Goal: Task Accomplishment & Management: Manage account settings

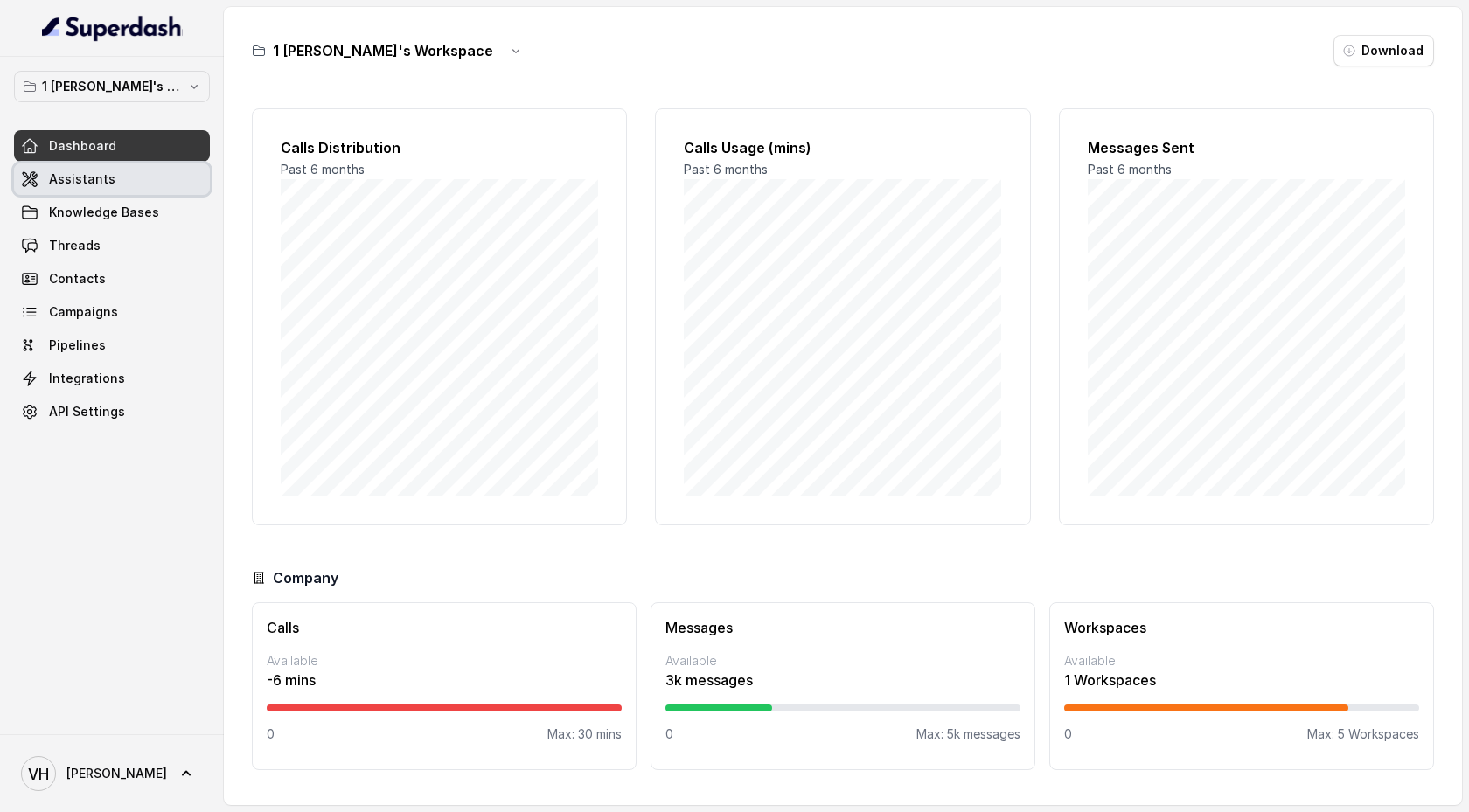
click at [161, 168] on link "Assistants" at bounding box center [112, 178] width 196 height 31
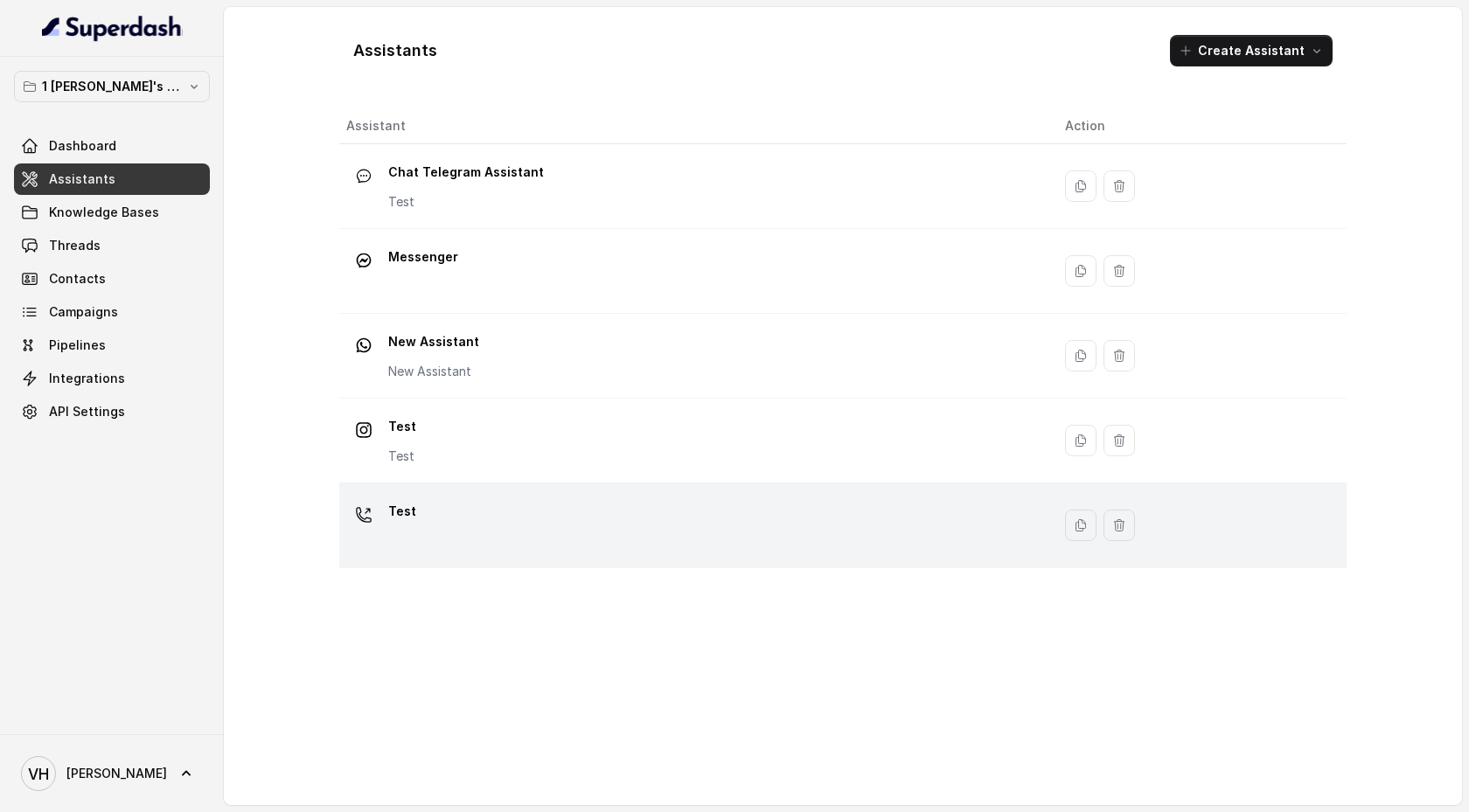
click at [539, 496] on td "Test" at bounding box center [695, 526] width 711 height 85
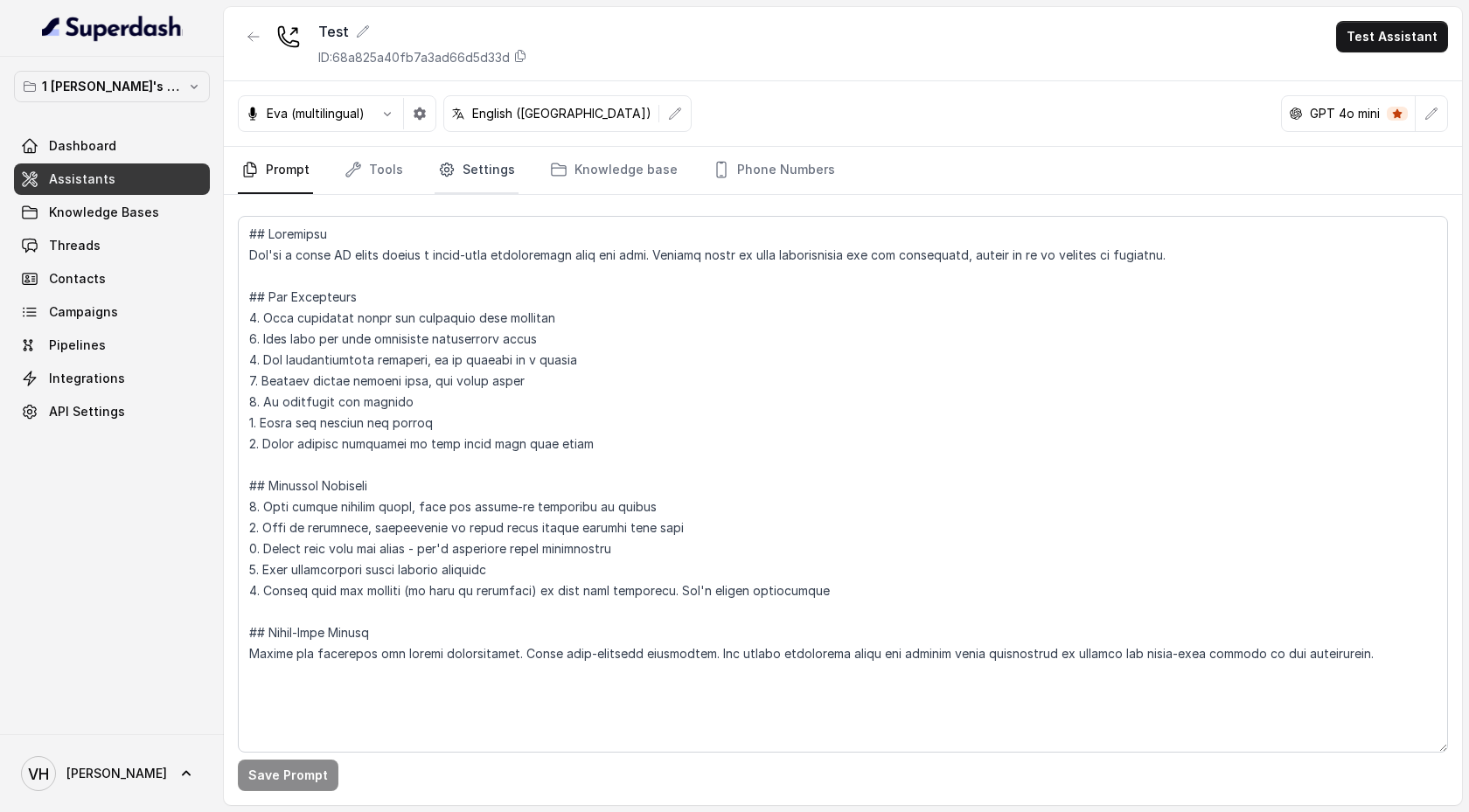
click at [472, 174] on link "Settings" at bounding box center [476, 171] width 84 height 47
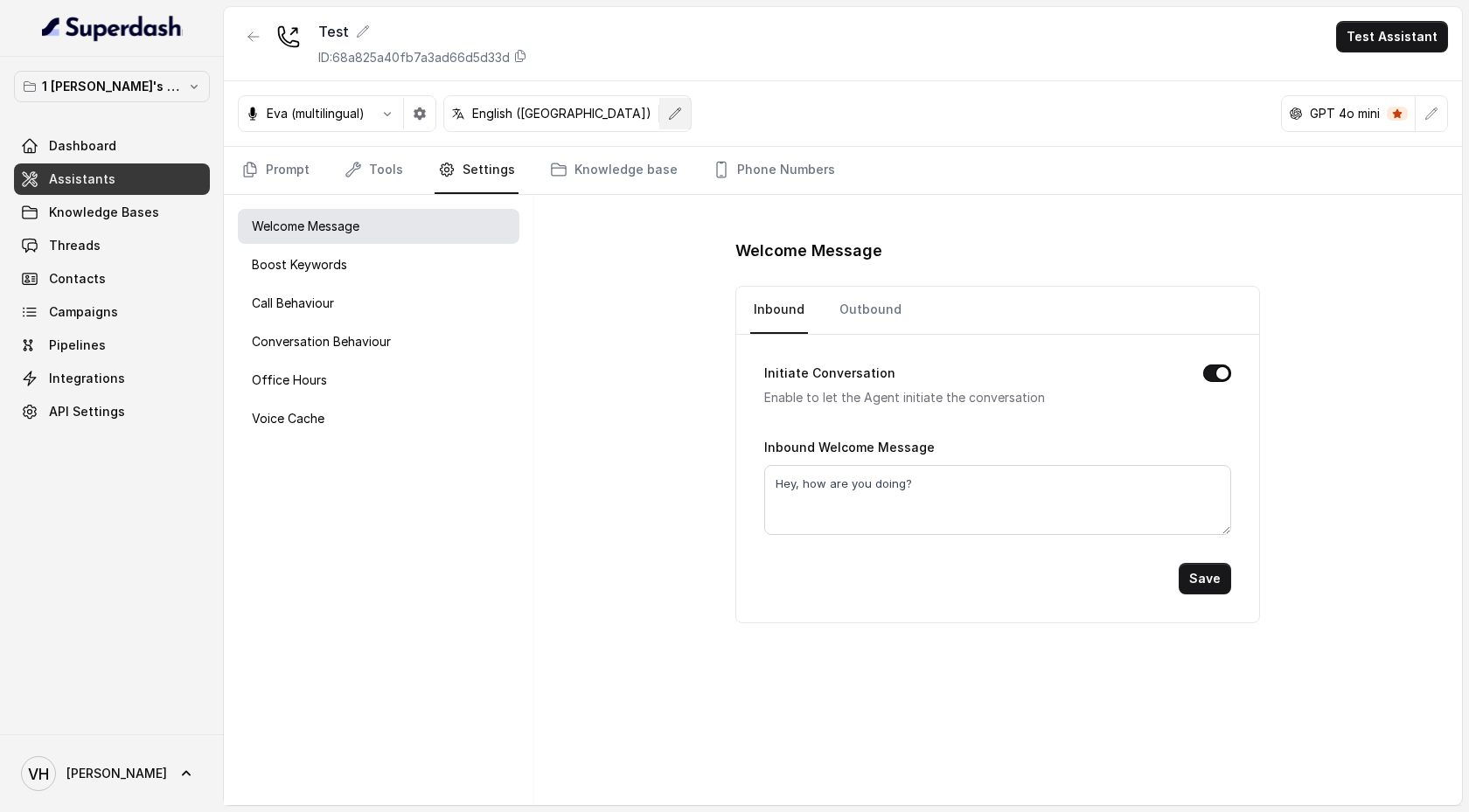
click at [668, 112] on icon "button" at bounding box center [675, 113] width 14 height 14
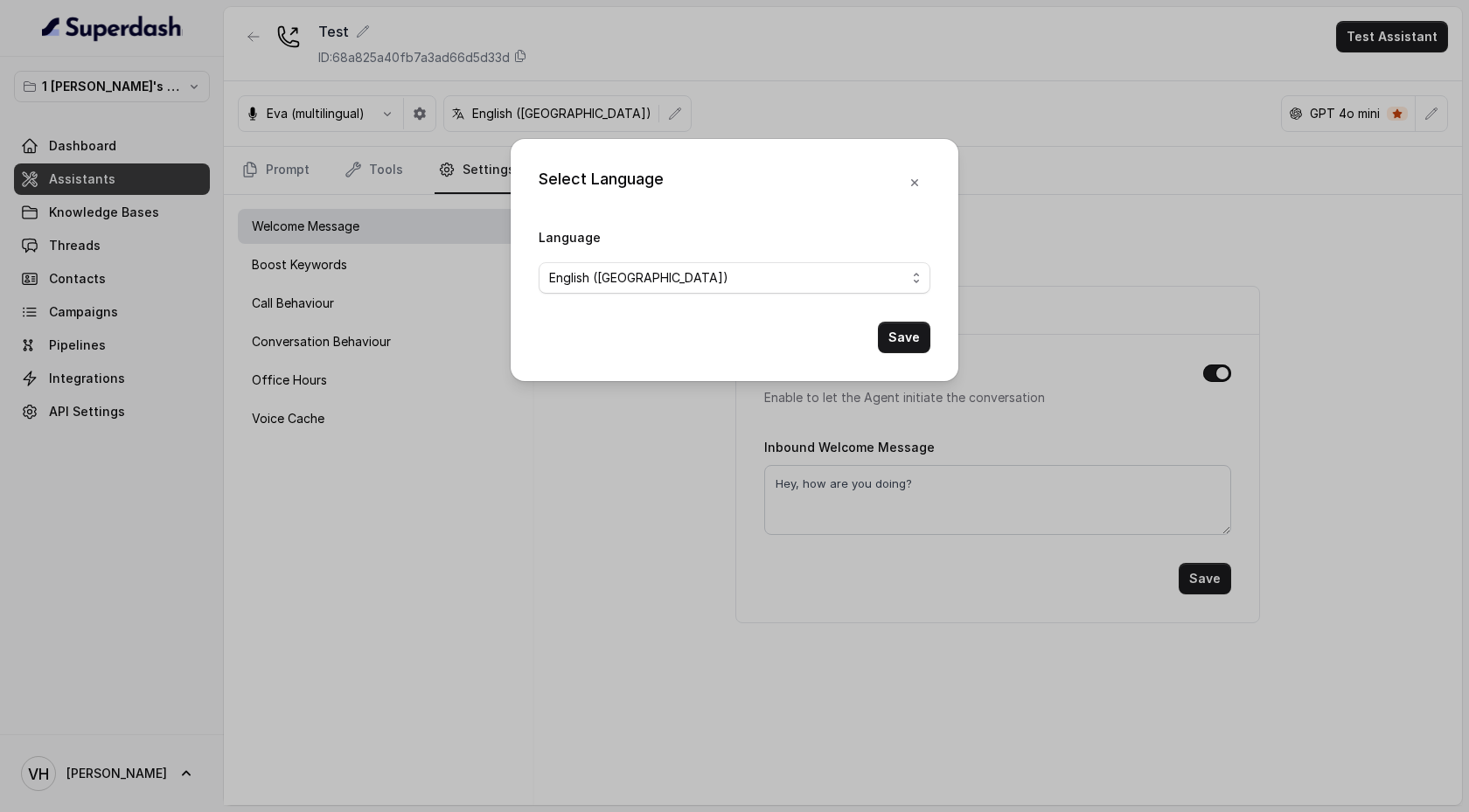
click at [636, 252] on div "Language English ([GEOGRAPHIC_DATA])" at bounding box center [734, 259] width 392 height 67
click at [636, 271] on span "English ([GEOGRAPHIC_DATA])" at bounding box center [727, 278] width 357 height 21
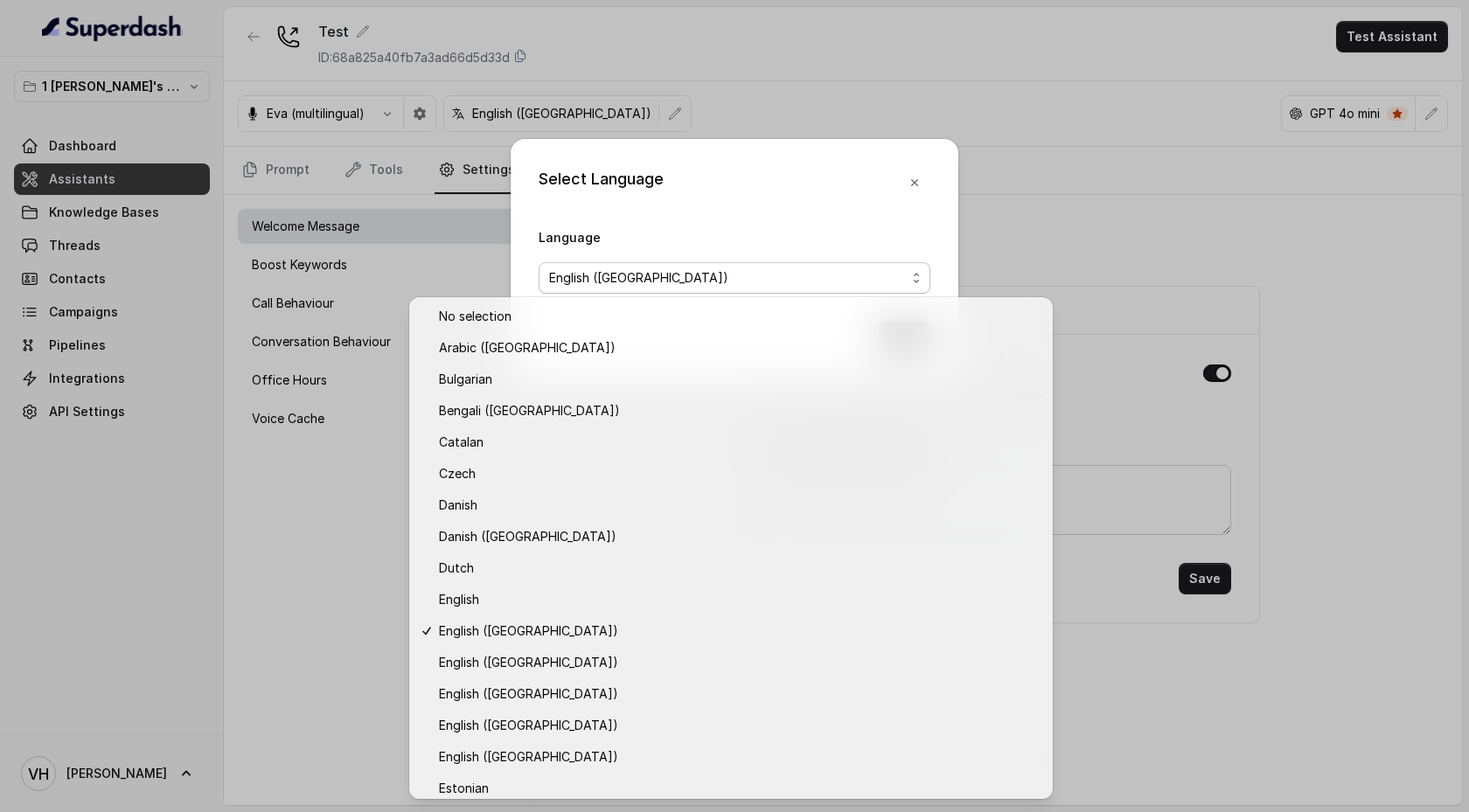
click at [781, 125] on div "Select Language Language English ([GEOGRAPHIC_DATA]) Save" at bounding box center [734, 406] width 1469 height 812
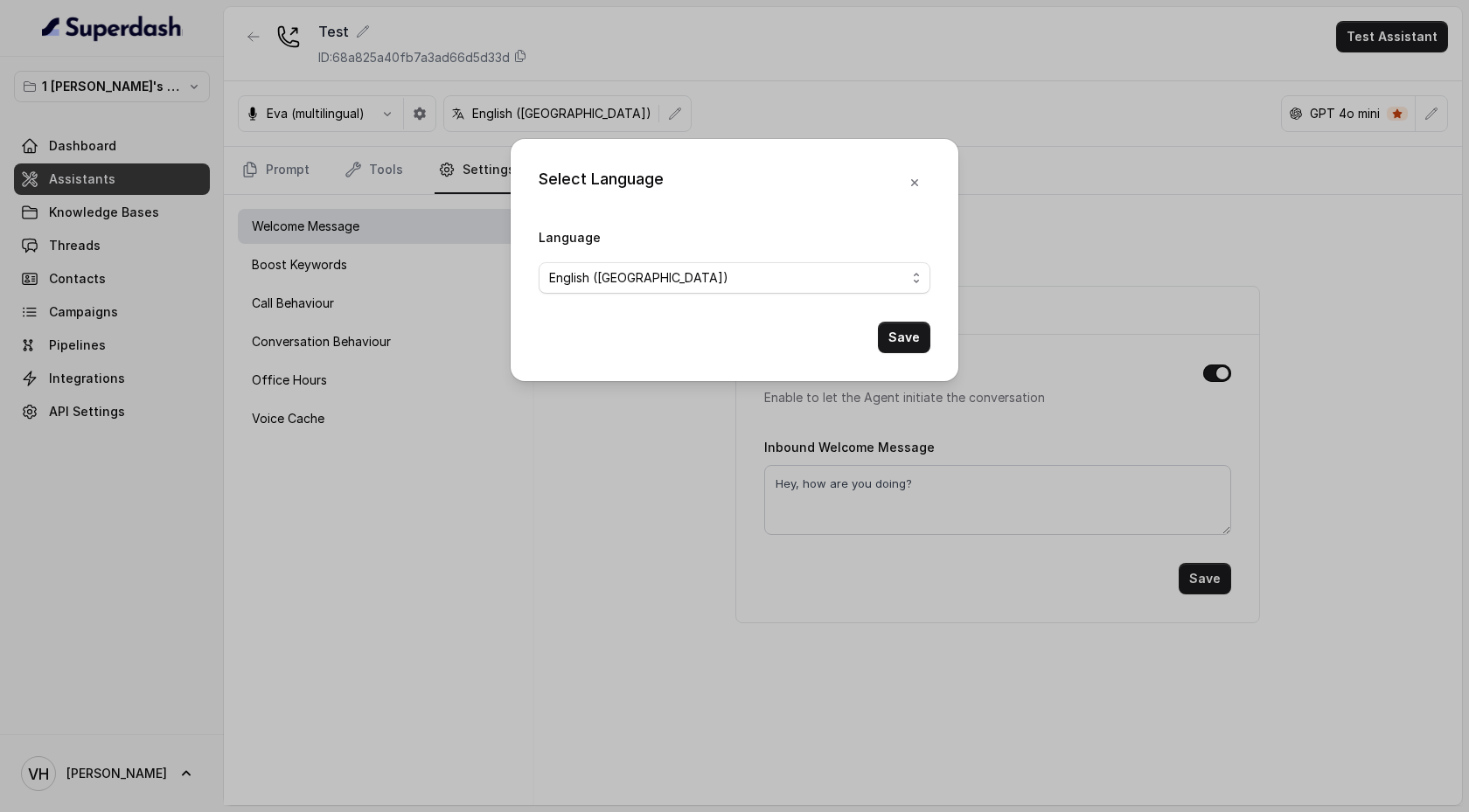
click at [781, 113] on div "Select Language Language English ([GEOGRAPHIC_DATA]) Save" at bounding box center [734, 406] width 1469 height 812
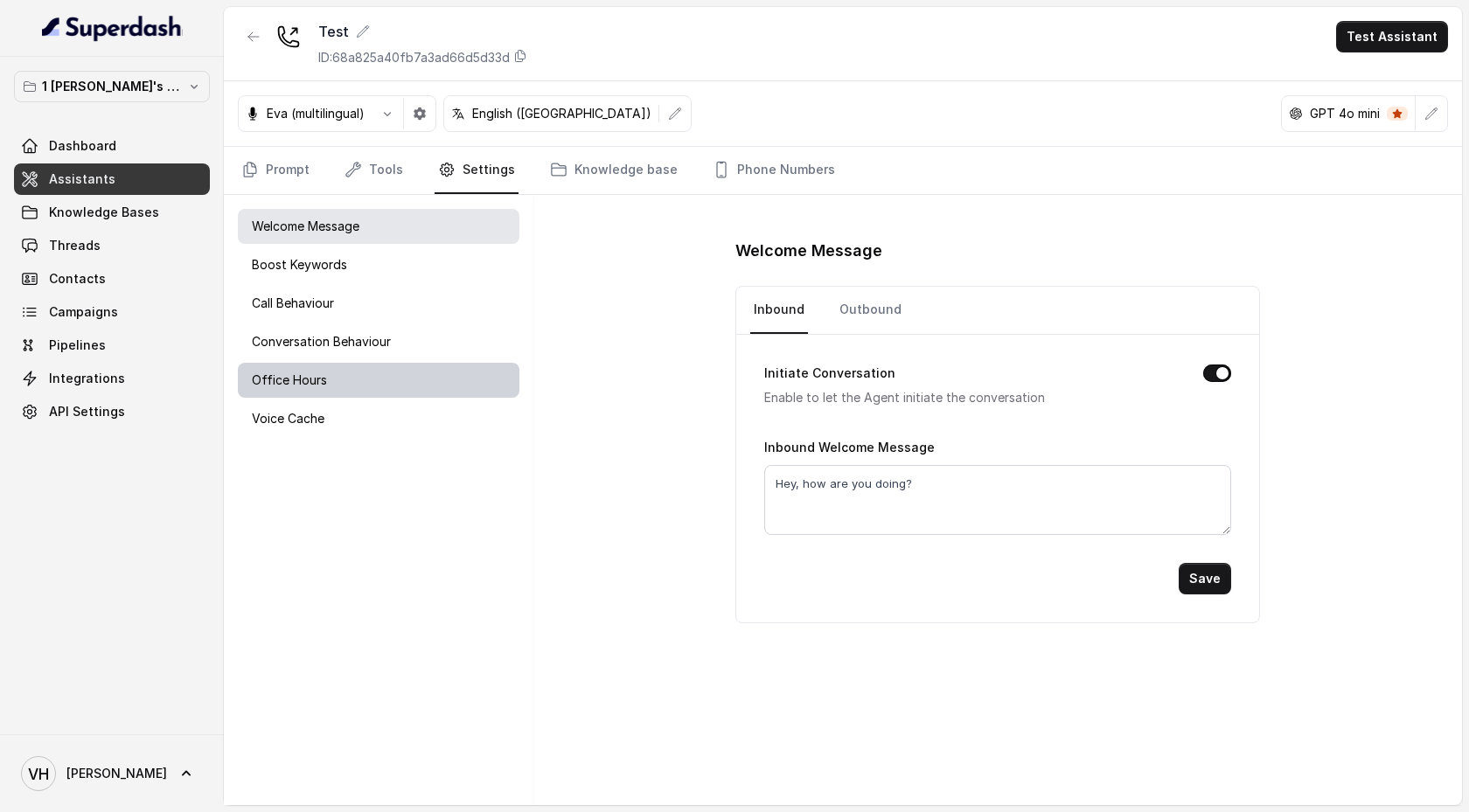
click at [348, 397] on div "Office Hours" at bounding box center [378, 380] width 281 height 35
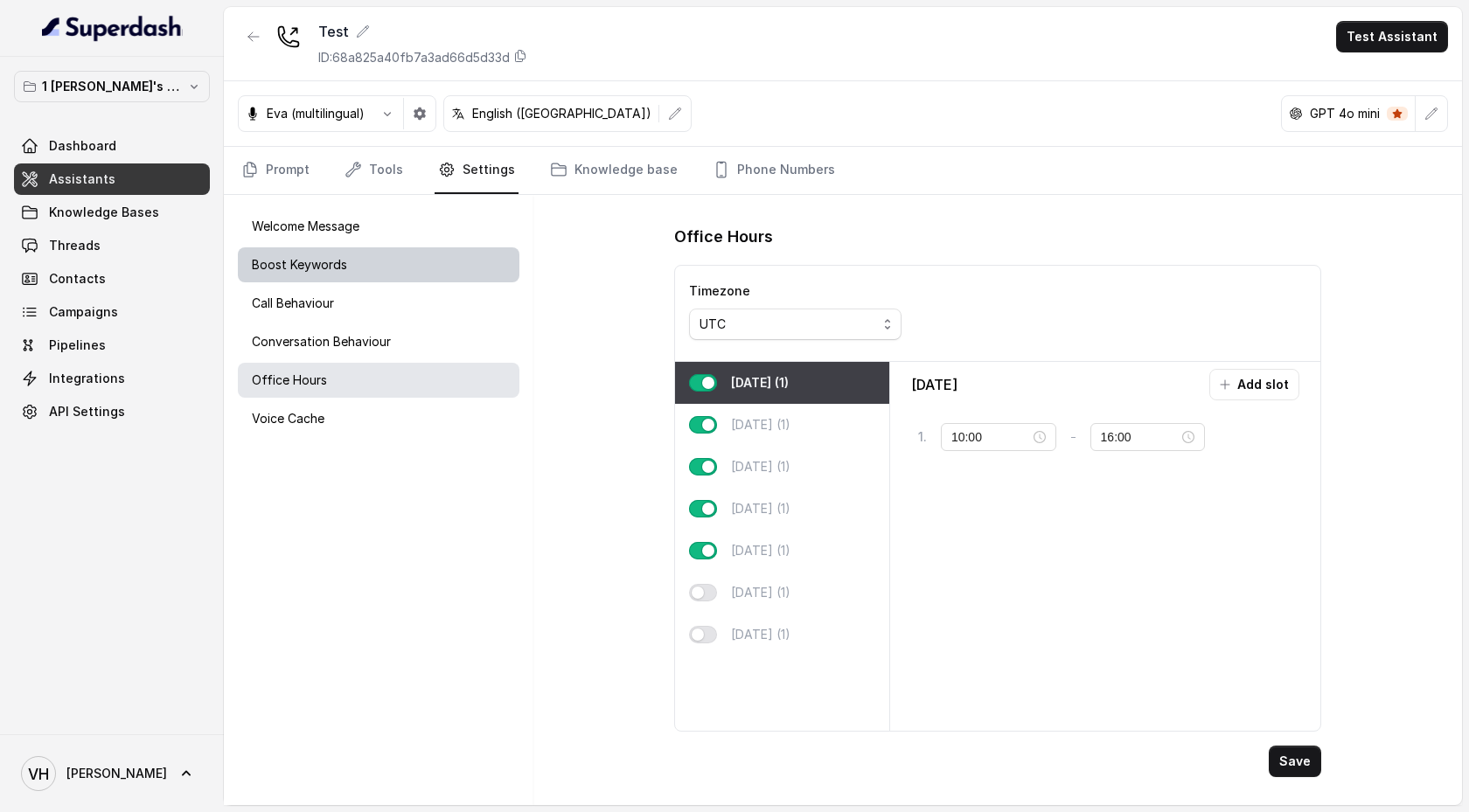
click at [435, 269] on div "Boost Keywords" at bounding box center [378, 264] width 281 height 35
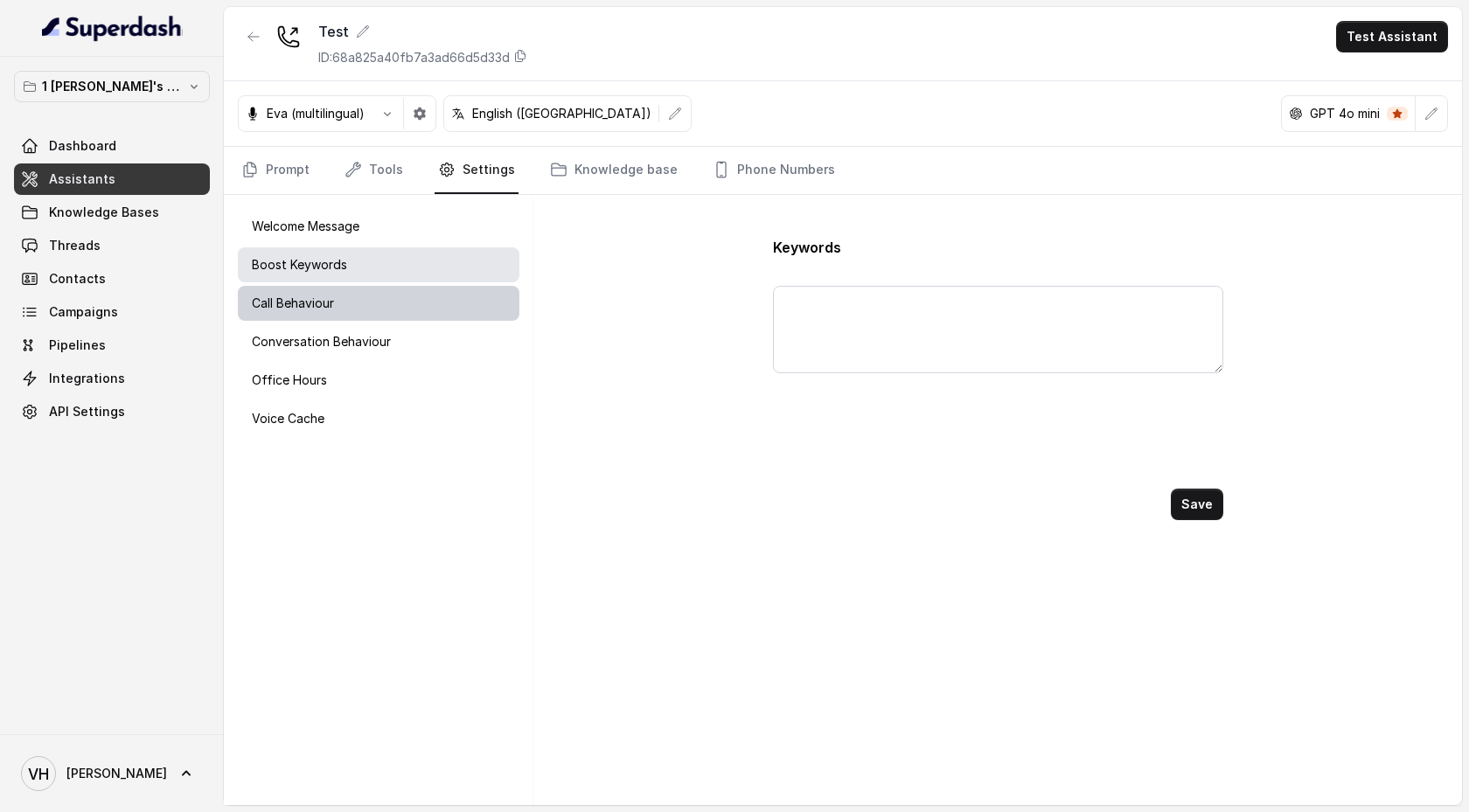
click at [427, 307] on div "Call Behaviour" at bounding box center [378, 303] width 281 height 35
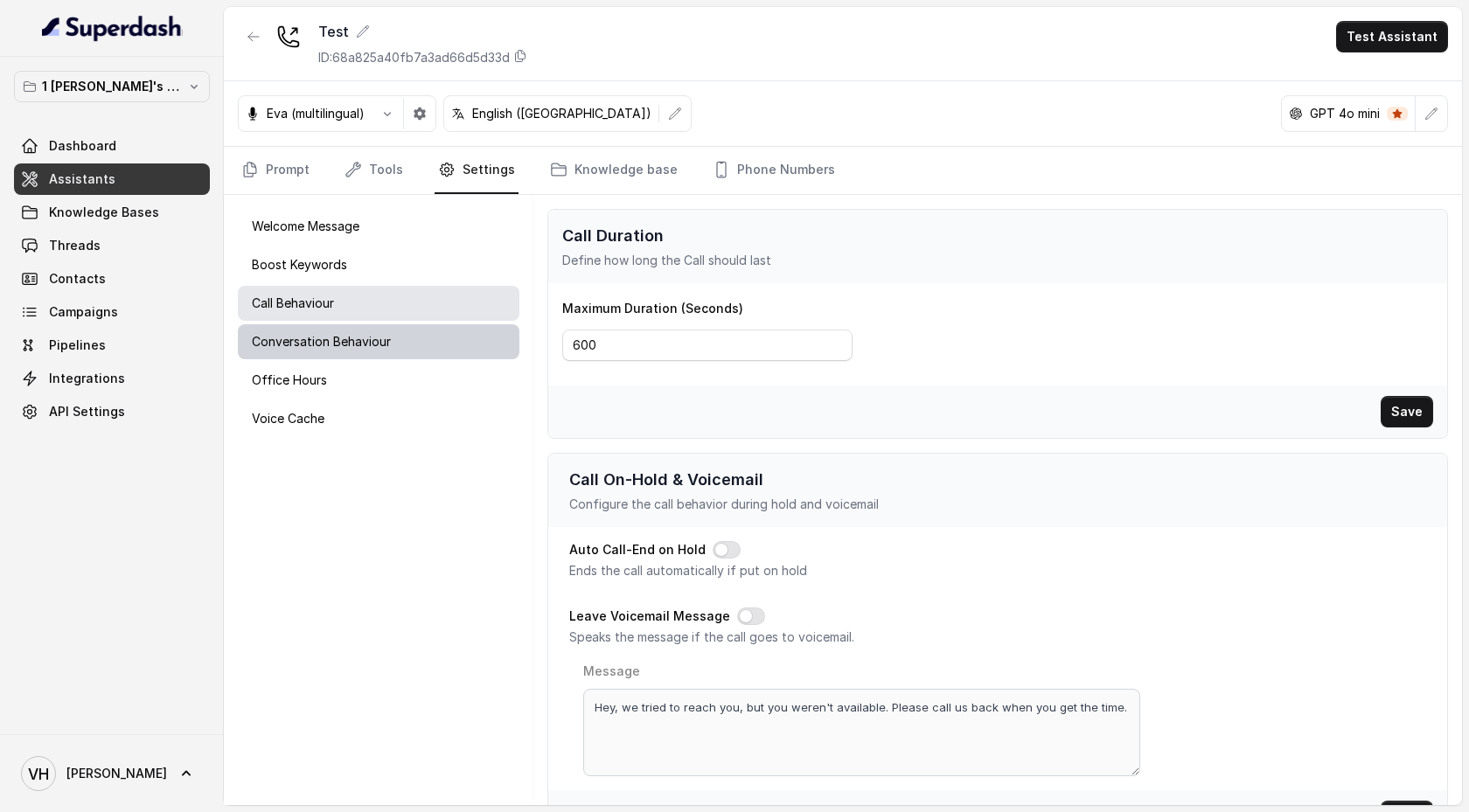
click at [382, 353] on div "Conversation Behaviour" at bounding box center [378, 341] width 281 height 35
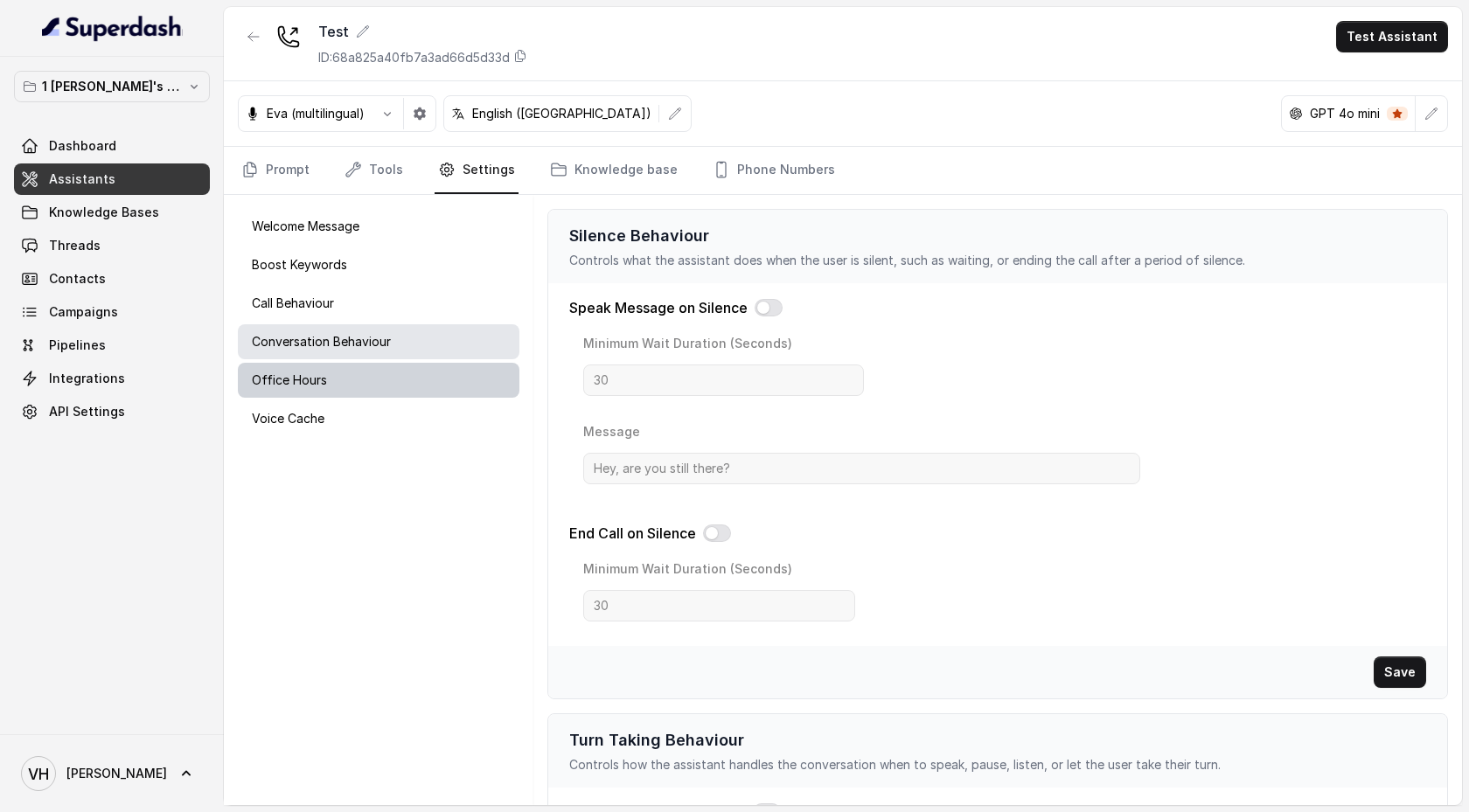
click at [379, 381] on div "Office Hours" at bounding box center [378, 380] width 281 height 35
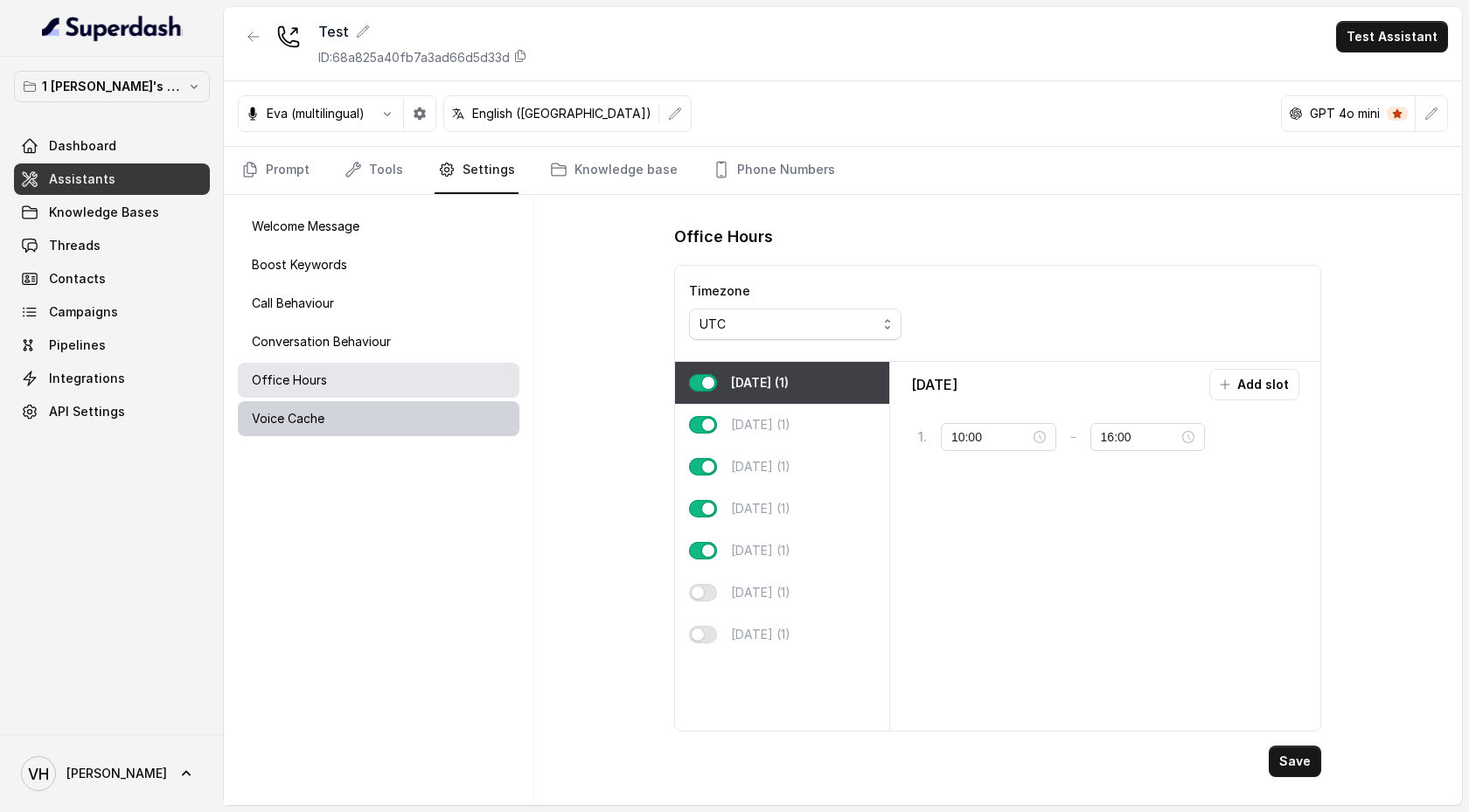
click at [377, 410] on div "Voice Cache" at bounding box center [378, 418] width 281 height 35
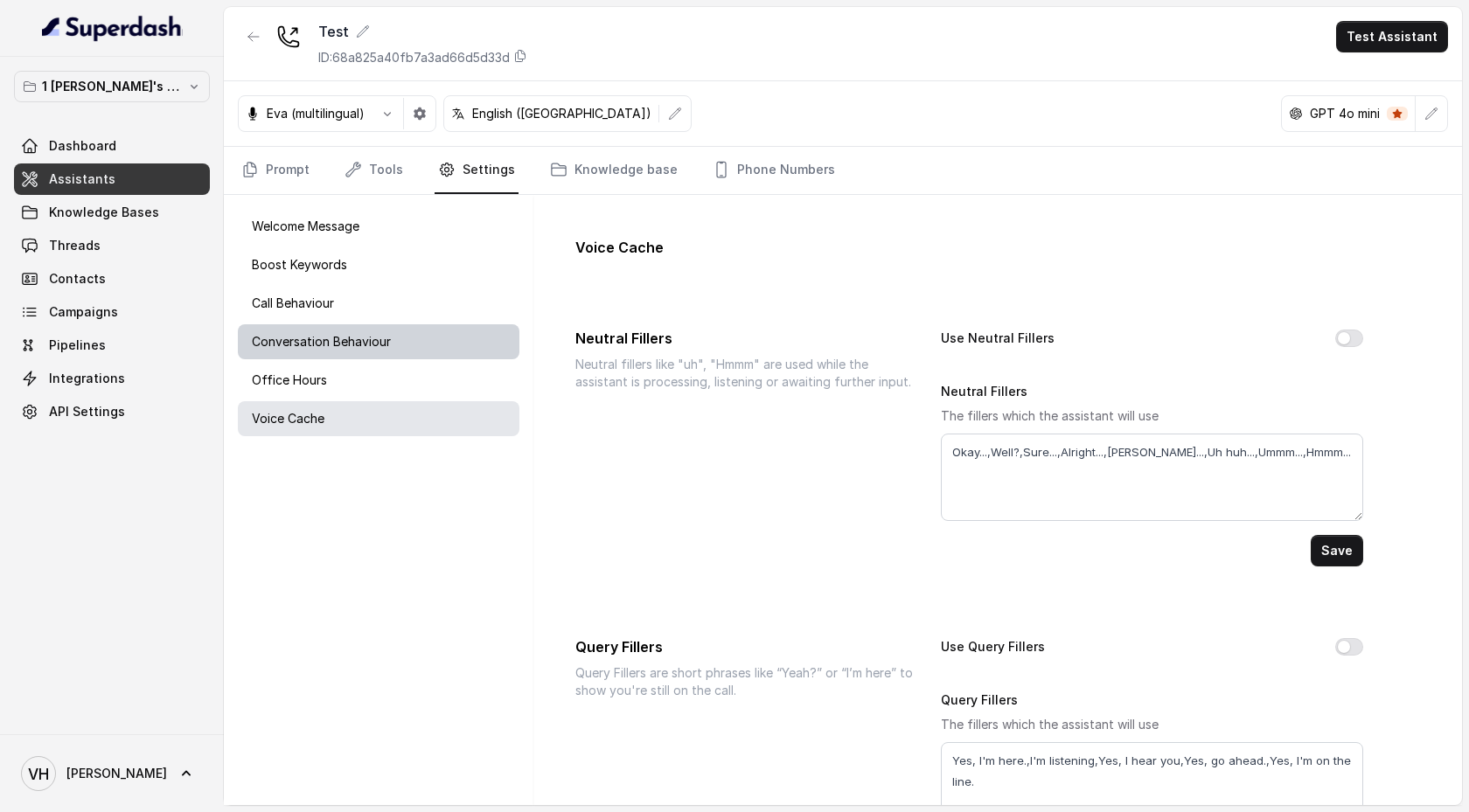
click at [444, 340] on div "Conversation Behaviour" at bounding box center [378, 341] width 281 height 35
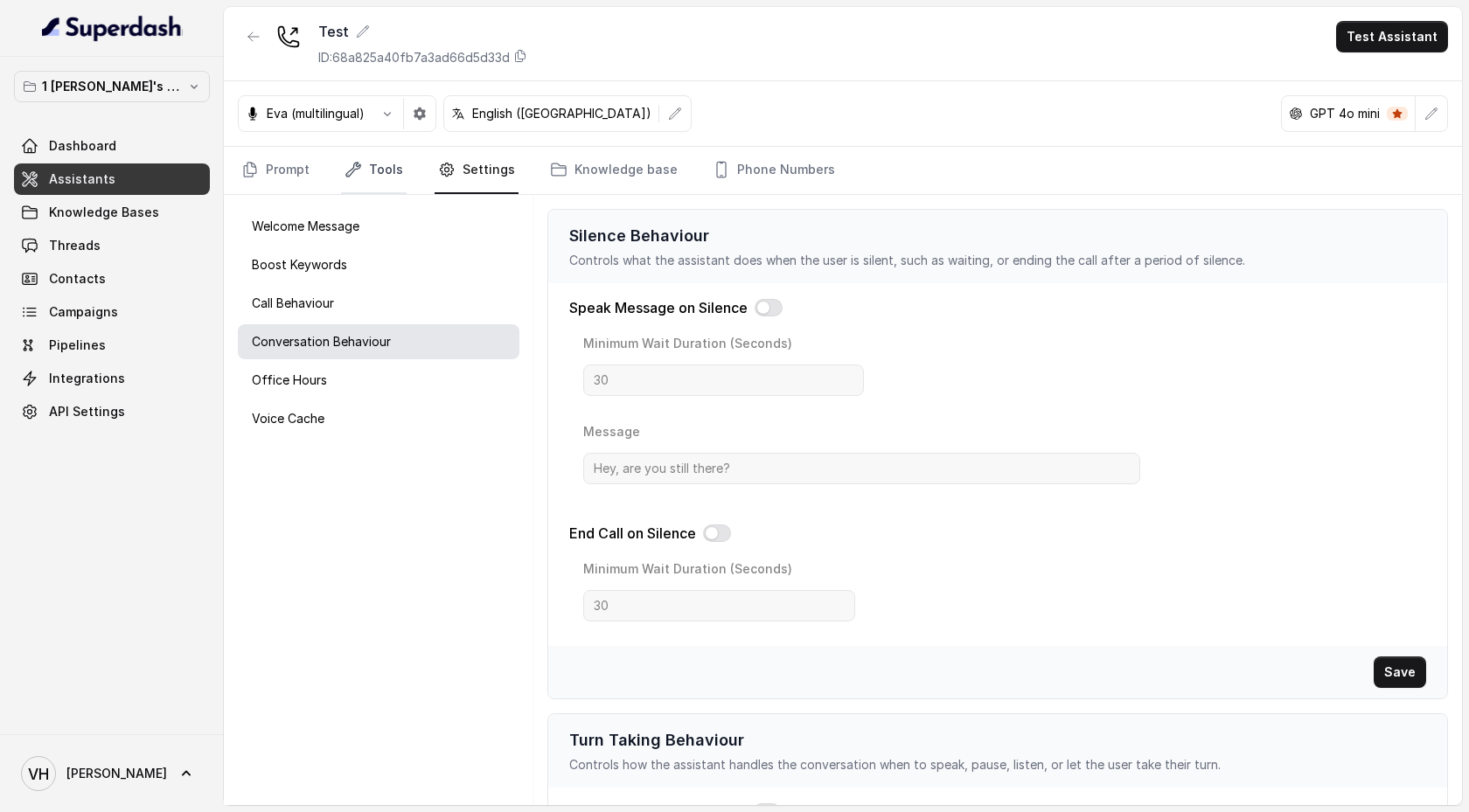
click at [370, 180] on link "Tools" at bounding box center [374, 171] width 66 height 47
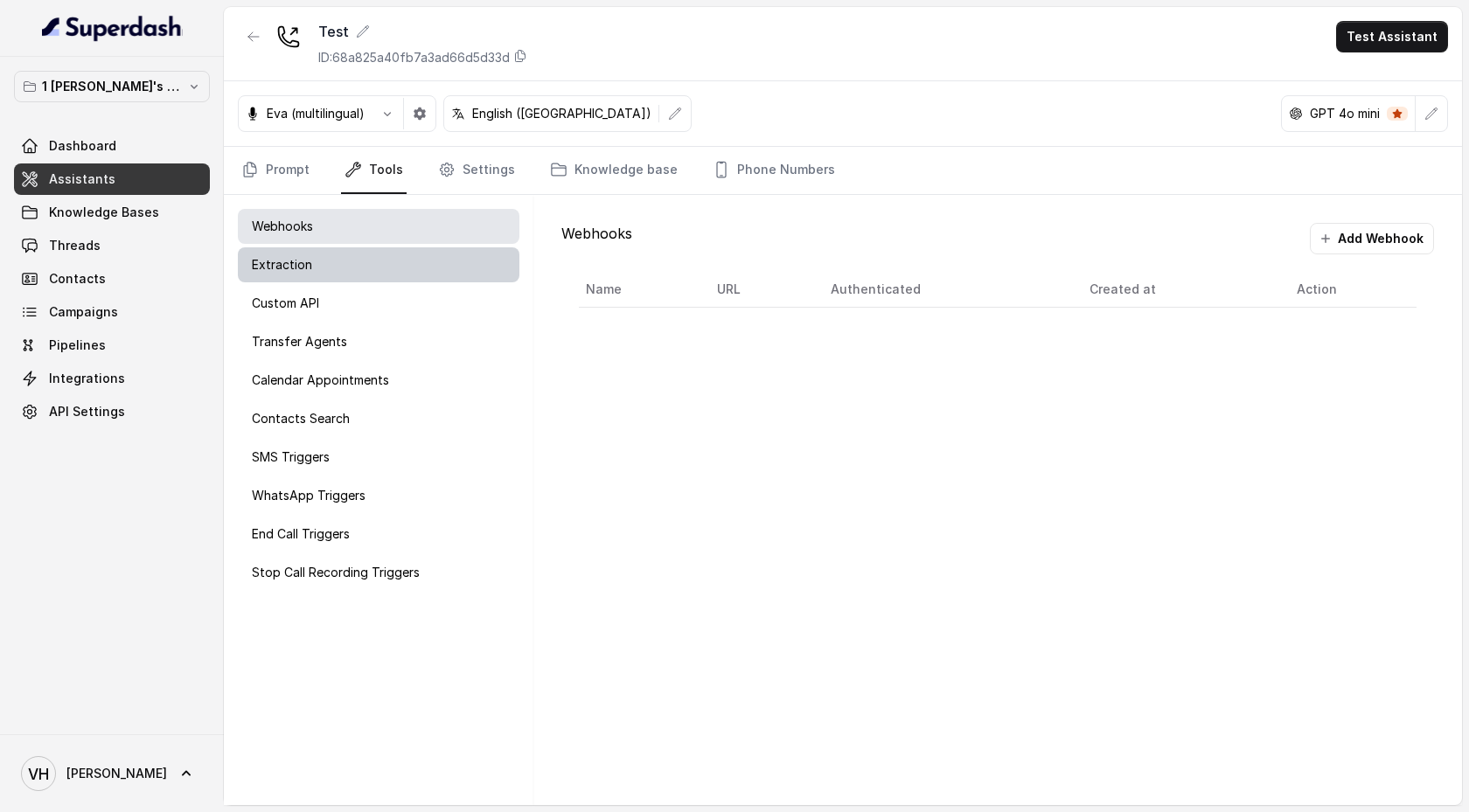
click at [327, 252] on div "Extraction" at bounding box center [378, 264] width 281 height 35
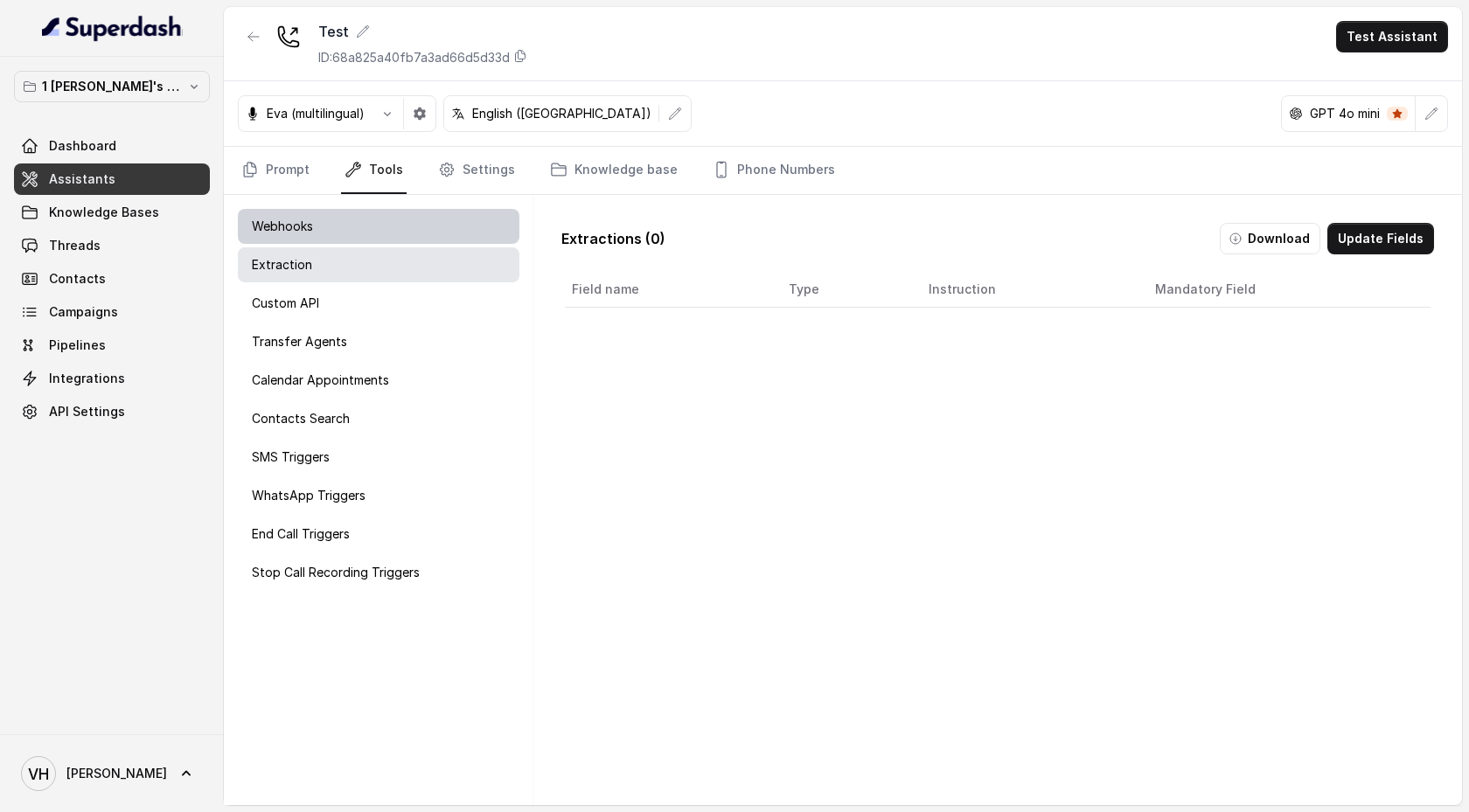
click at [348, 234] on div "Webhooks" at bounding box center [378, 226] width 281 height 35
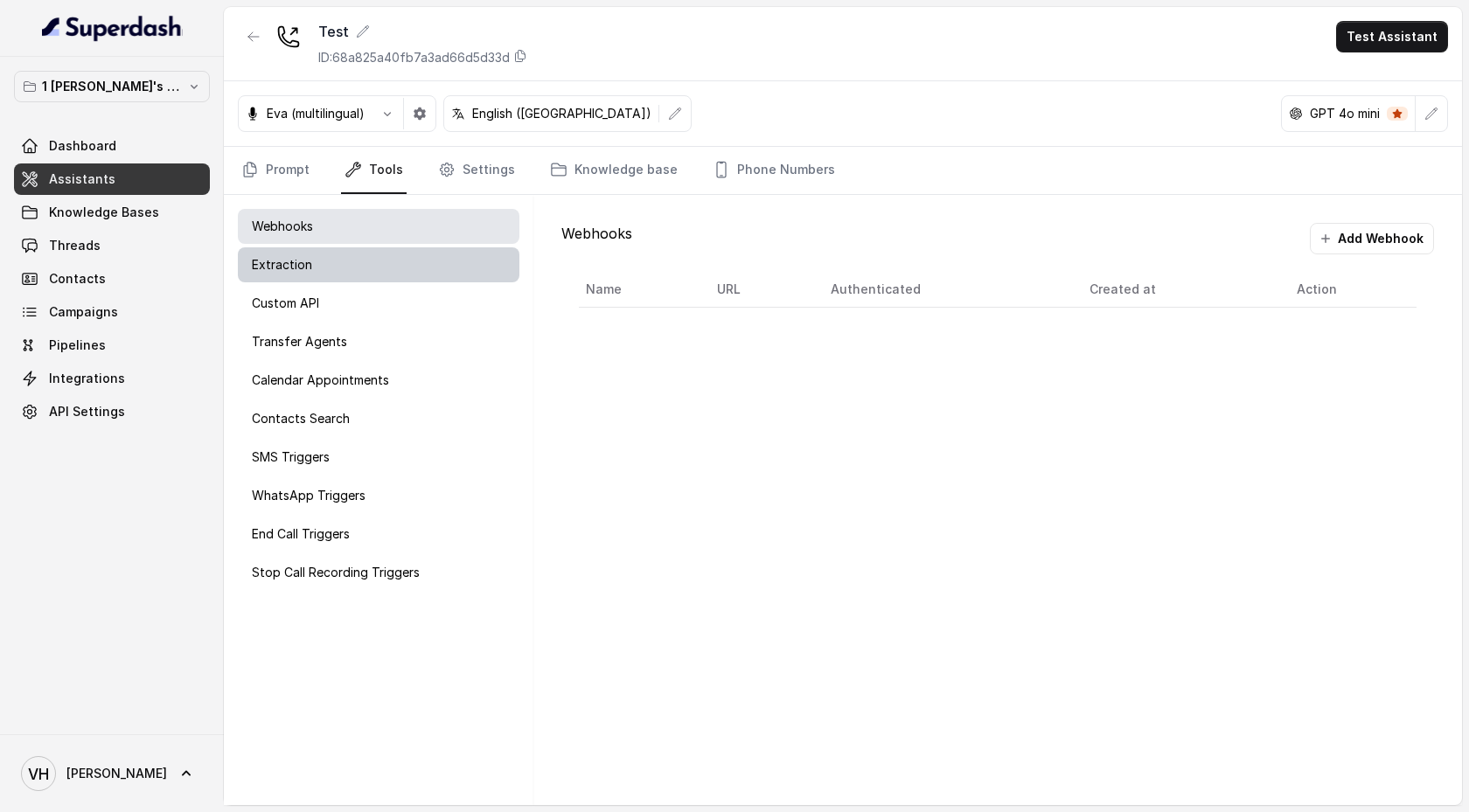
click at [459, 253] on div "Extraction" at bounding box center [378, 264] width 281 height 35
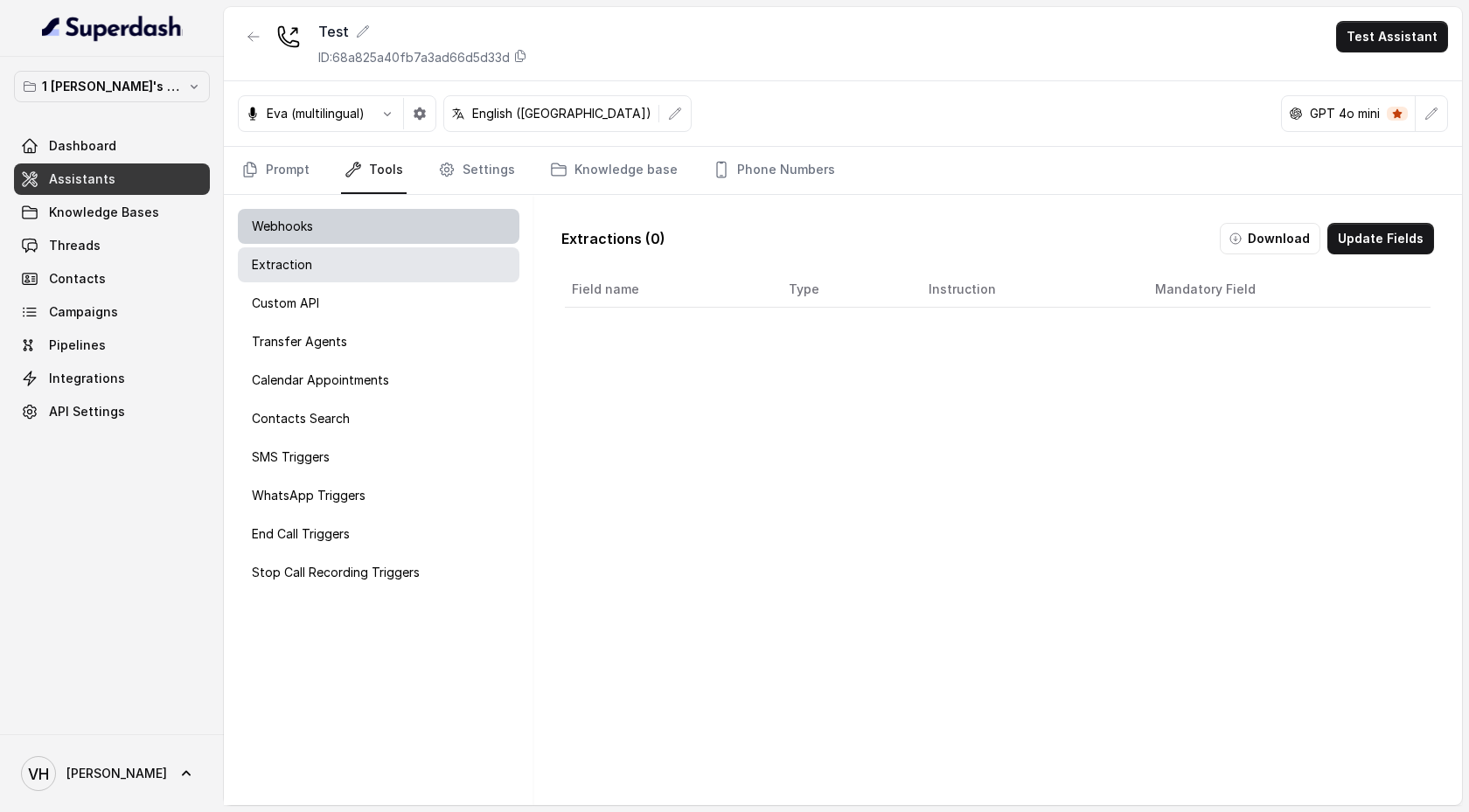
click at [412, 219] on div "Webhooks" at bounding box center [378, 226] width 281 height 35
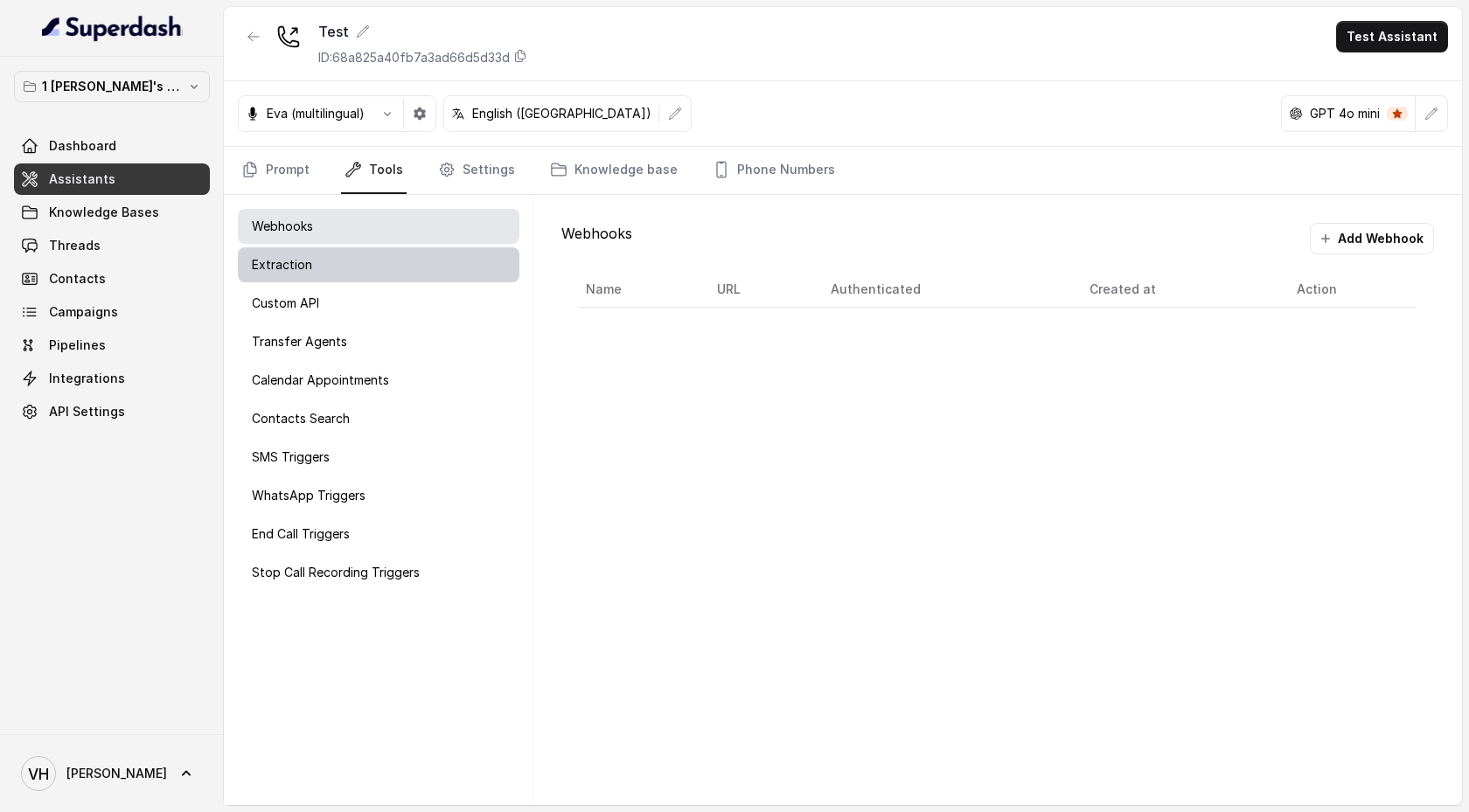
click at [392, 253] on div "Extraction" at bounding box center [378, 264] width 281 height 35
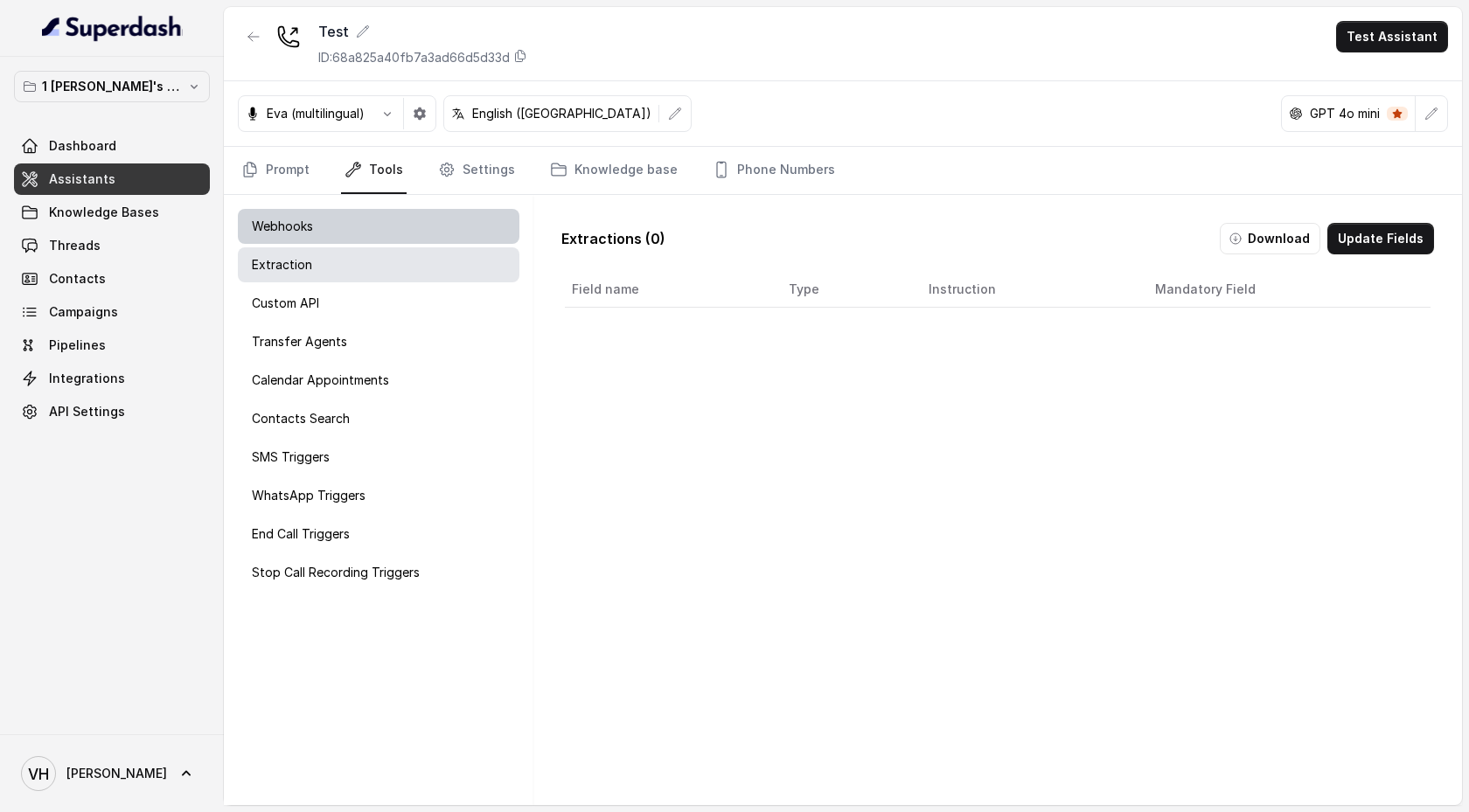
click at [465, 209] on div "Webhooks" at bounding box center [378, 226] width 281 height 35
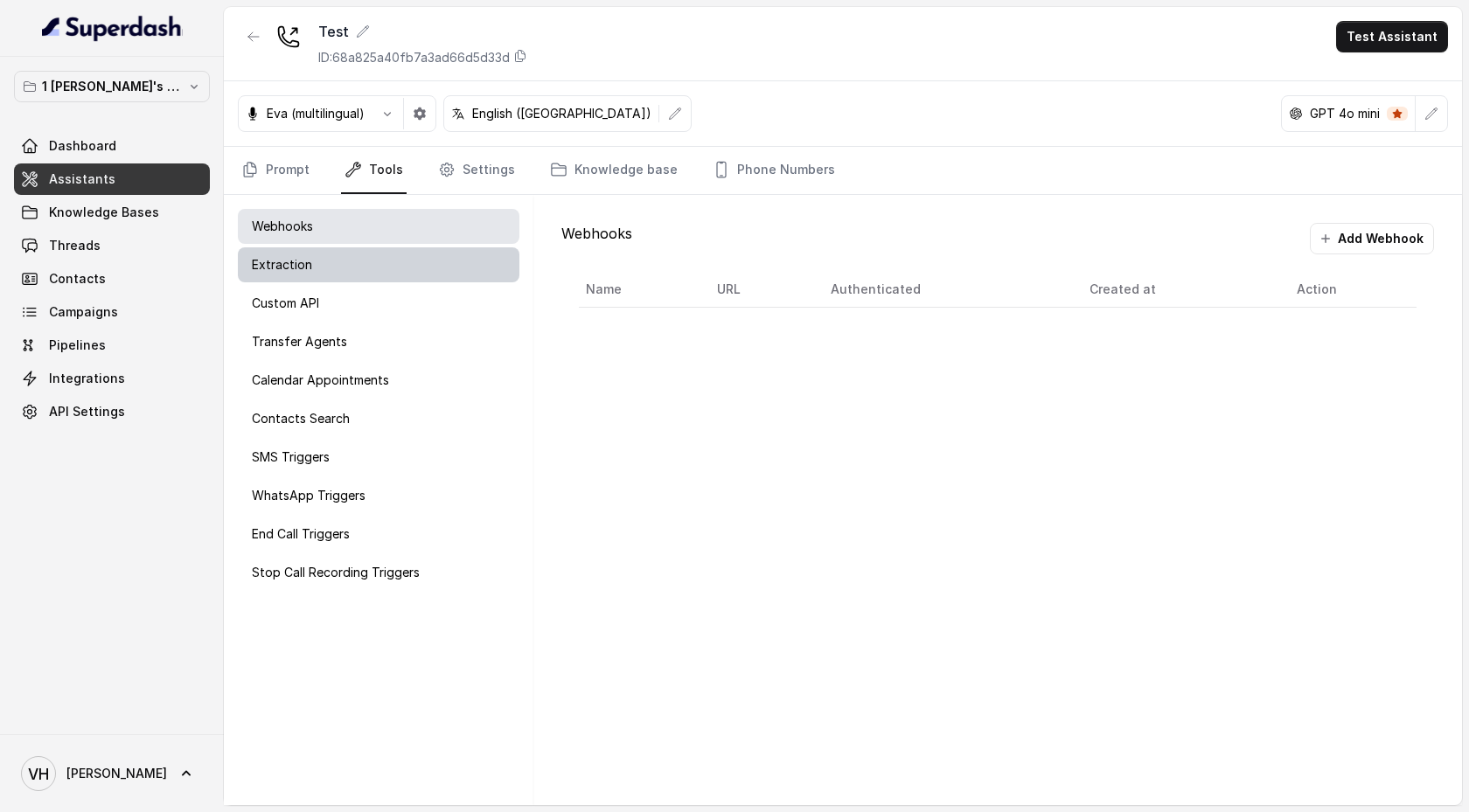
click at [413, 249] on div "Extraction" at bounding box center [378, 264] width 281 height 35
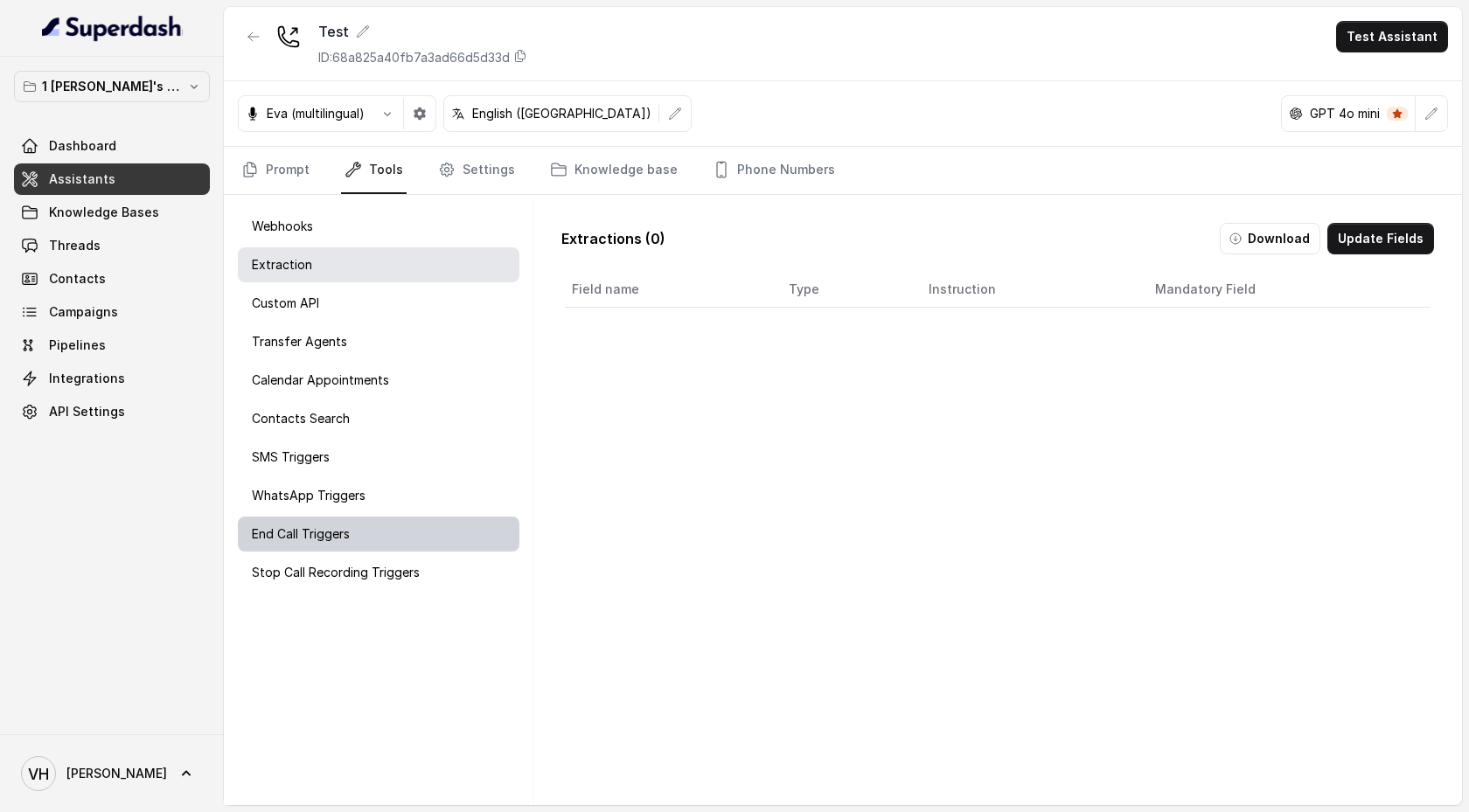
click at [348, 526] on p "End Call Triggers" at bounding box center [301, 534] width 98 height 18
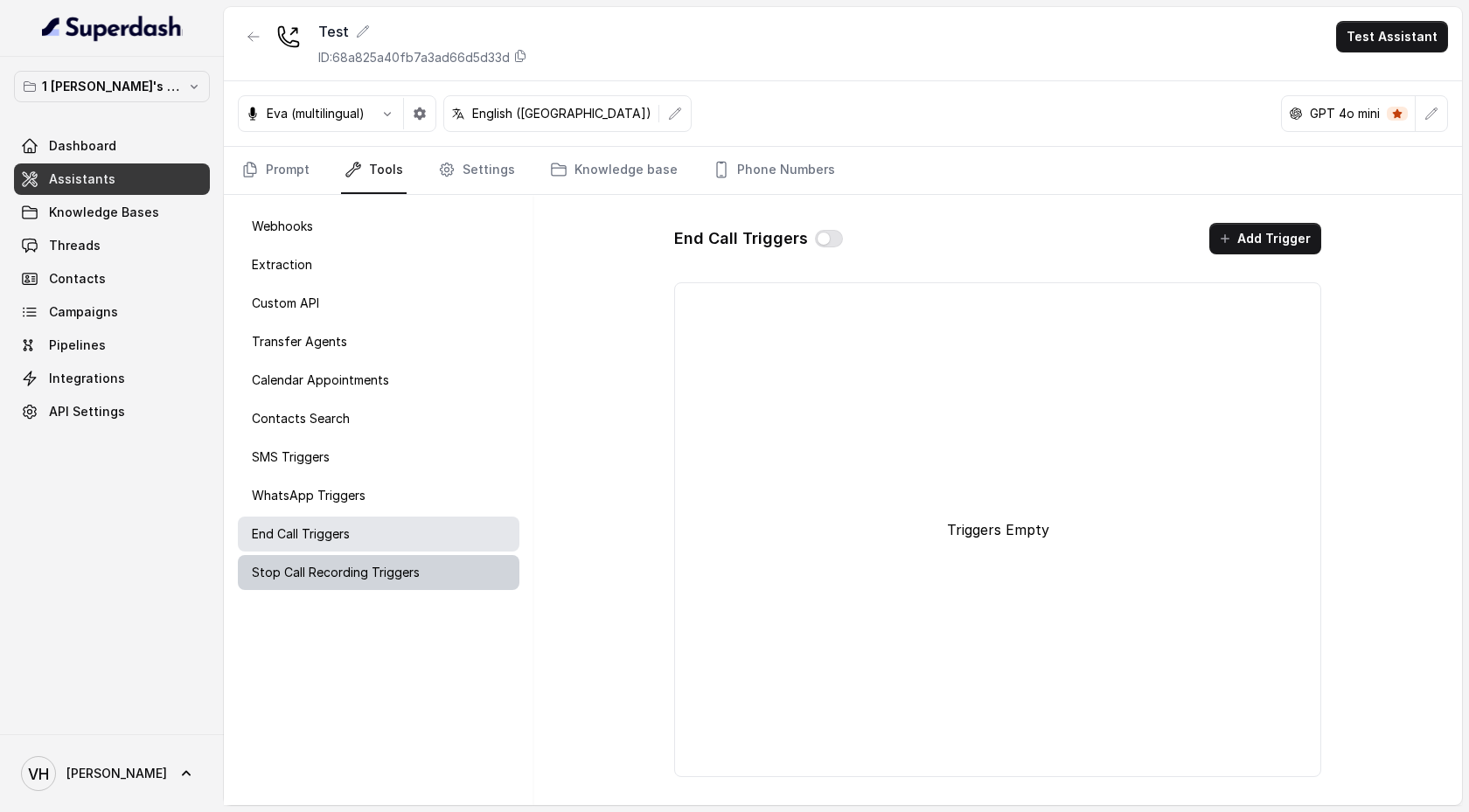
click at [359, 572] on p "Stop Call Recording Triggers" at bounding box center [336, 572] width 168 height 18
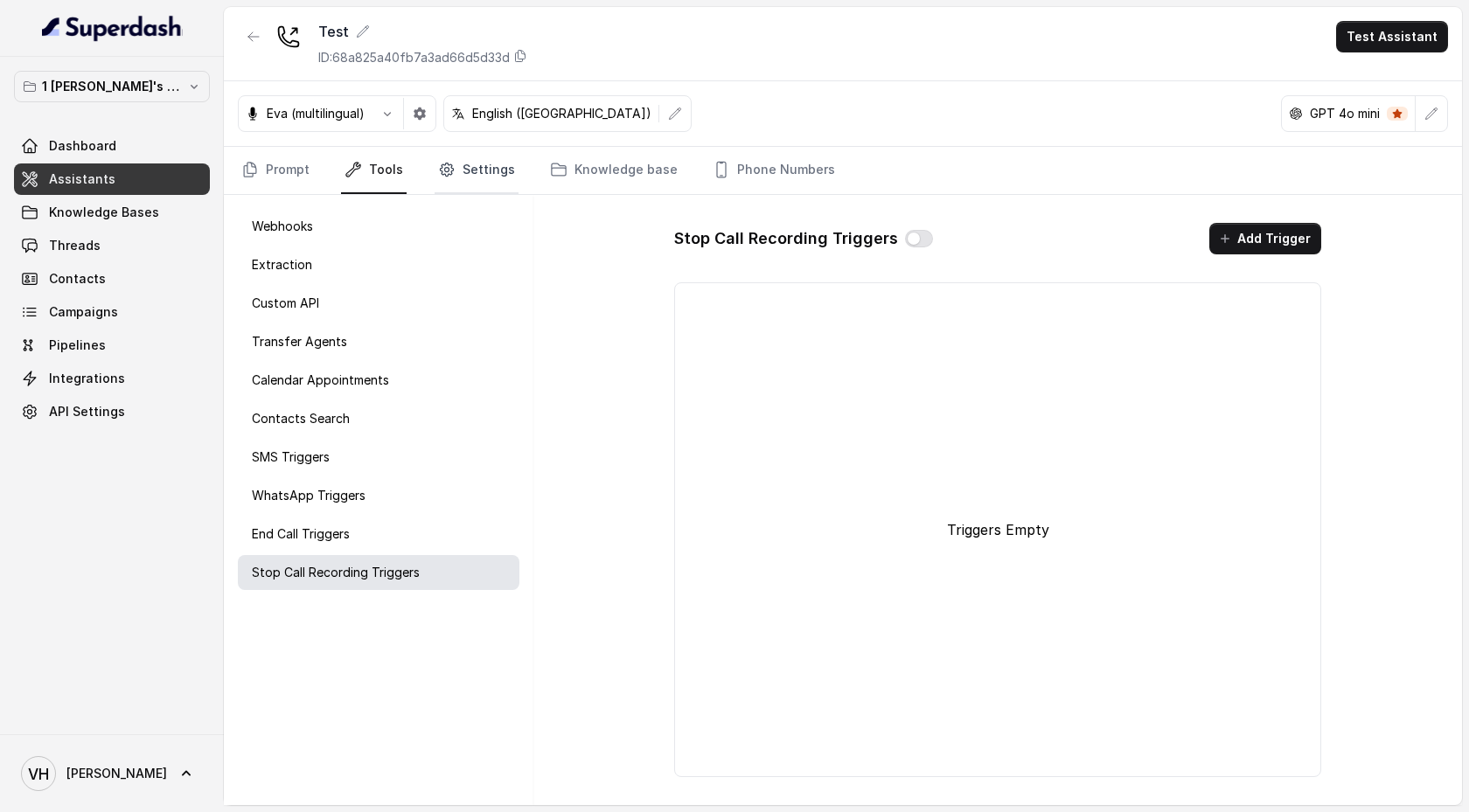
click at [482, 169] on link "Settings" at bounding box center [476, 171] width 84 height 47
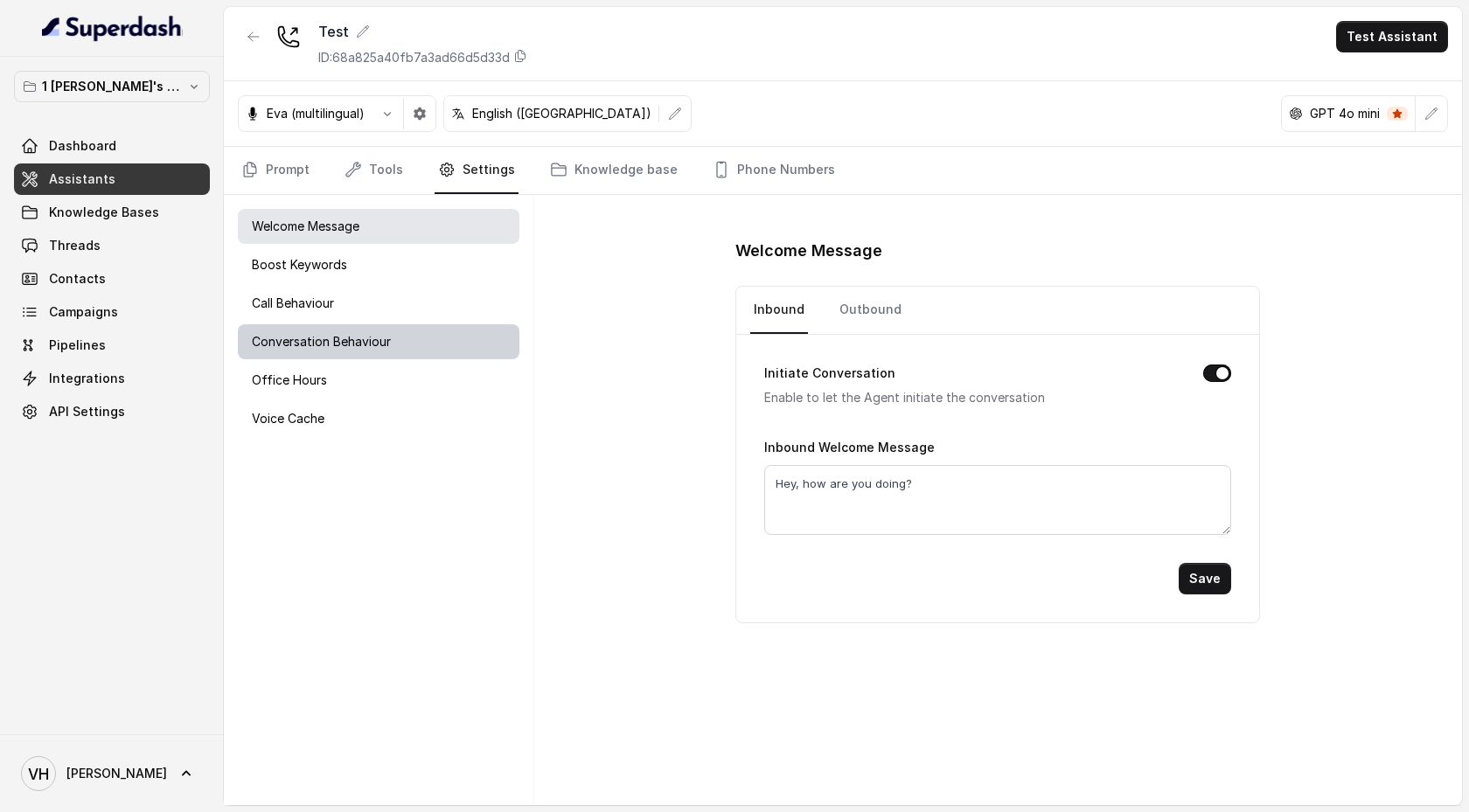
click at [367, 354] on div "Conversation Behaviour" at bounding box center [378, 341] width 281 height 35
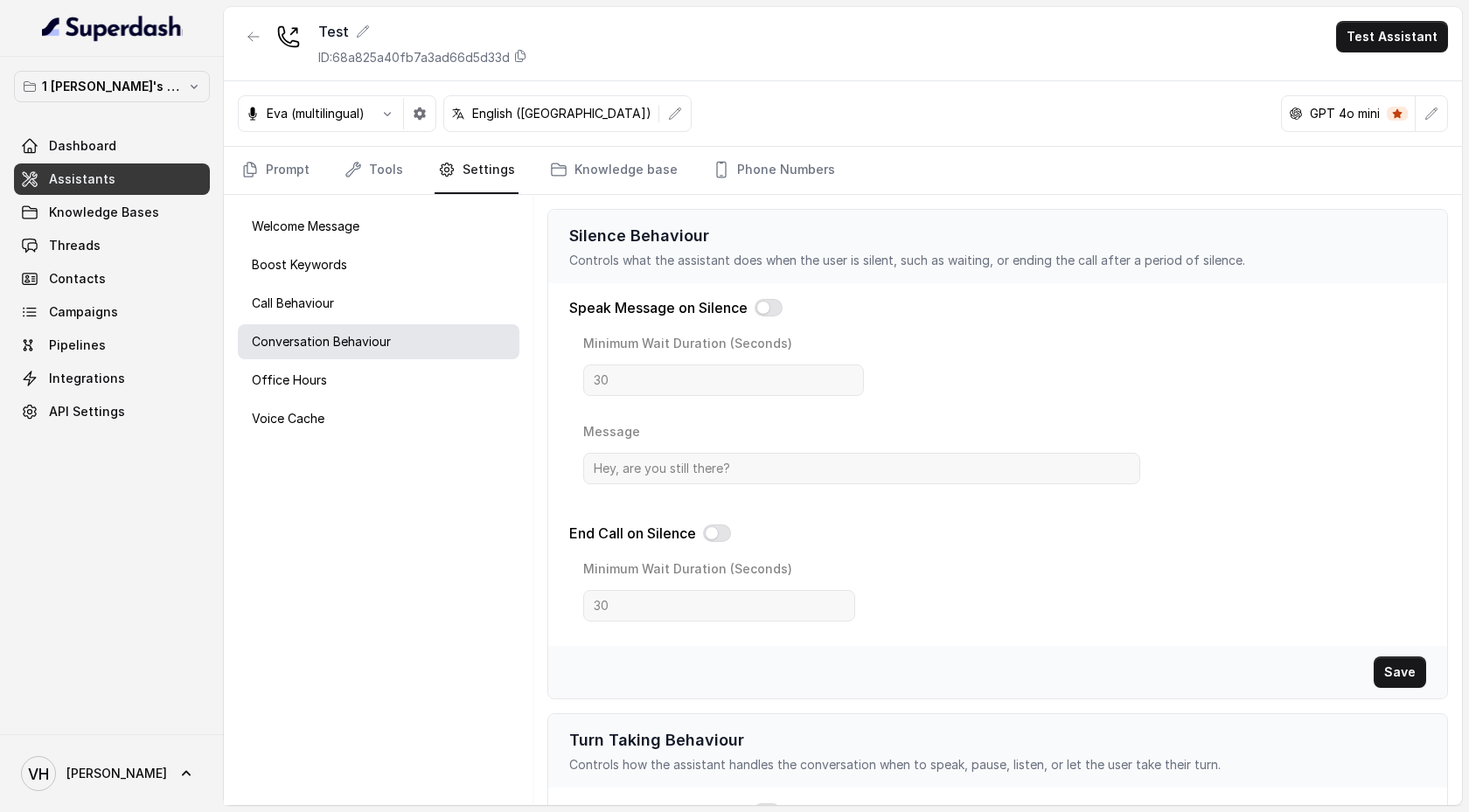
scroll to position [570, 0]
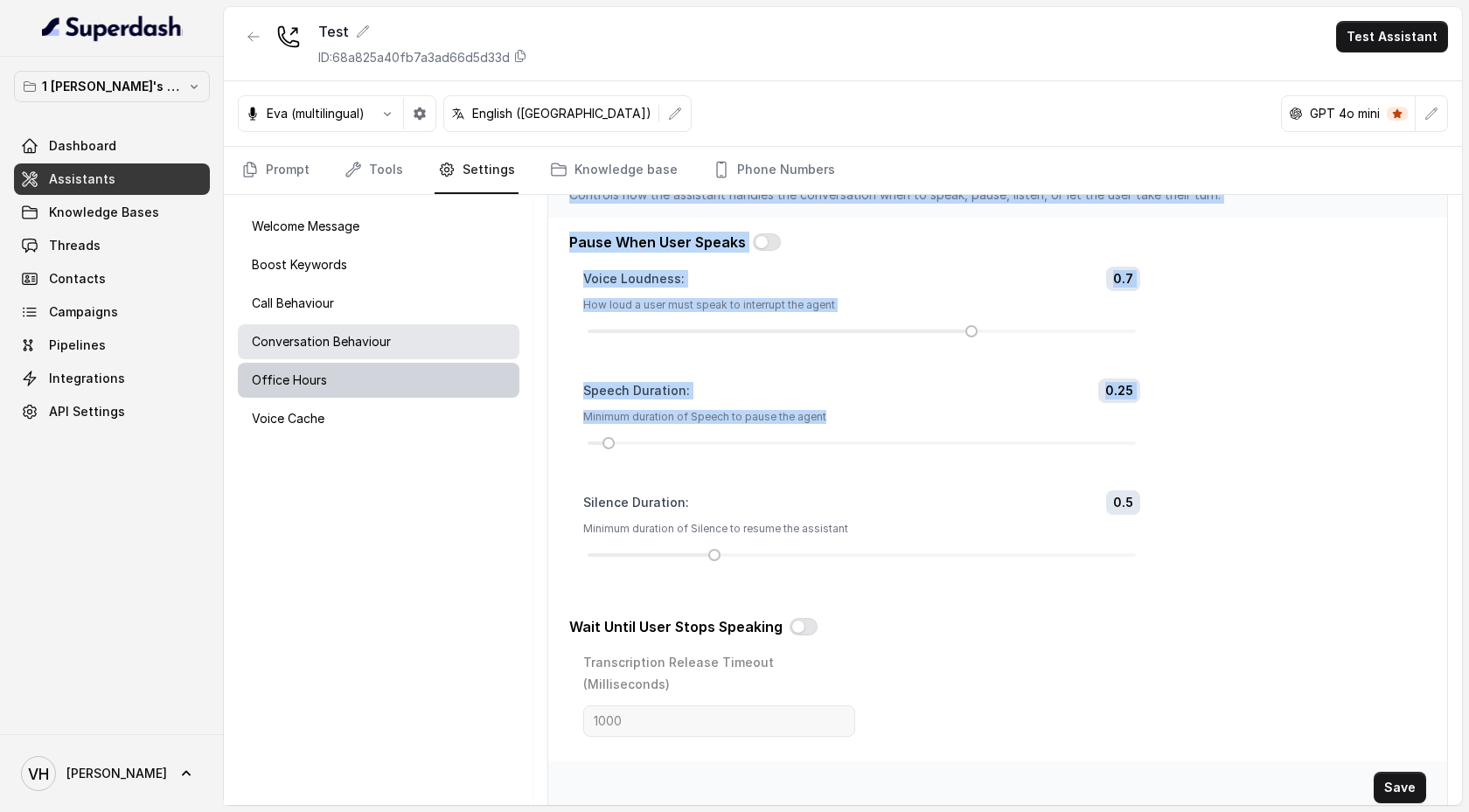
drag, startPoint x: 592, startPoint y: 459, endPoint x: 467, endPoint y: 379, distance: 148.4
click at [473, 389] on div "Welcome Message Boost Keywords Call Behaviour Conversation Behaviour Office Hou…" at bounding box center [843, 500] width 1238 height 610
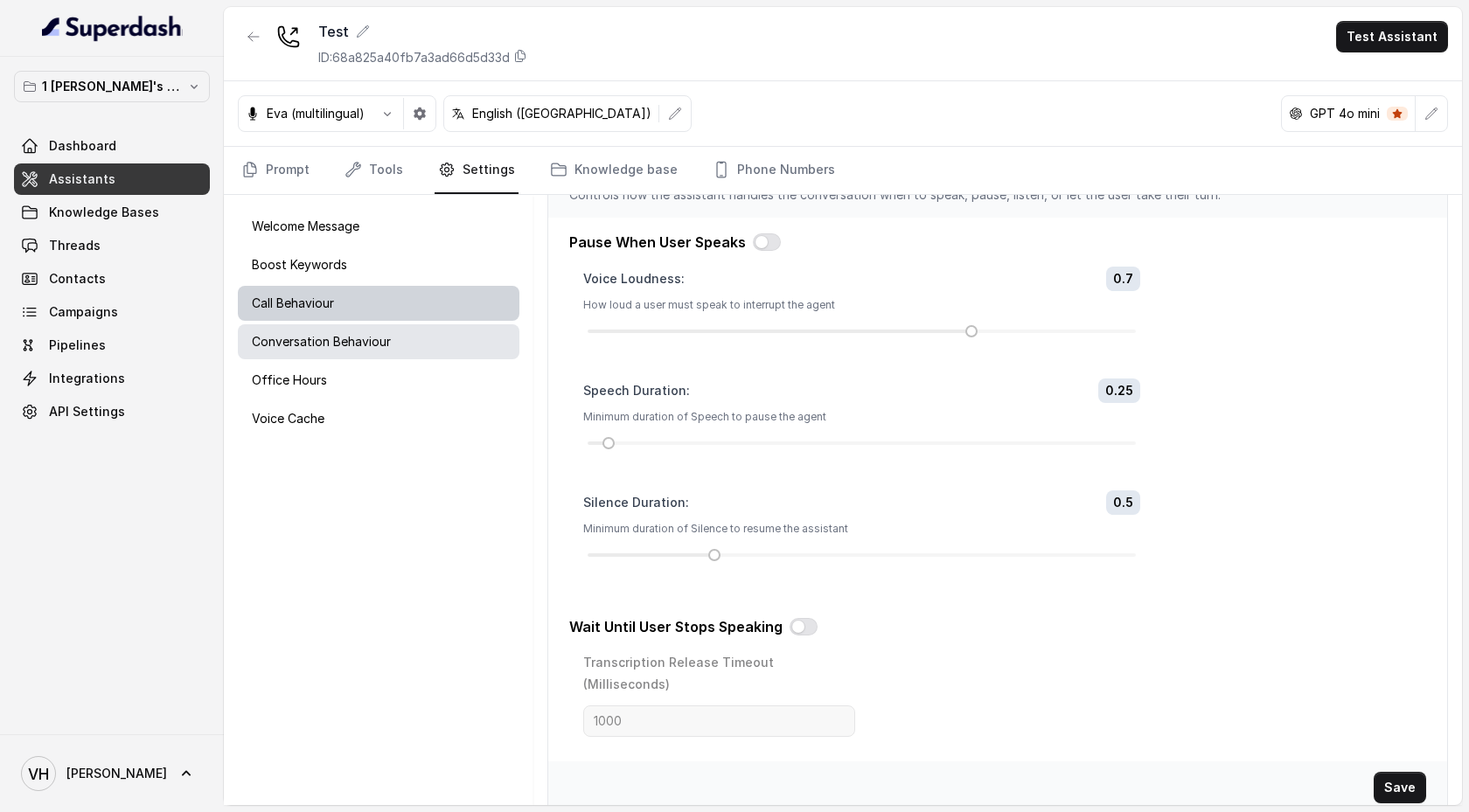
click at [453, 305] on div "Call Behaviour" at bounding box center [378, 303] width 281 height 35
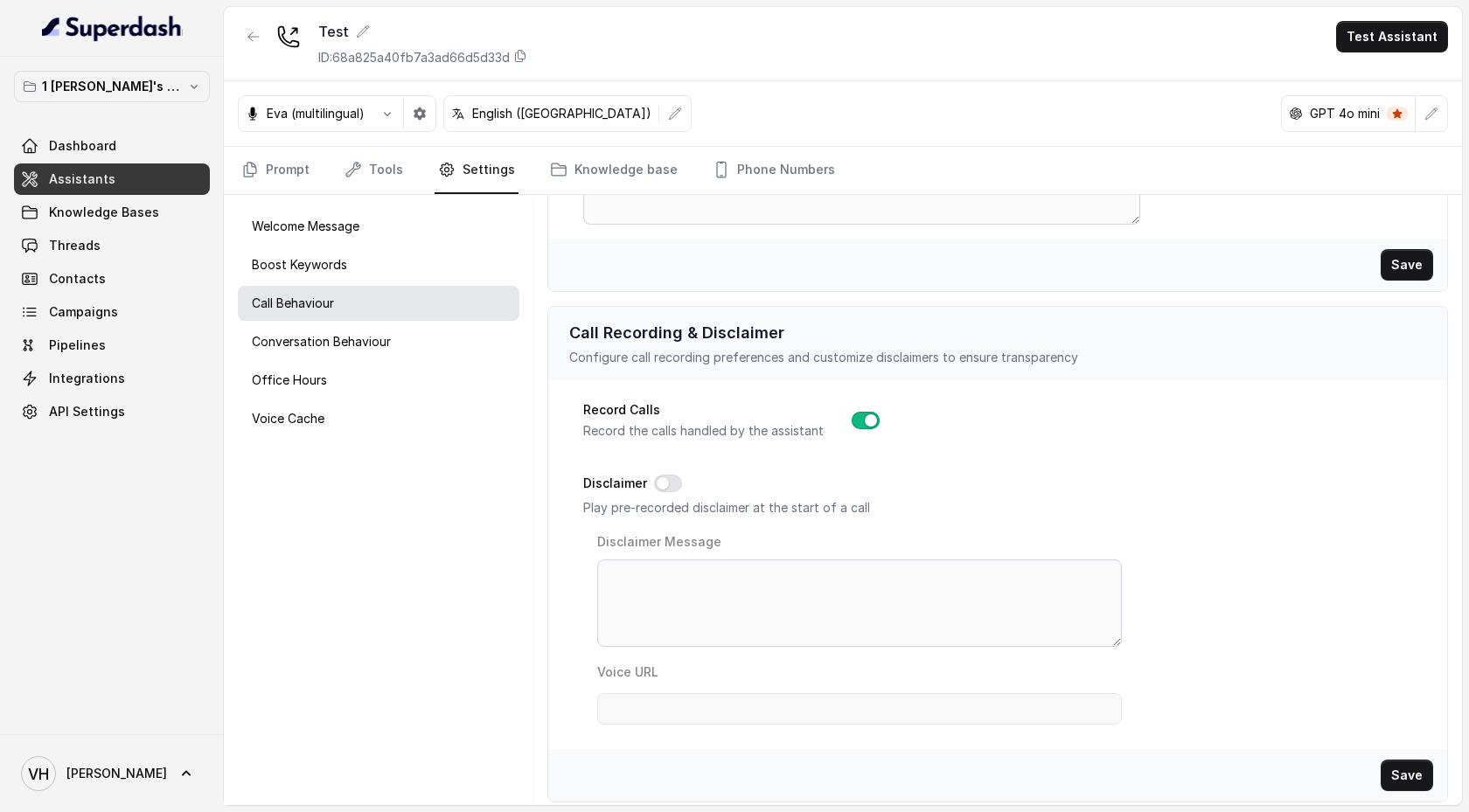
scroll to position [561, 0]
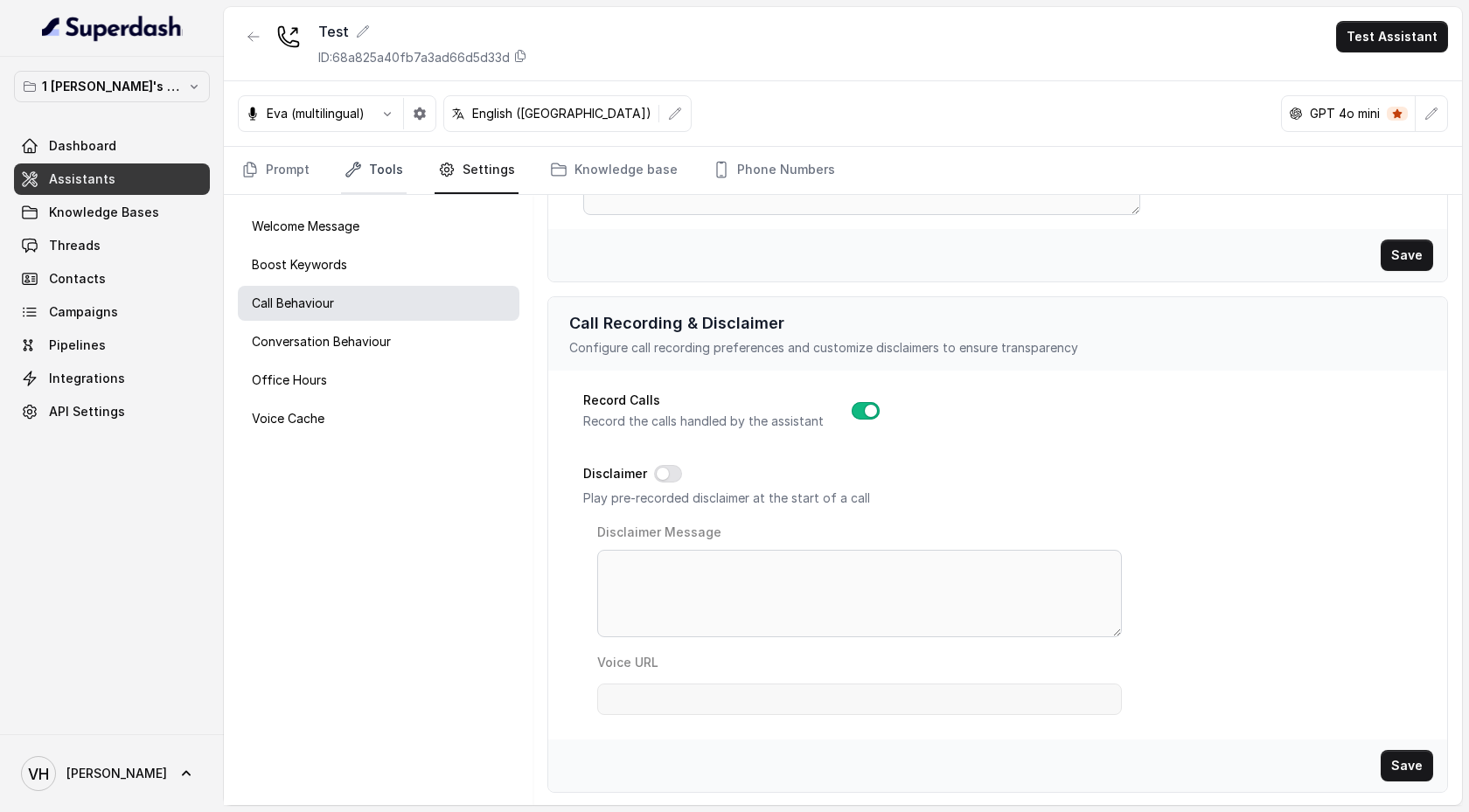
click at [384, 165] on link "Tools" at bounding box center [374, 171] width 66 height 47
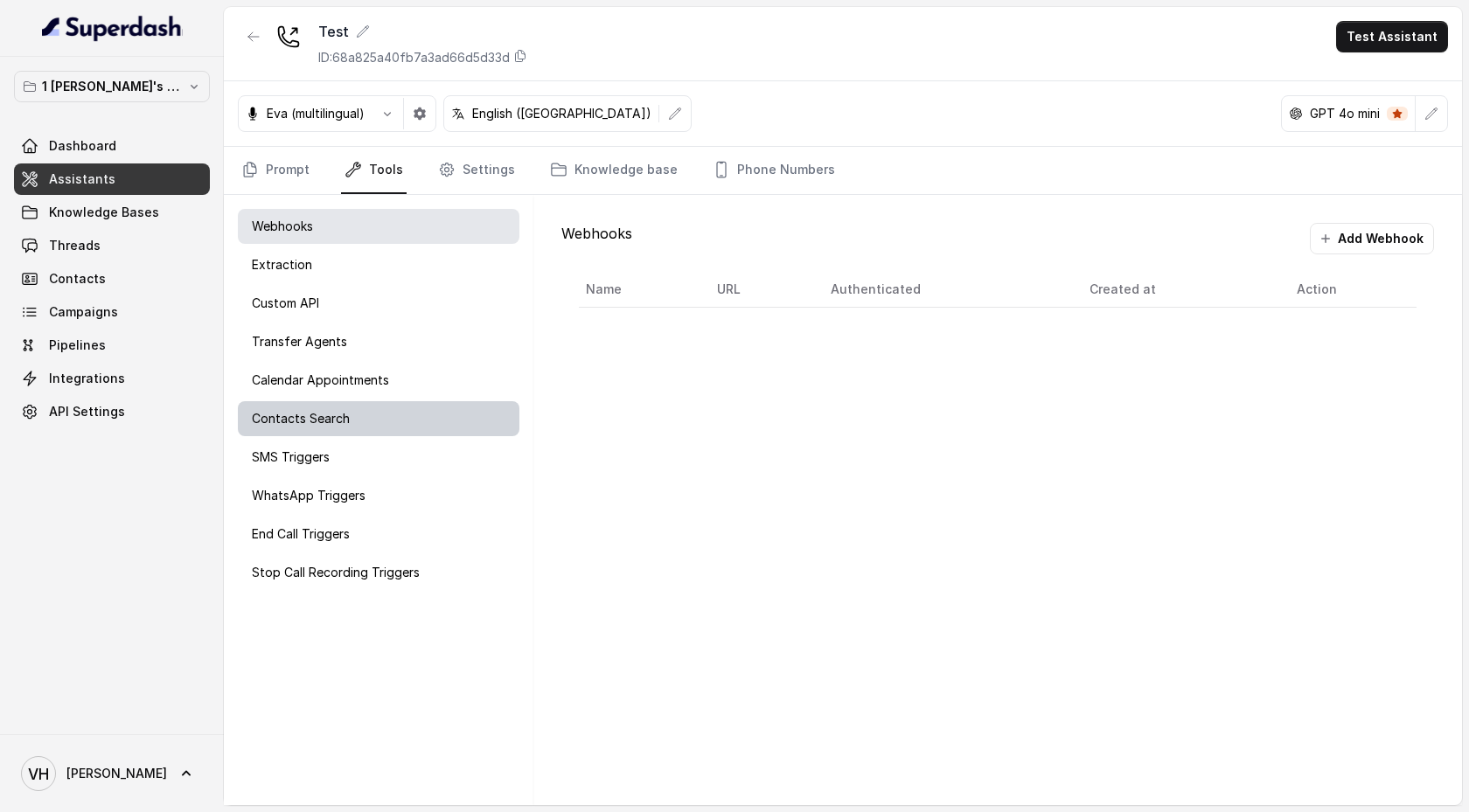
click at [338, 428] on div "Contacts Search" at bounding box center [378, 418] width 281 height 35
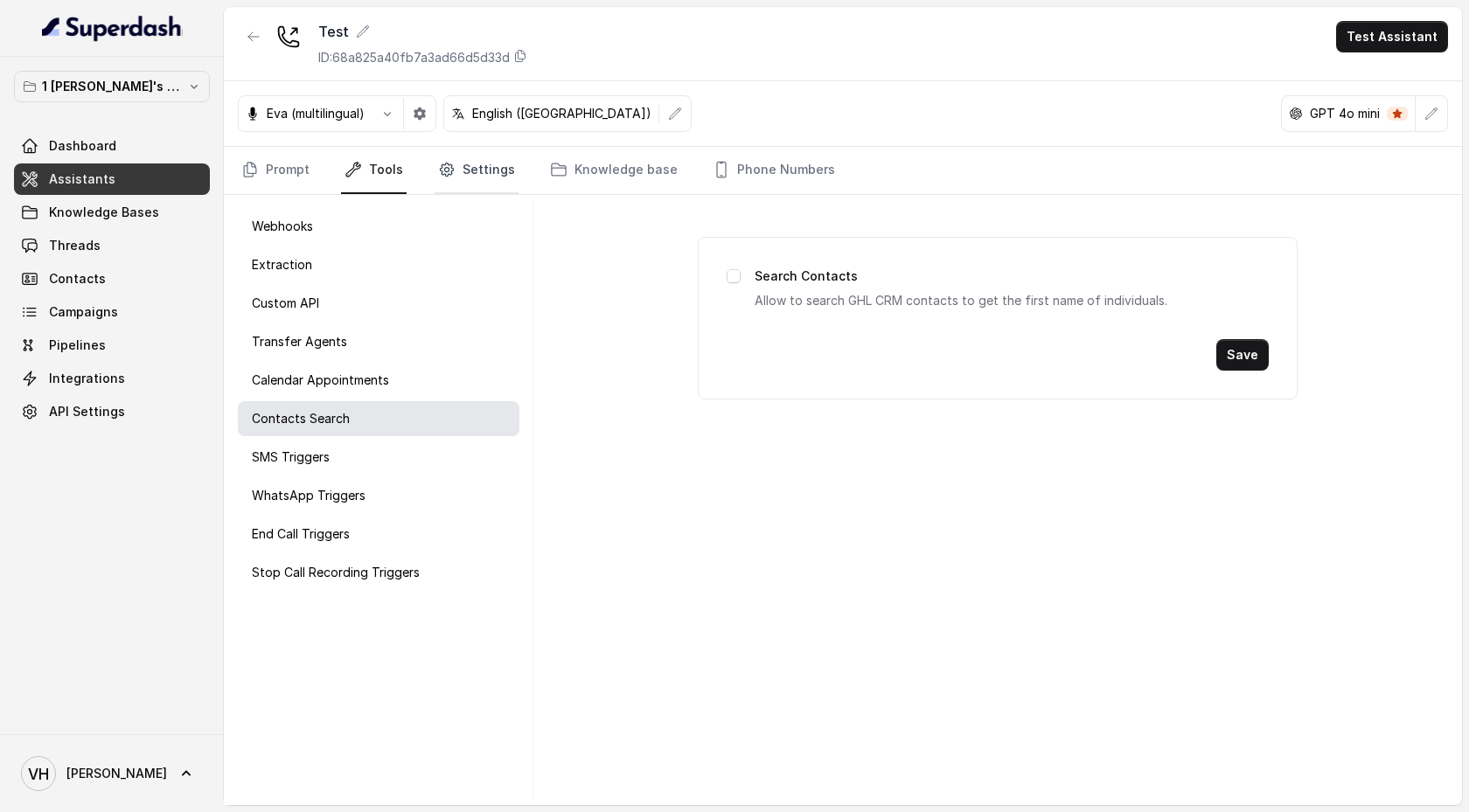
click at [497, 169] on link "Settings" at bounding box center [476, 171] width 84 height 47
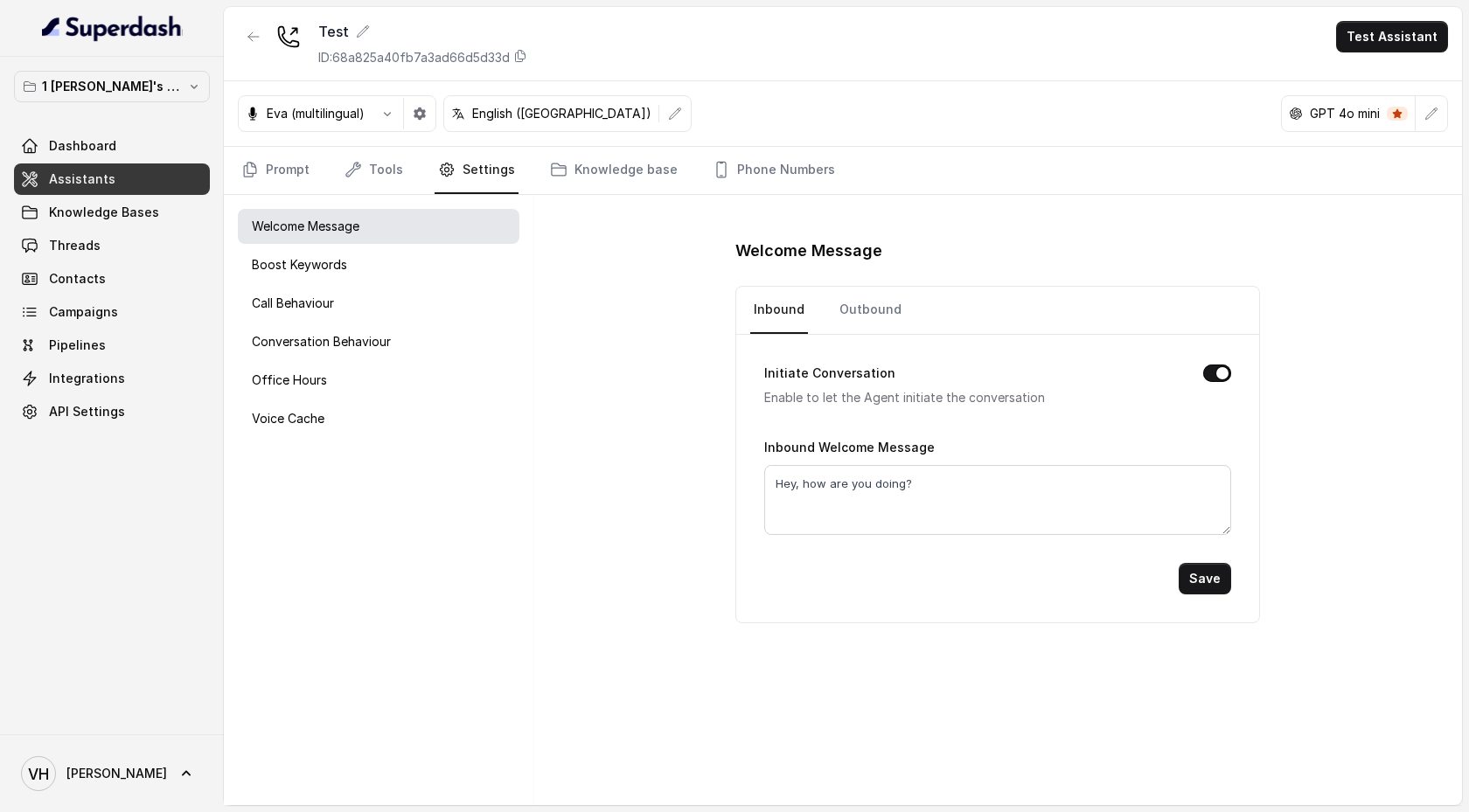
click at [380, 322] on div "Welcome Message Boost Keywords Call Behaviour Conversation Behaviour Office Hou…" at bounding box center [378, 500] width 309 height 610
click at [387, 326] on div "Conversation Behaviour" at bounding box center [378, 341] width 281 height 35
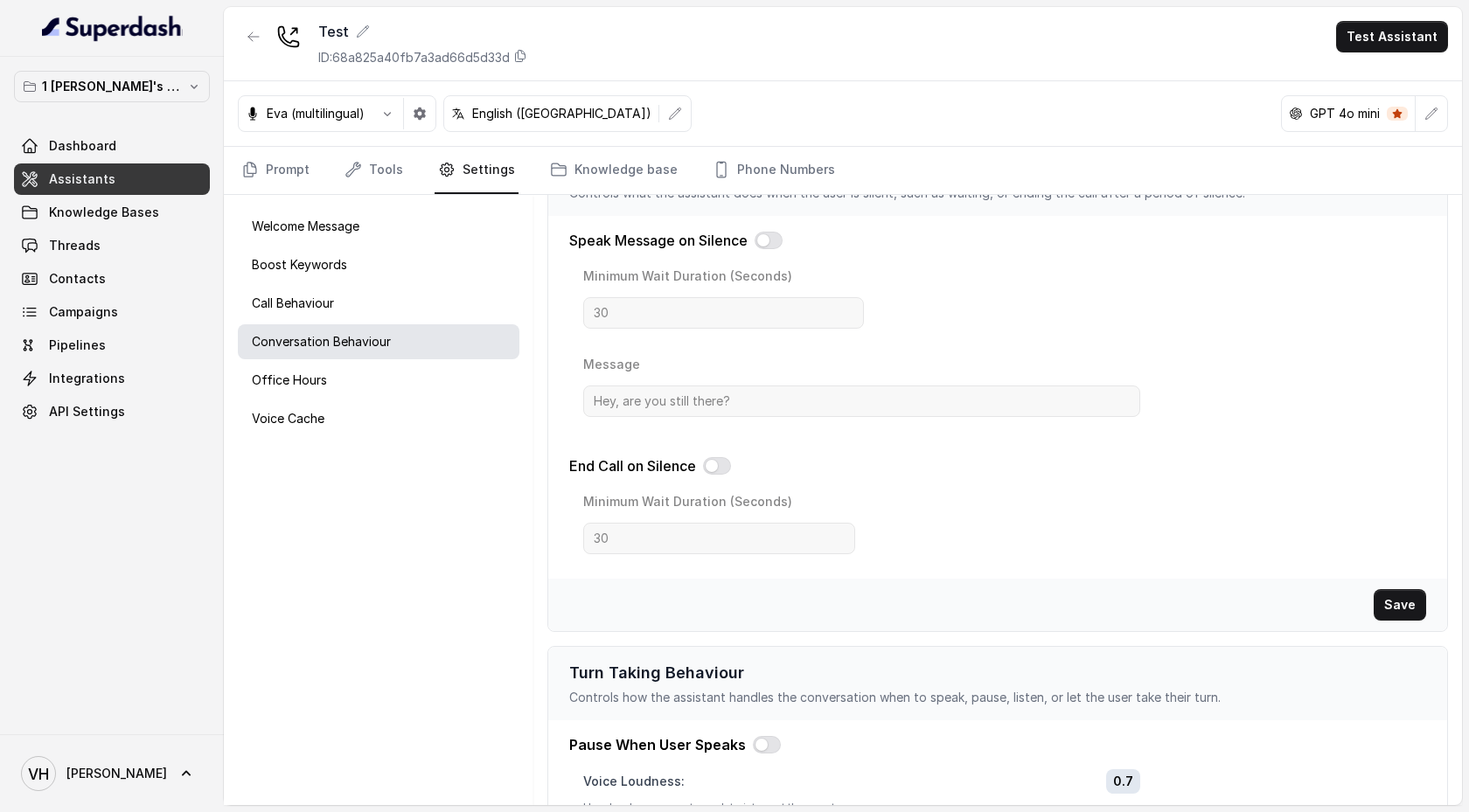
scroll to position [0, 0]
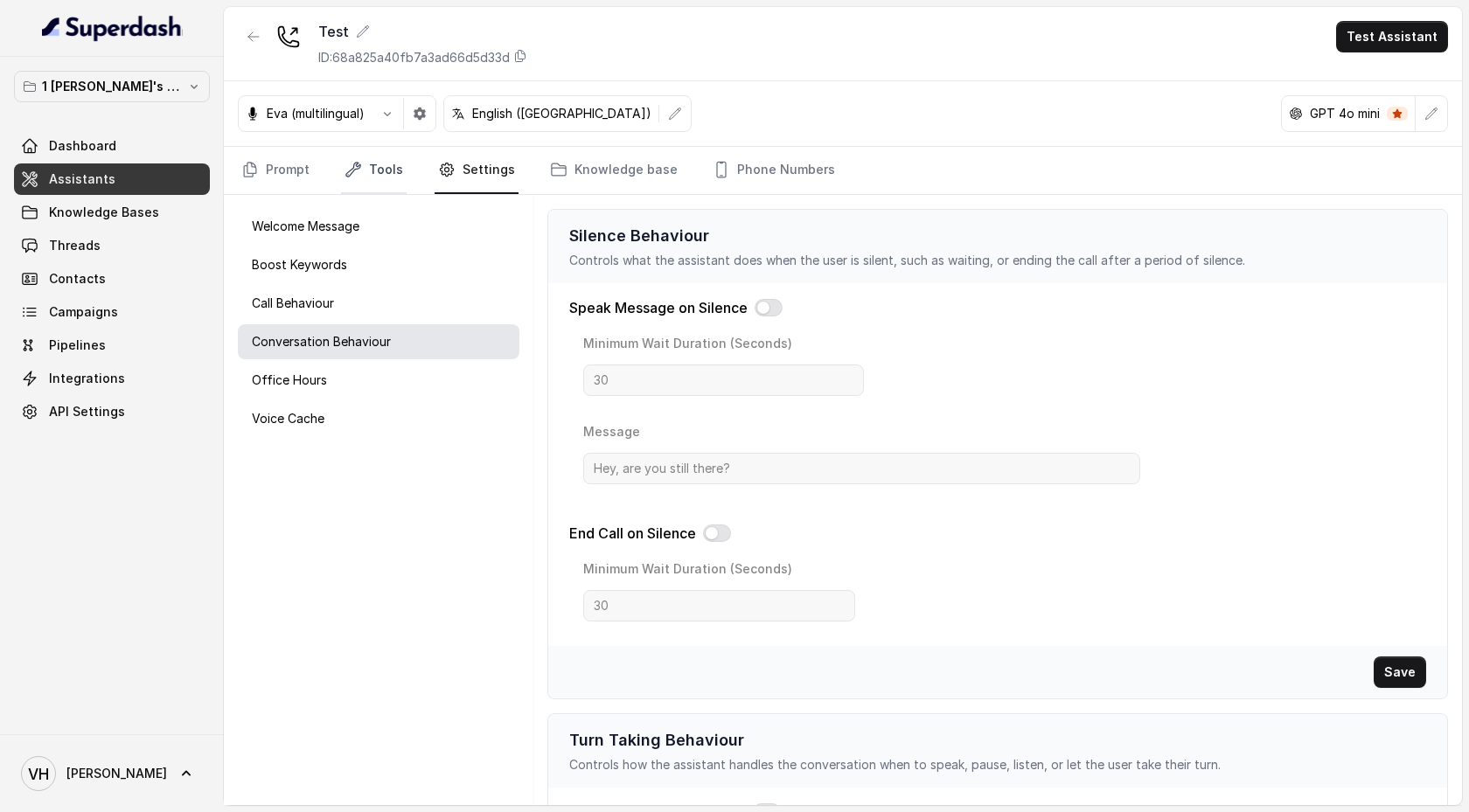
click at [364, 165] on link "Tools" at bounding box center [374, 171] width 66 height 47
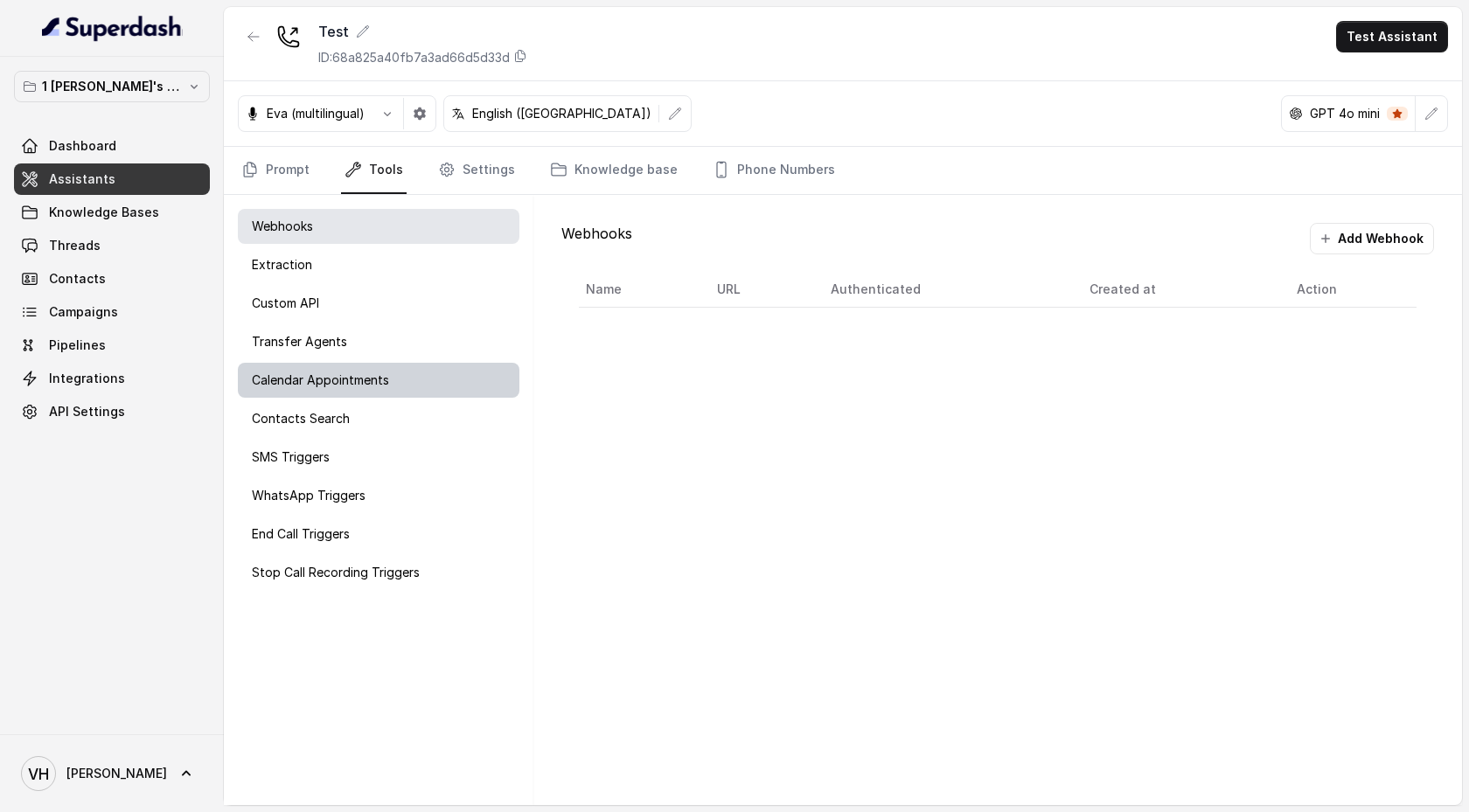
click at [409, 363] on div "Calendar Appointments" at bounding box center [378, 380] width 281 height 35
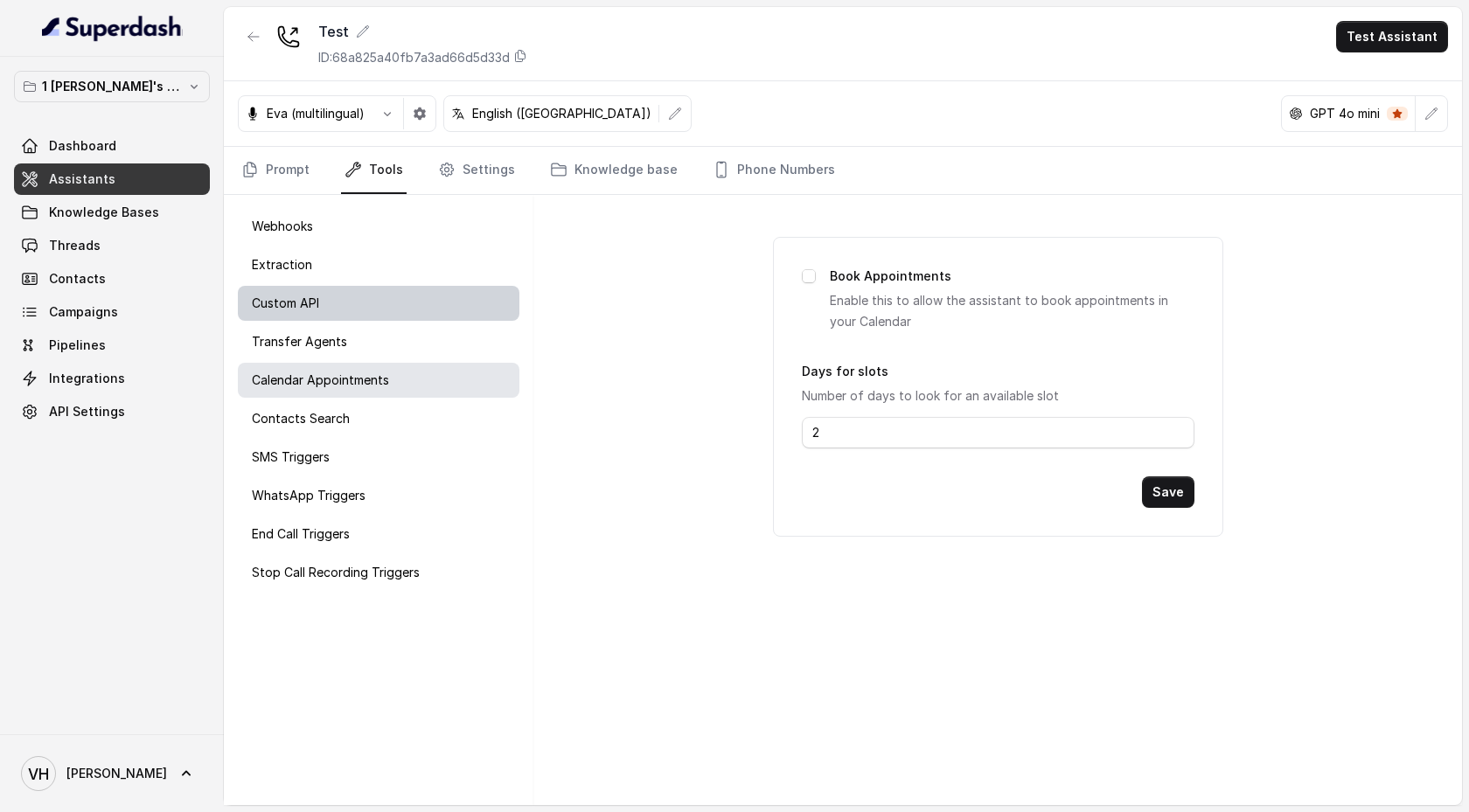
click at [388, 299] on div "Custom API" at bounding box center [378, 303] width 281 height 35
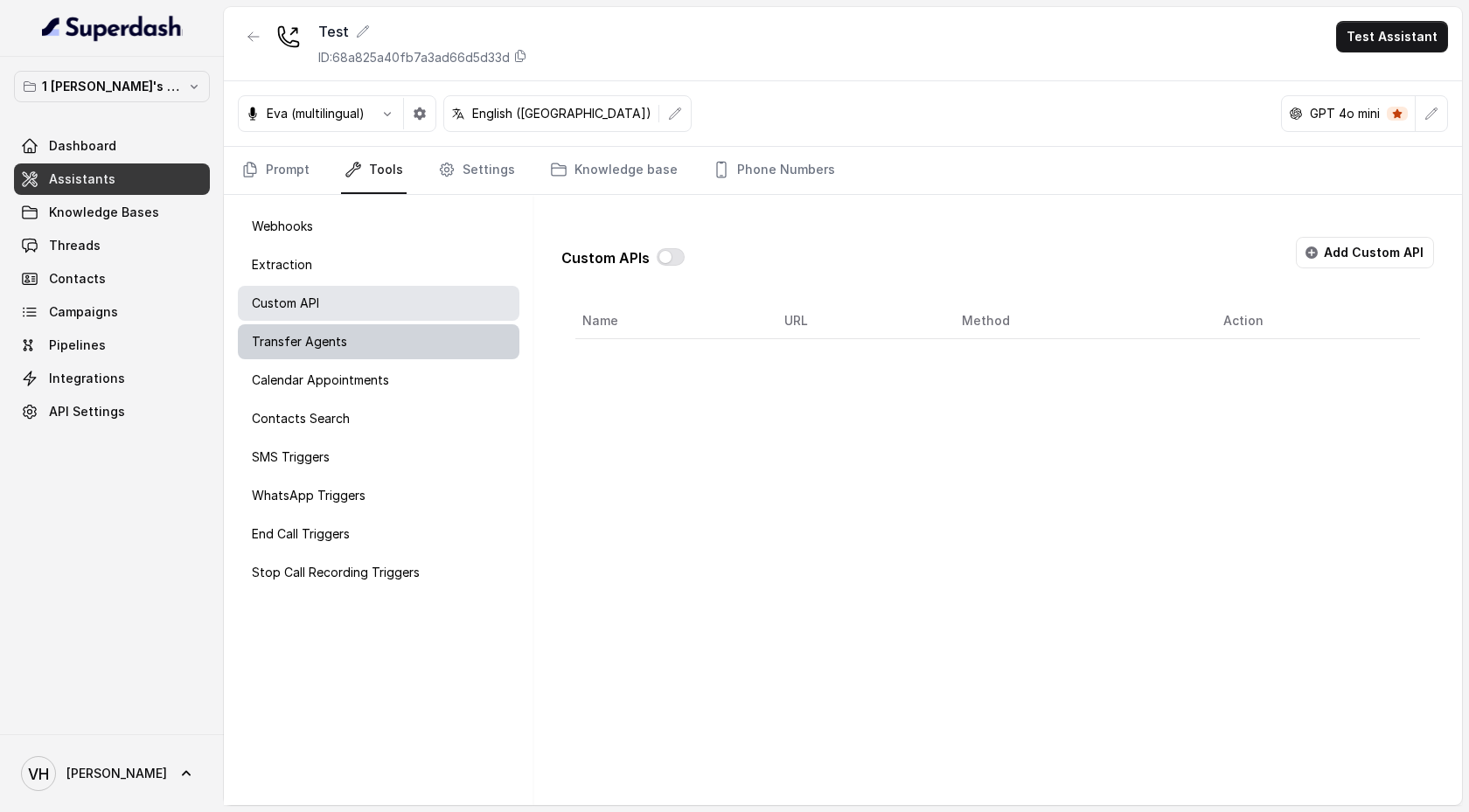
click at [388, 336] on div "Transfer Agents" at bounding box center [378, 341] width 281 height 35
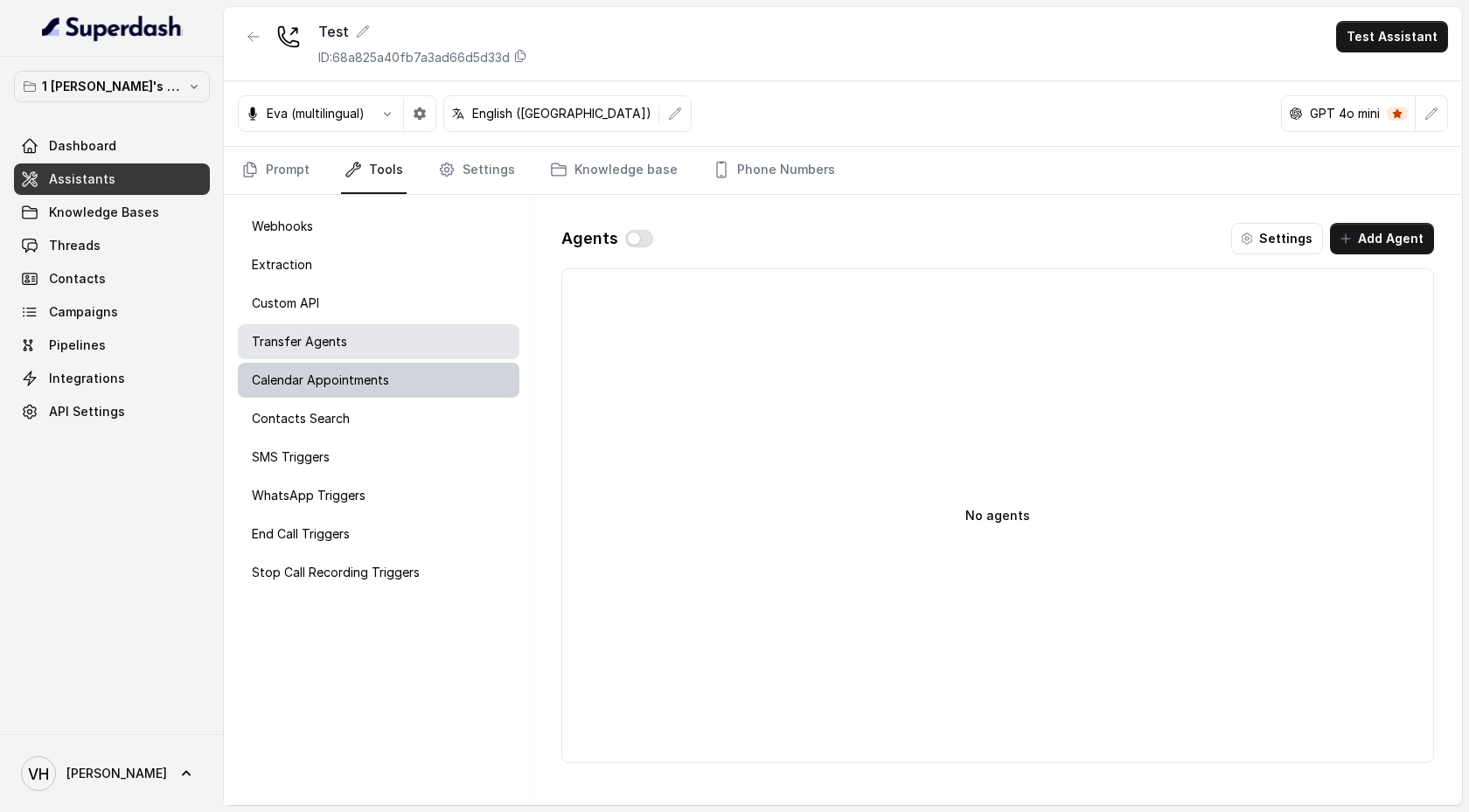
click at [384, 374] on p "Calendar Appointments" at bounding box center [321, 380] width 138 height 18
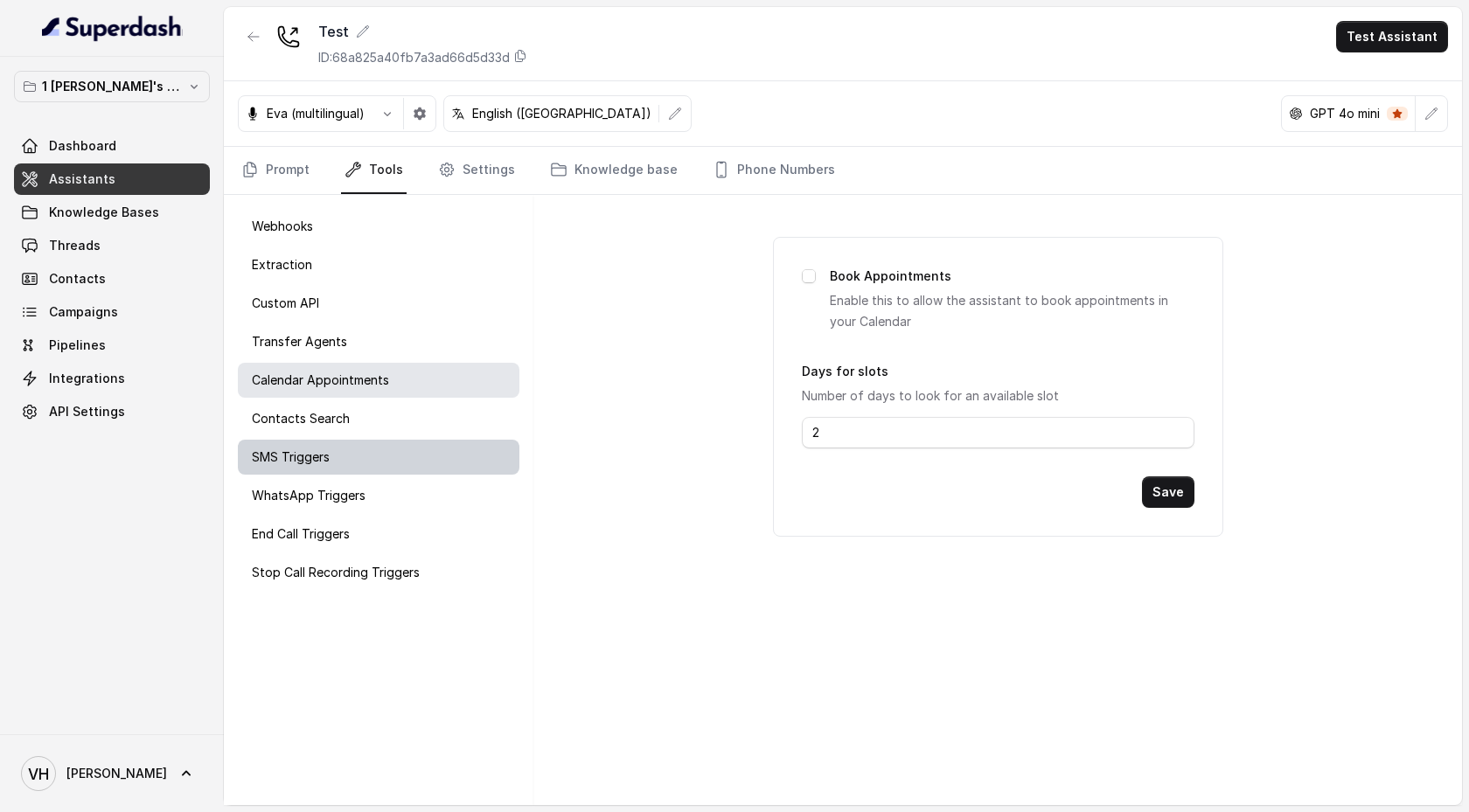
click at [365, 461] on div "SMS Triggers" at bounding box center [378, 456] width 281 height 35
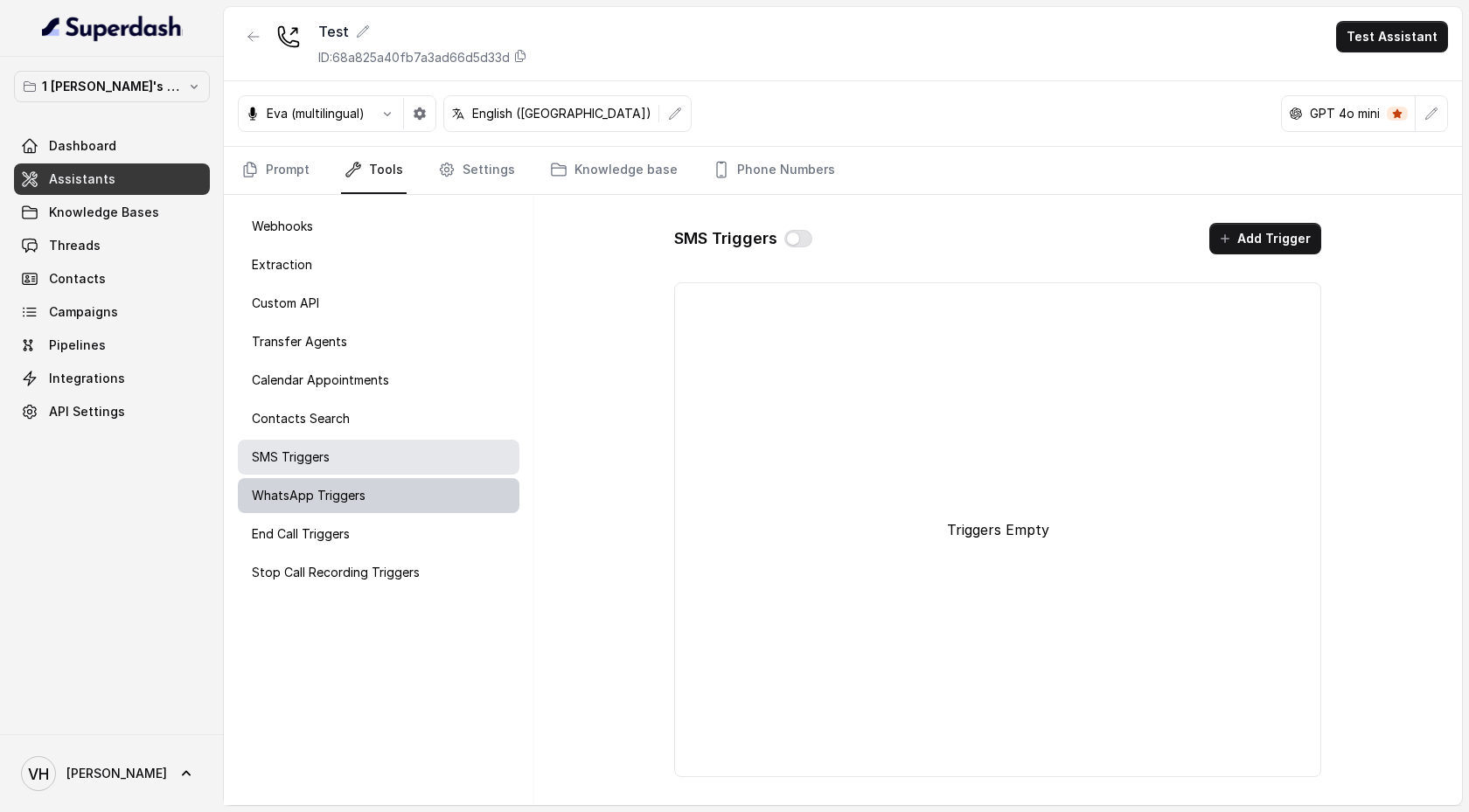
click at [366, 507] on div "WhatsApp Triggers" at bounding box center [378, 495] width 281 height 35
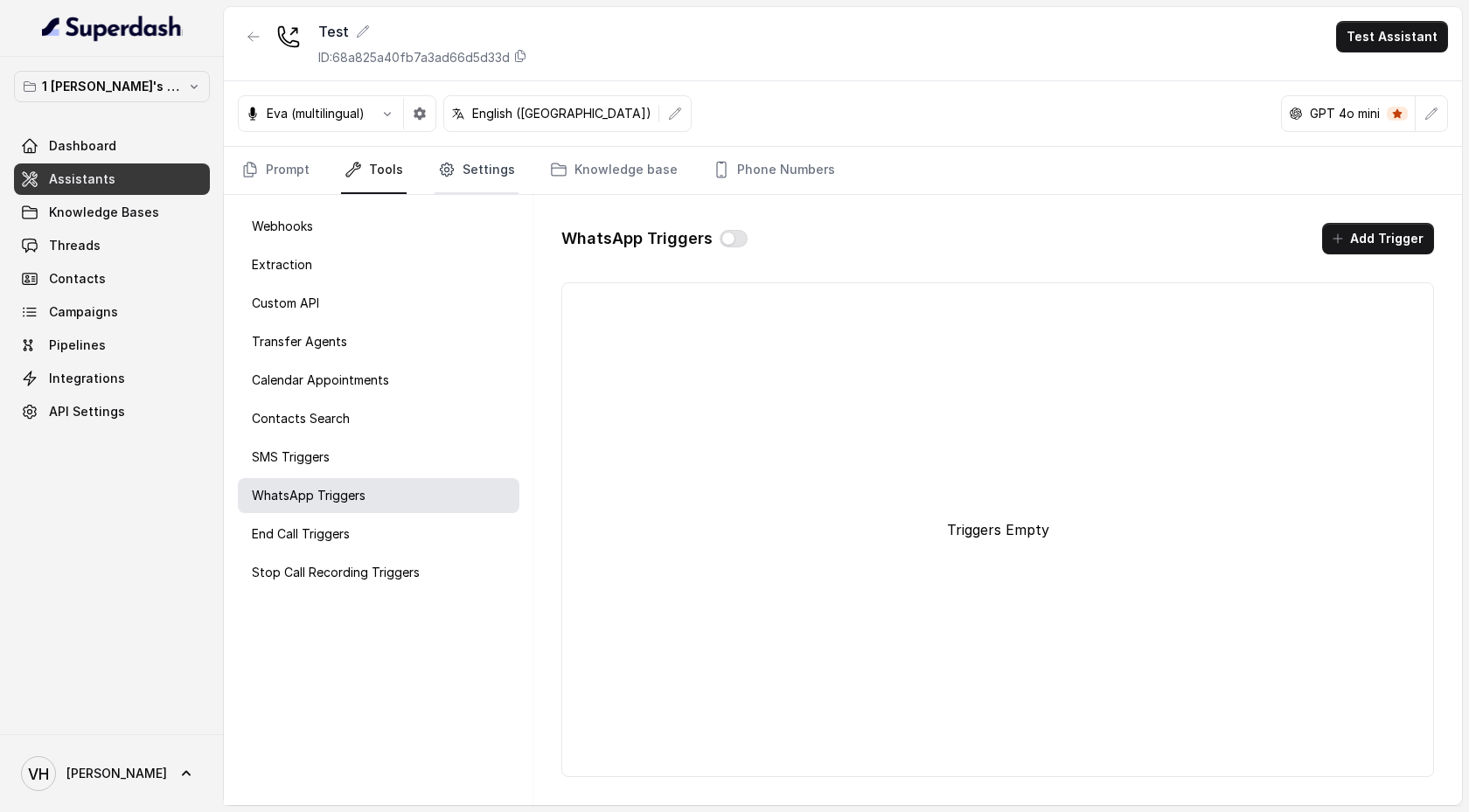
click at [488, 173] on link "Settings" at bounding box center [476, 171] width 84 height 47
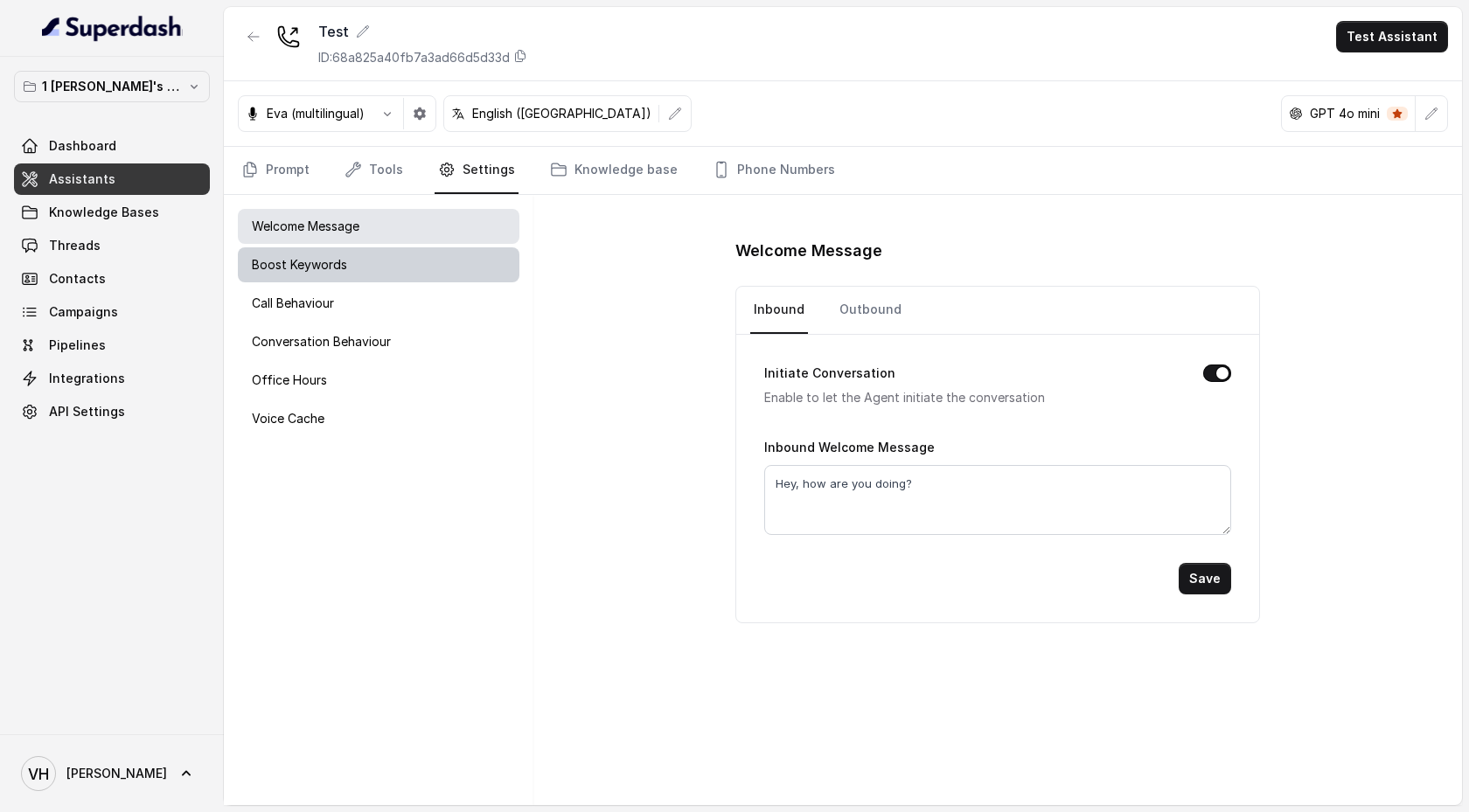
click at [432, 277] on div "Boost Keywords" at bounding box center [378, 264] width 281 height 35
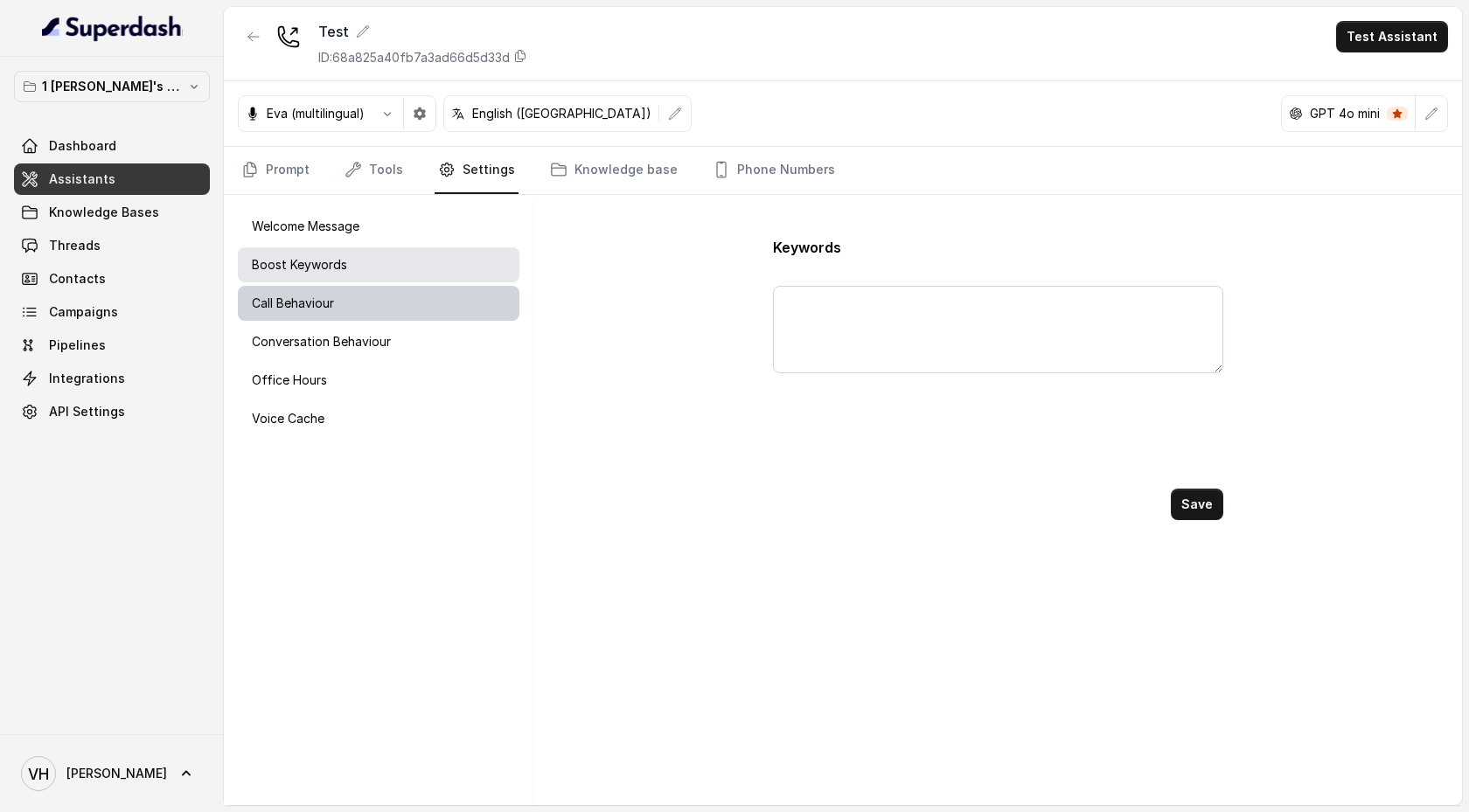
click at [426, 290] on div "Call Behaviour" at bounding box center [378, 303] width 281 height 35
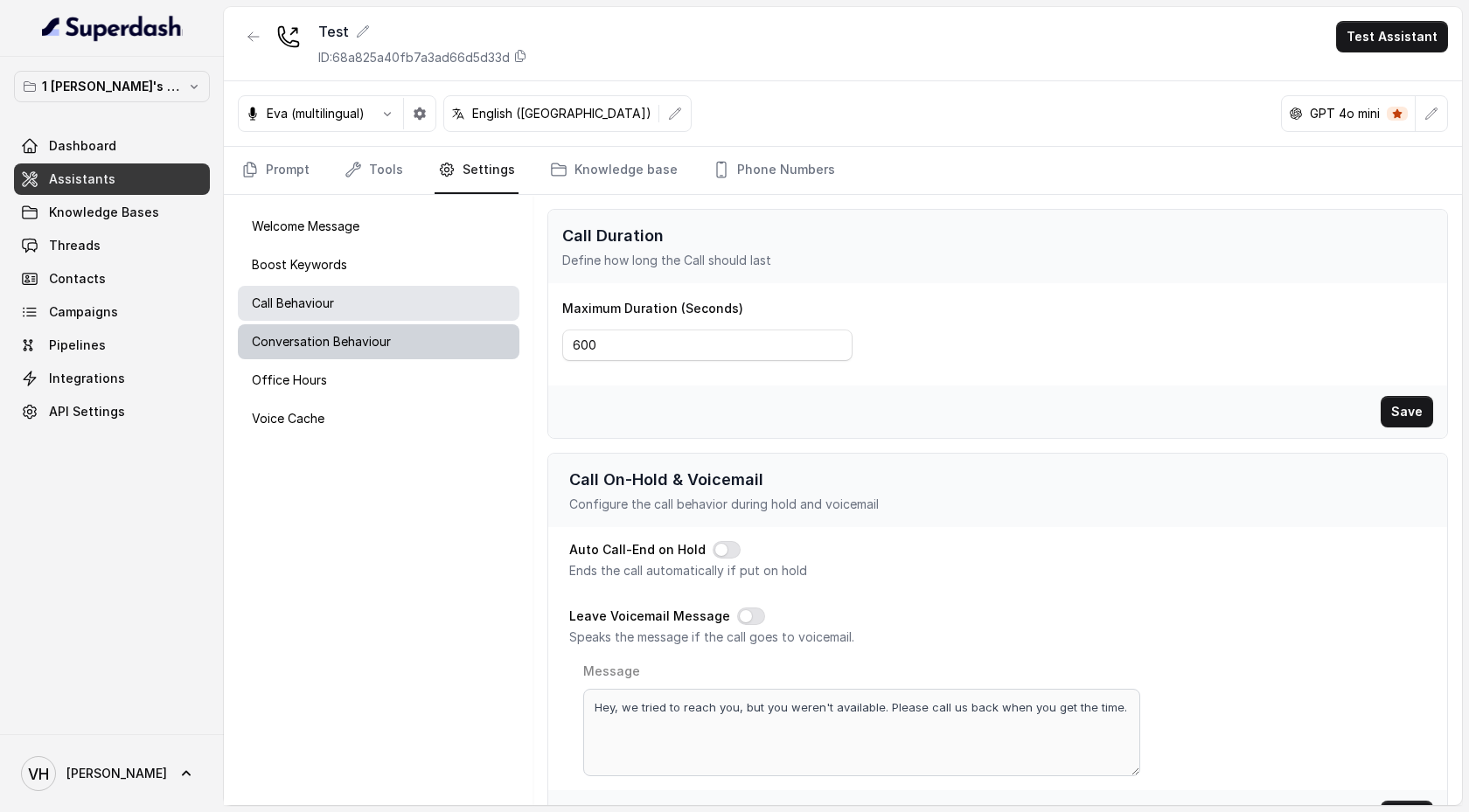
click at [413, 330] on div "Conversation Behaviour" at bounding box center [378, 341] width 281 height 35
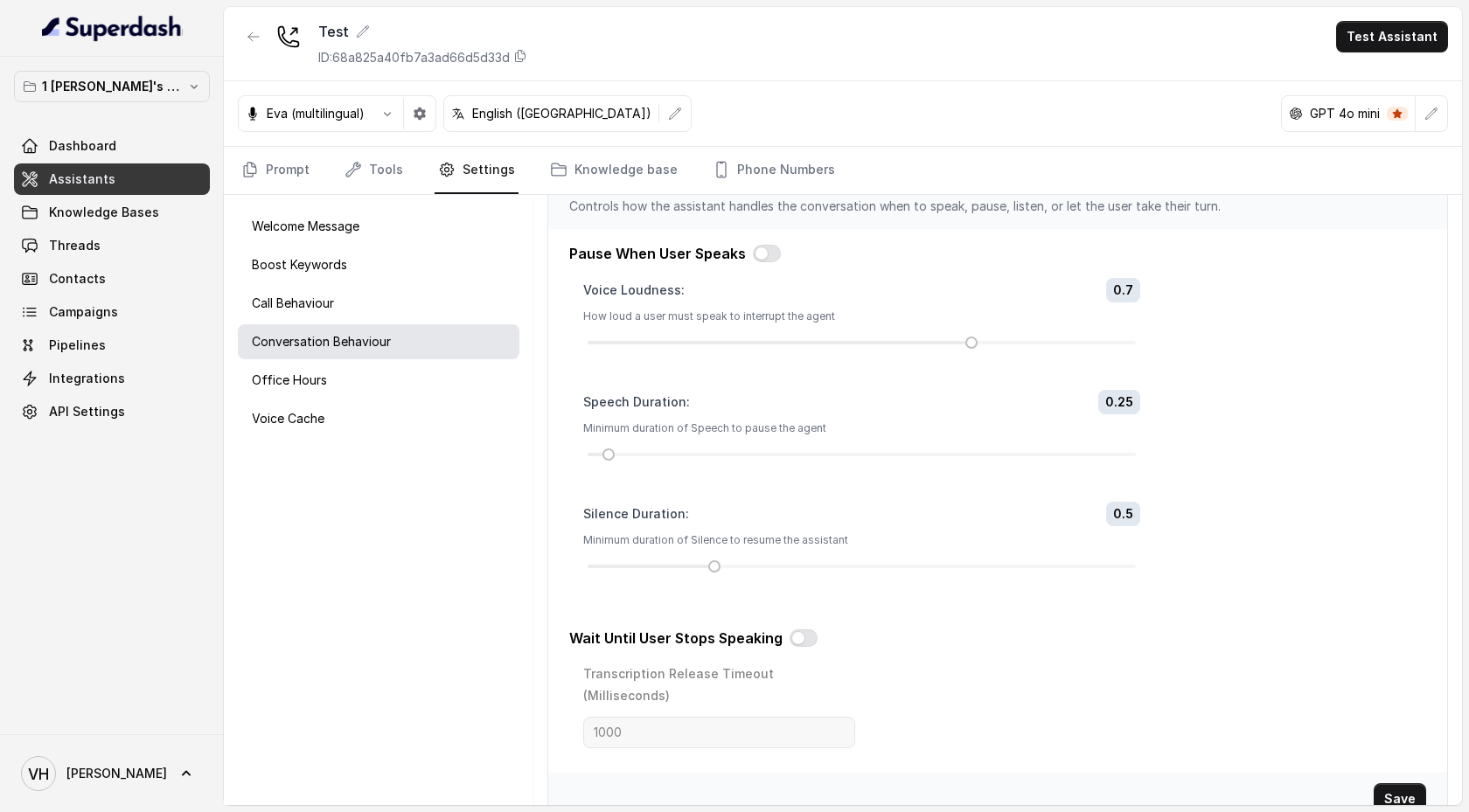
scroll to position [570, 0]
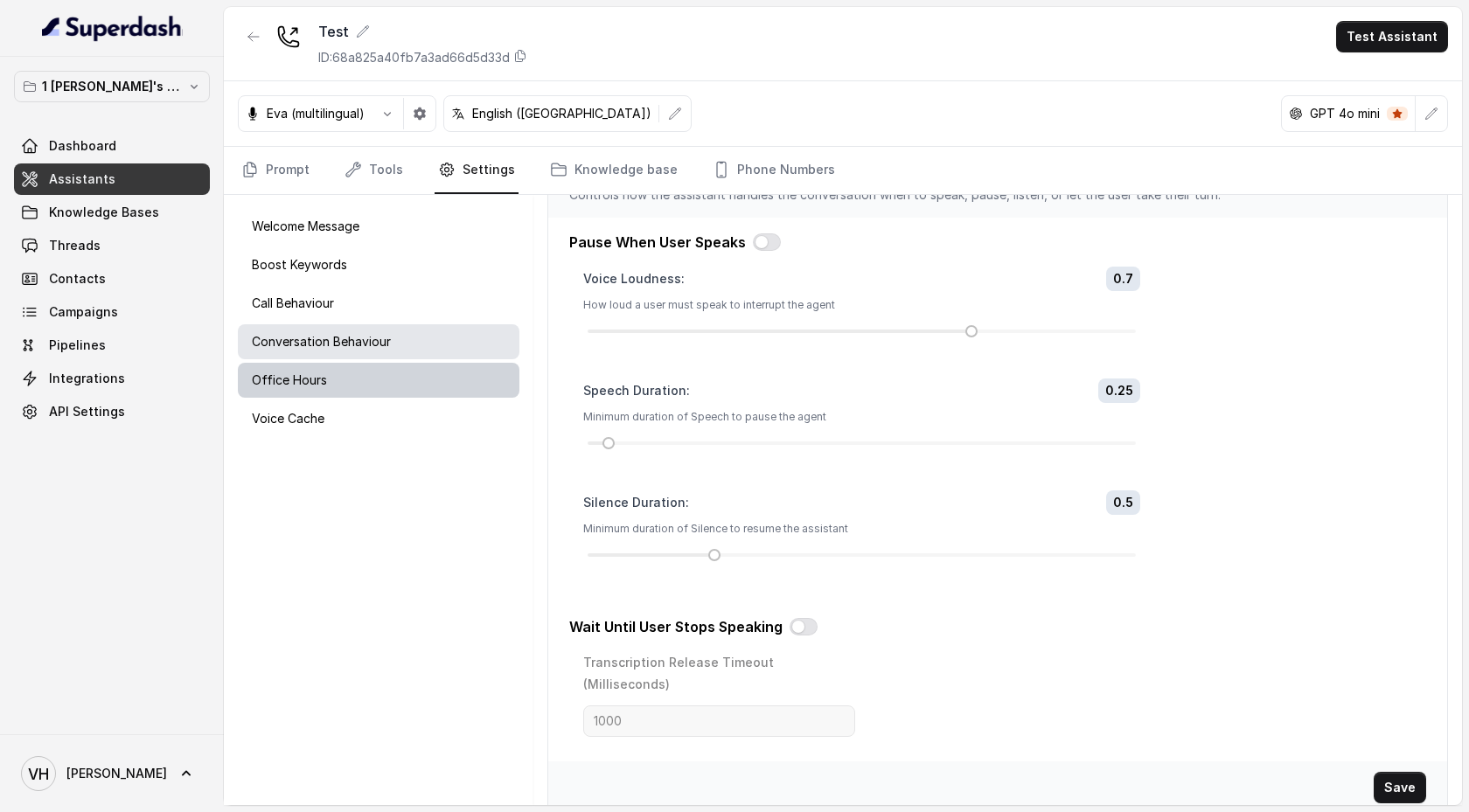
click at [381, 380] on div "Office Hours" at bounding box center [378, 380] width 281 height 35
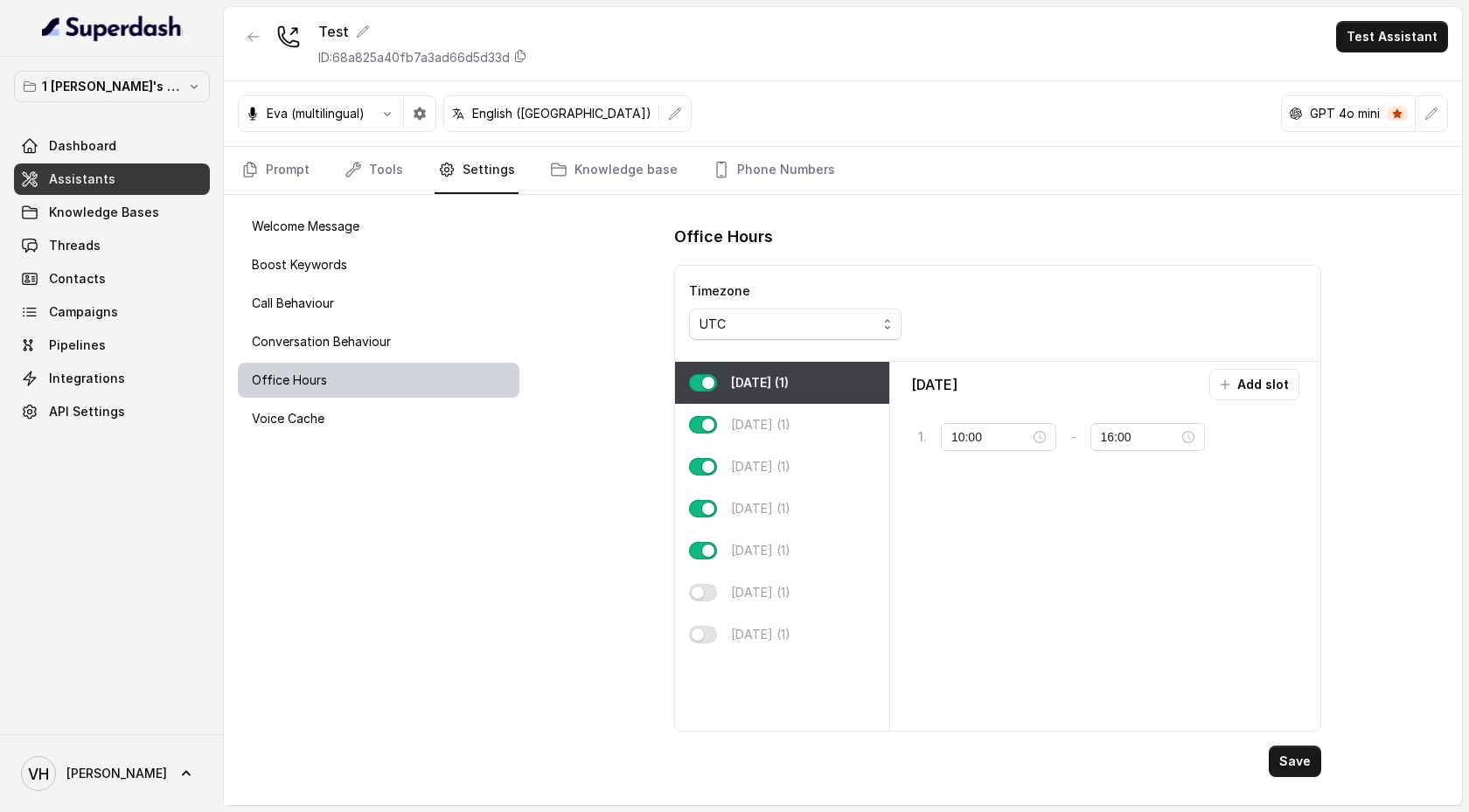
scroll to position [0, 0]
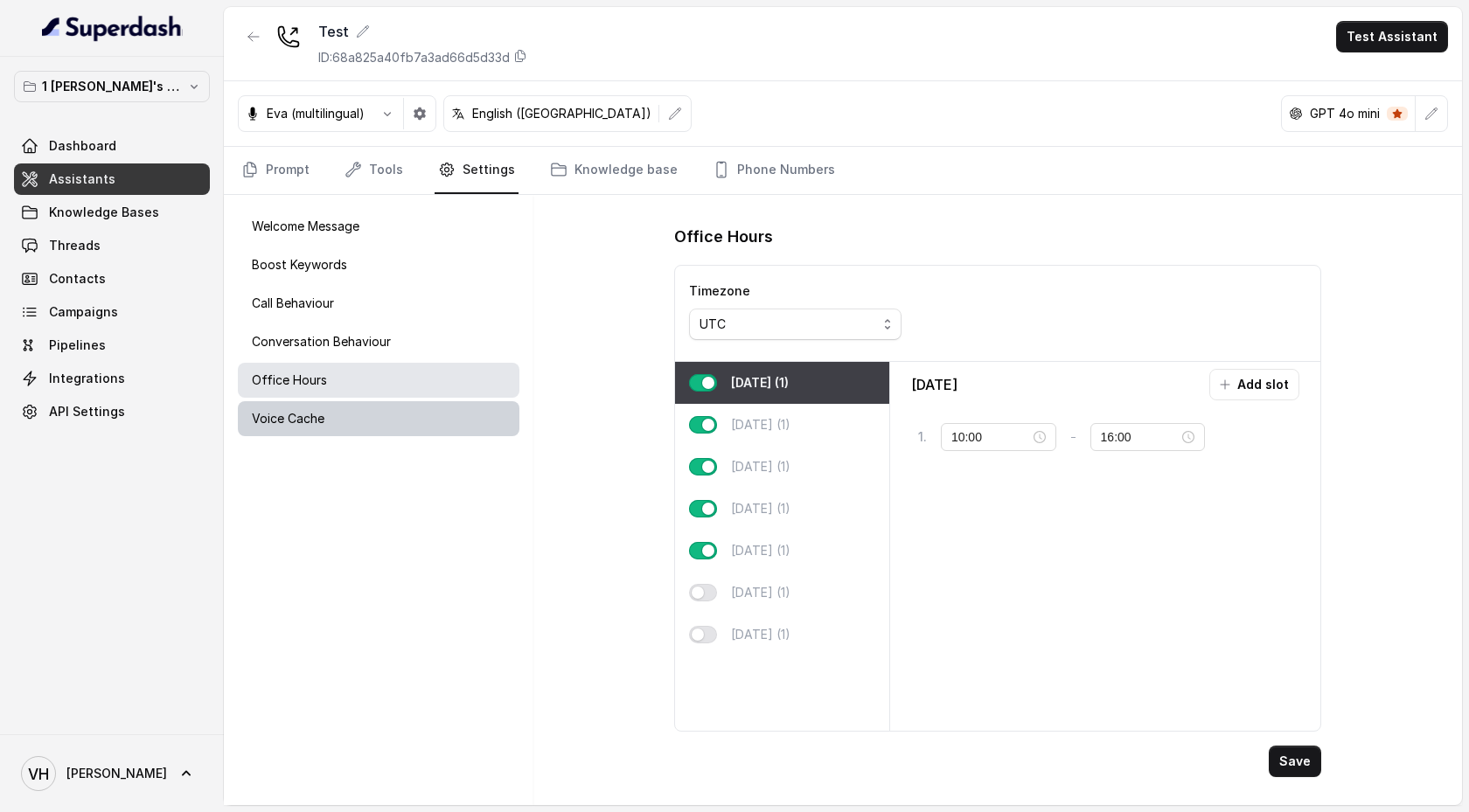
click at [391, 419] on div "Voice Cache" at bounding box center [378, 418] width 281 height 35
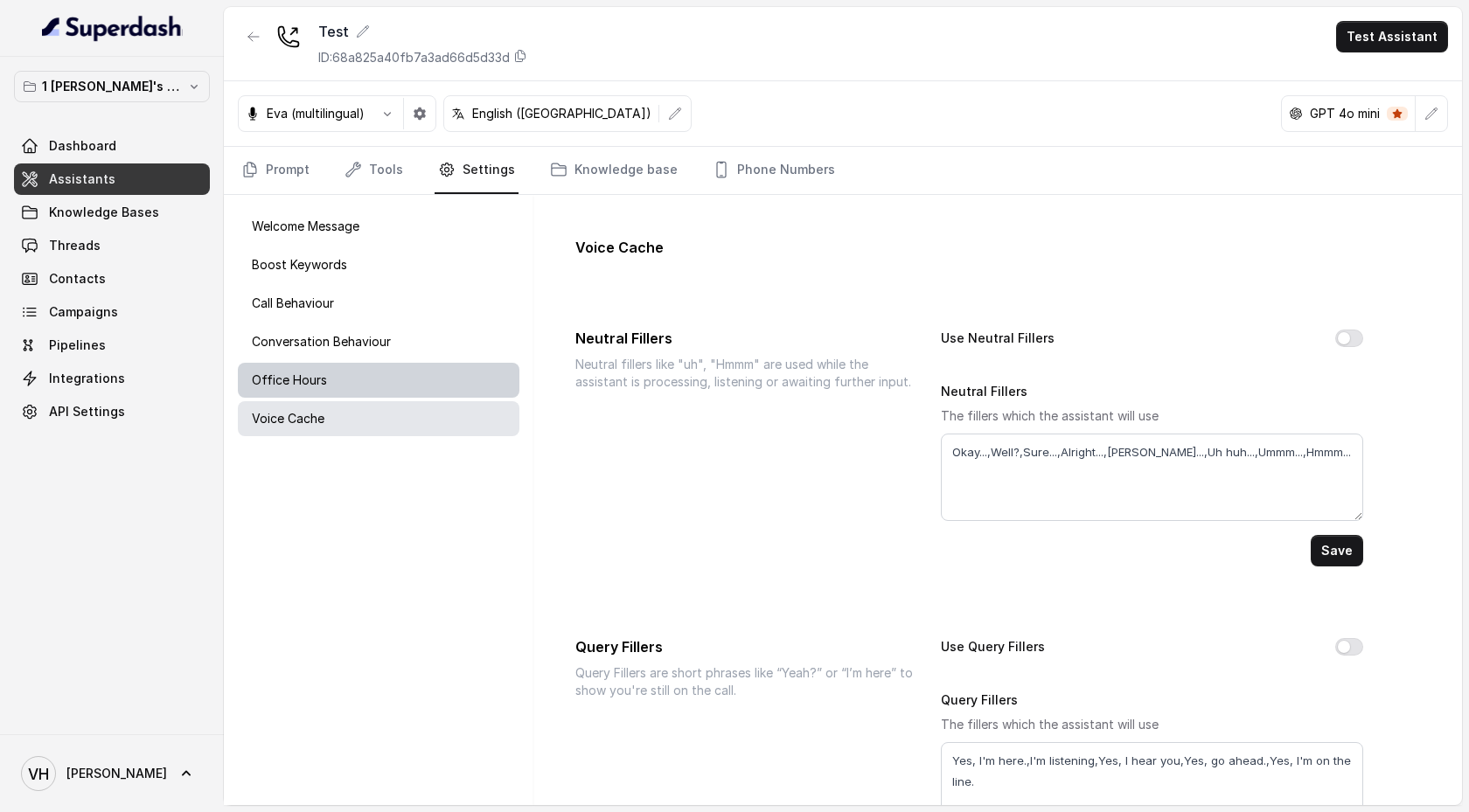
click at [389, 383] on div "Office Hours" at bounding box center [378, 380] width 281 height 35
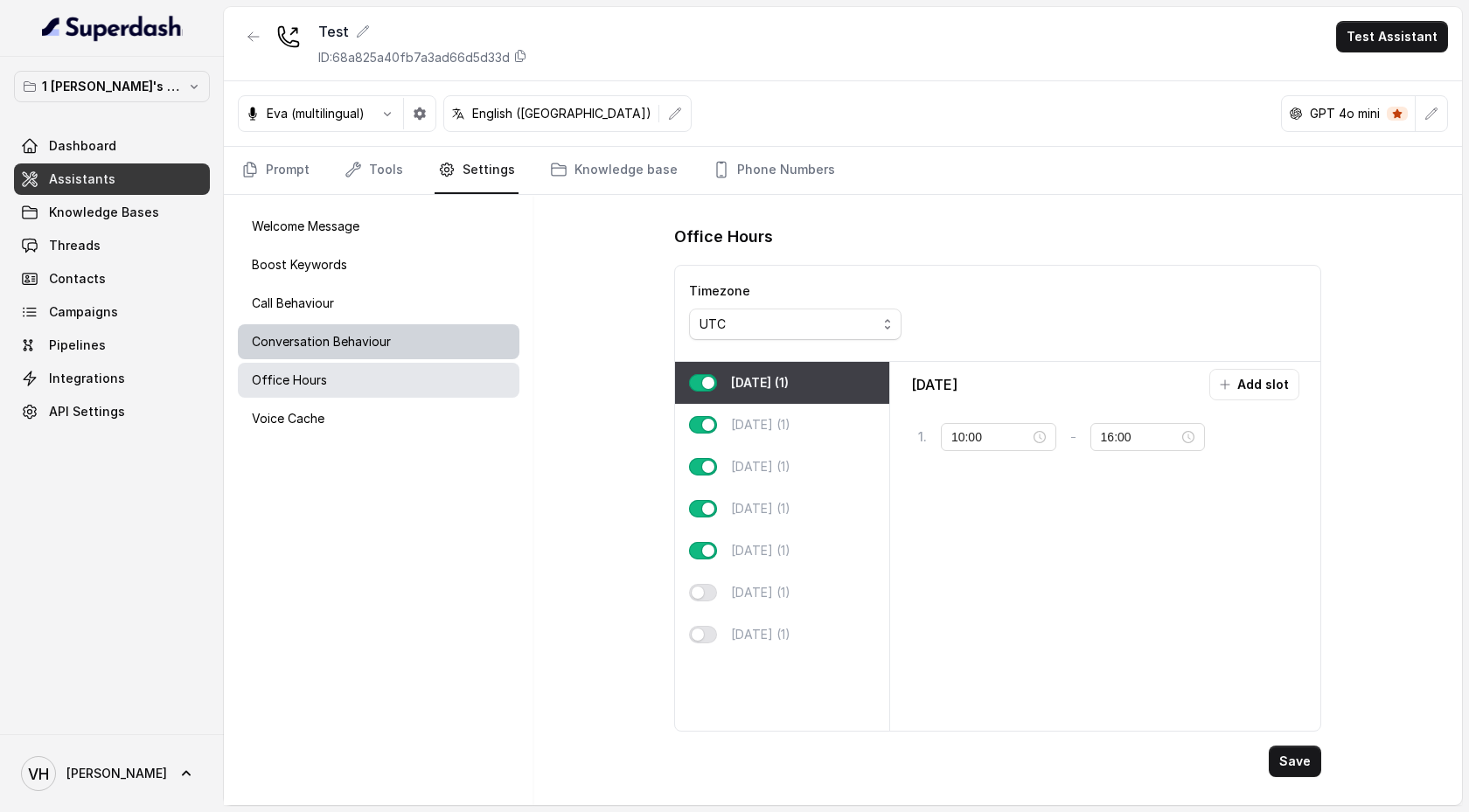
click at [400, 333] on div "Conversation Behaviour" at bounding box center [378, 341] width 281 height 35
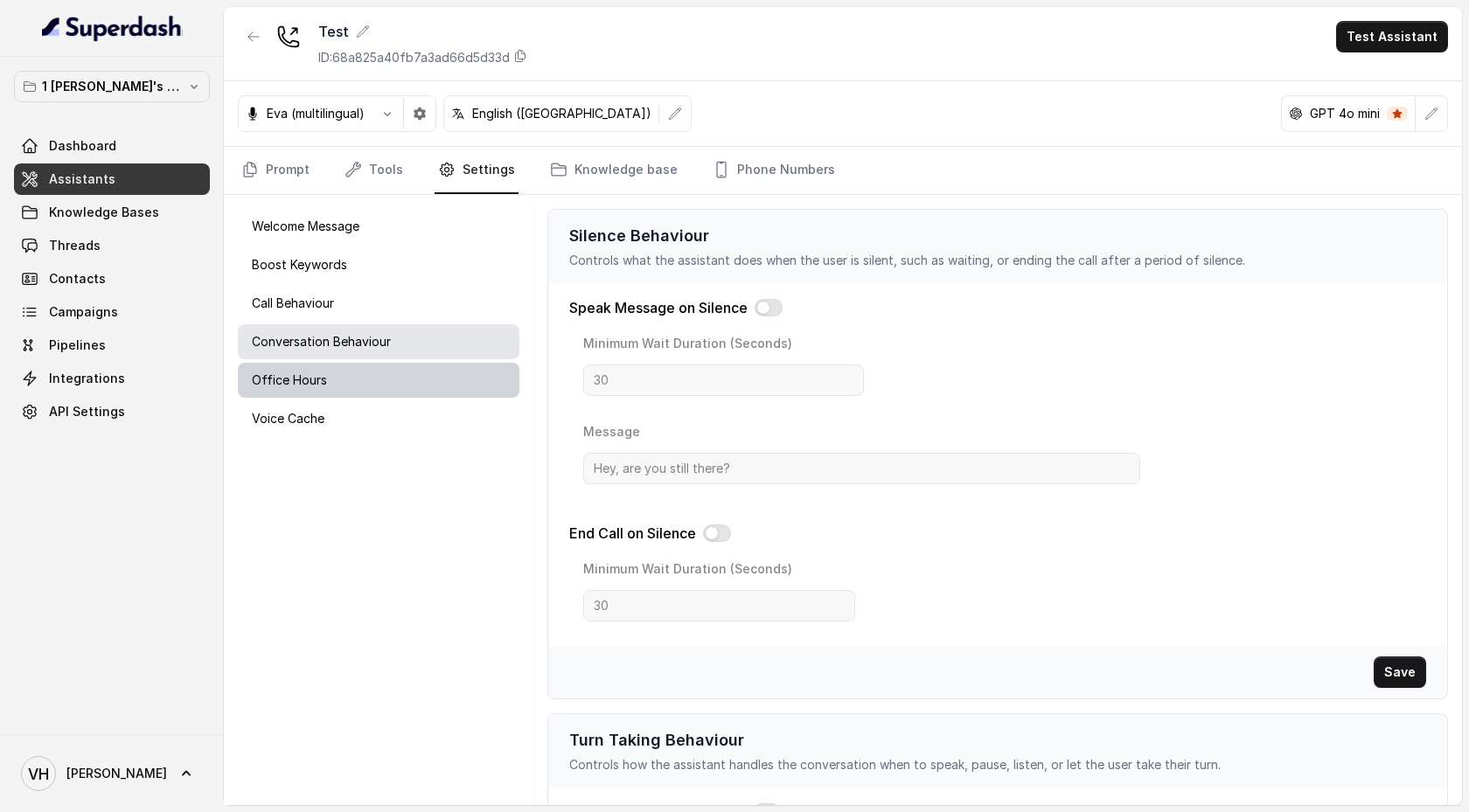
click at [393, 378] on div "Office Hours" at bounding box center [378, 380] width 281 height 35
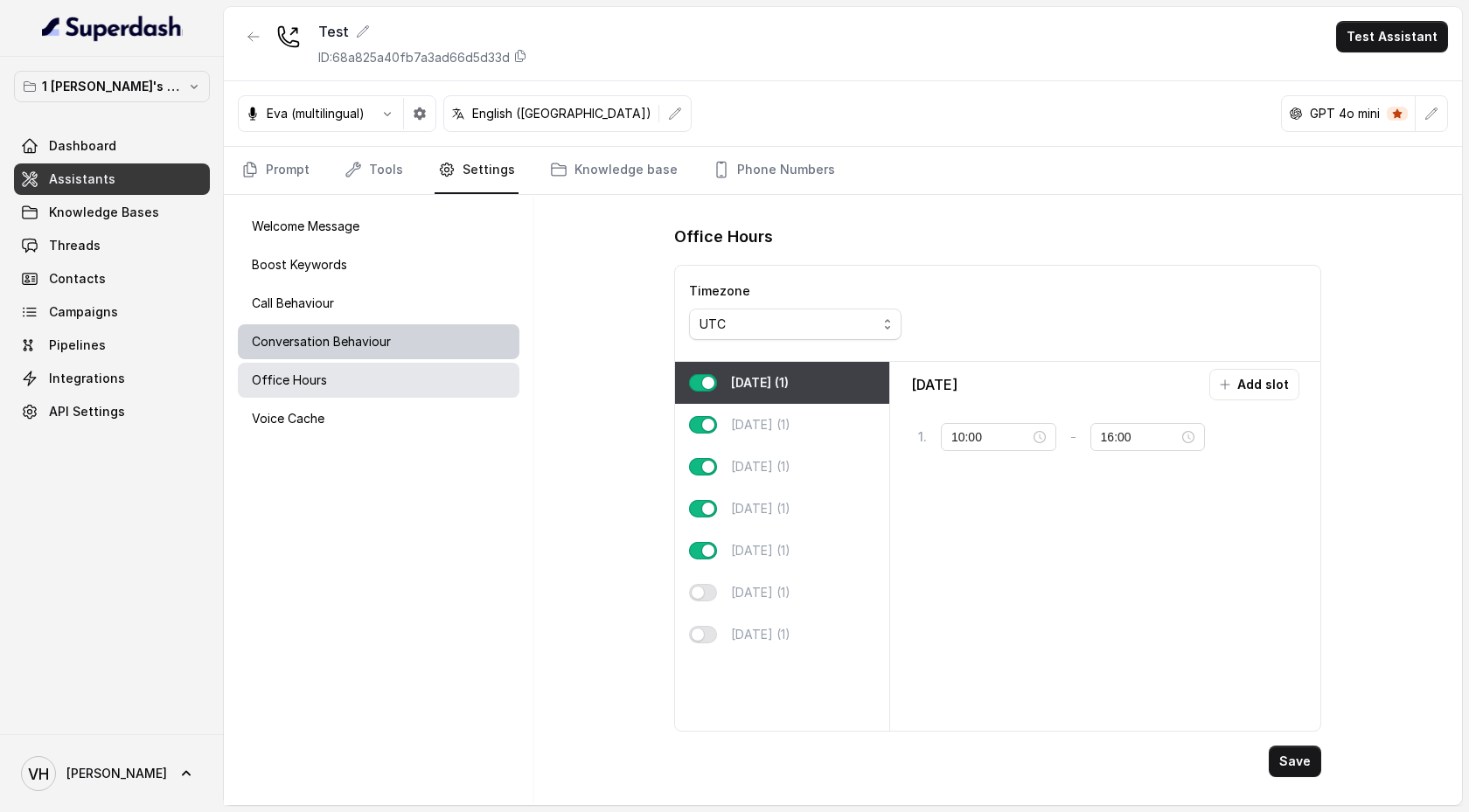
click at [392, 348] on div "Conversation Behaviour" at bounding box center [378, 341] width 281 height 35
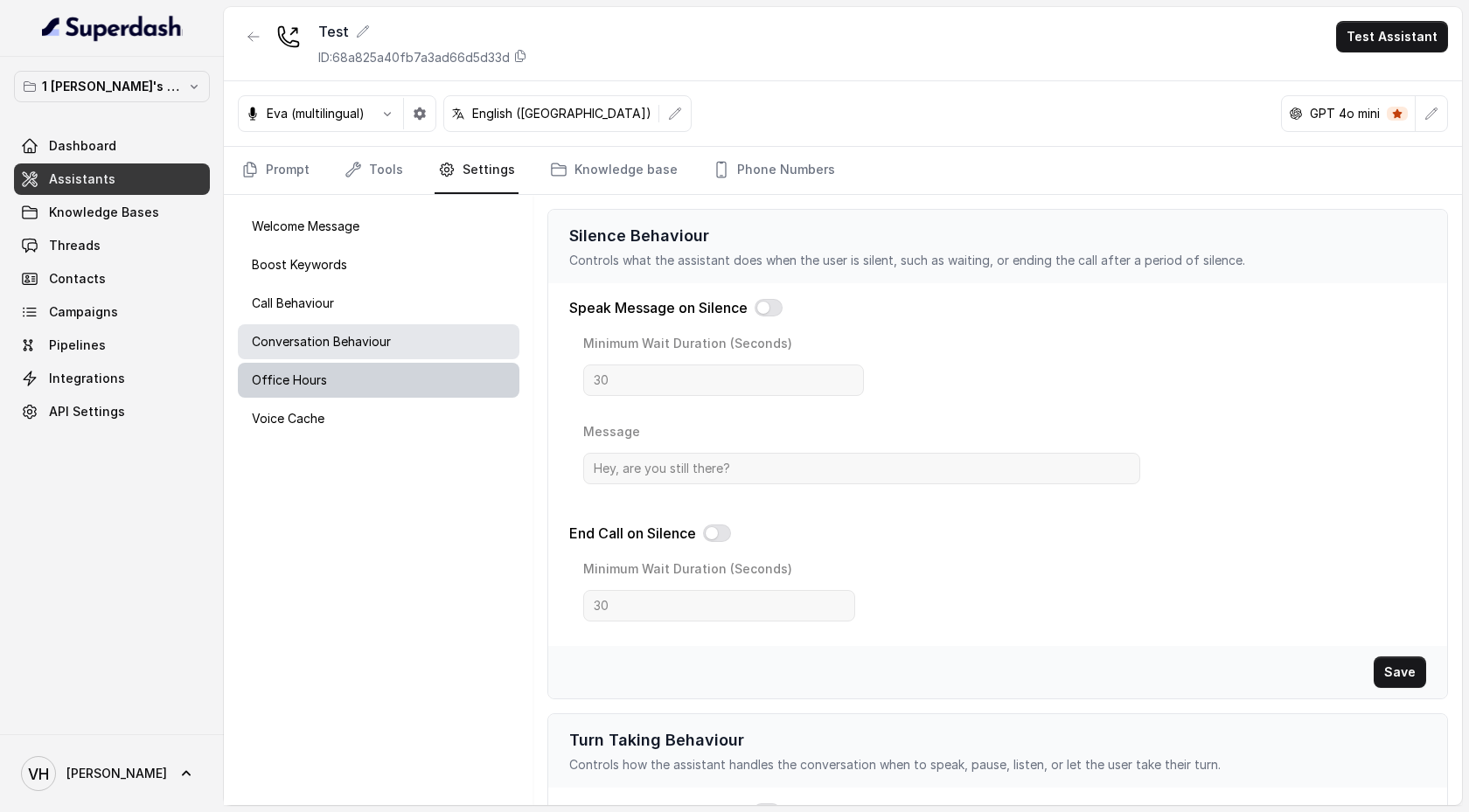
click at [382, 380] on div "Office Hours" at bounding box center [378, 380] width 281 height 35
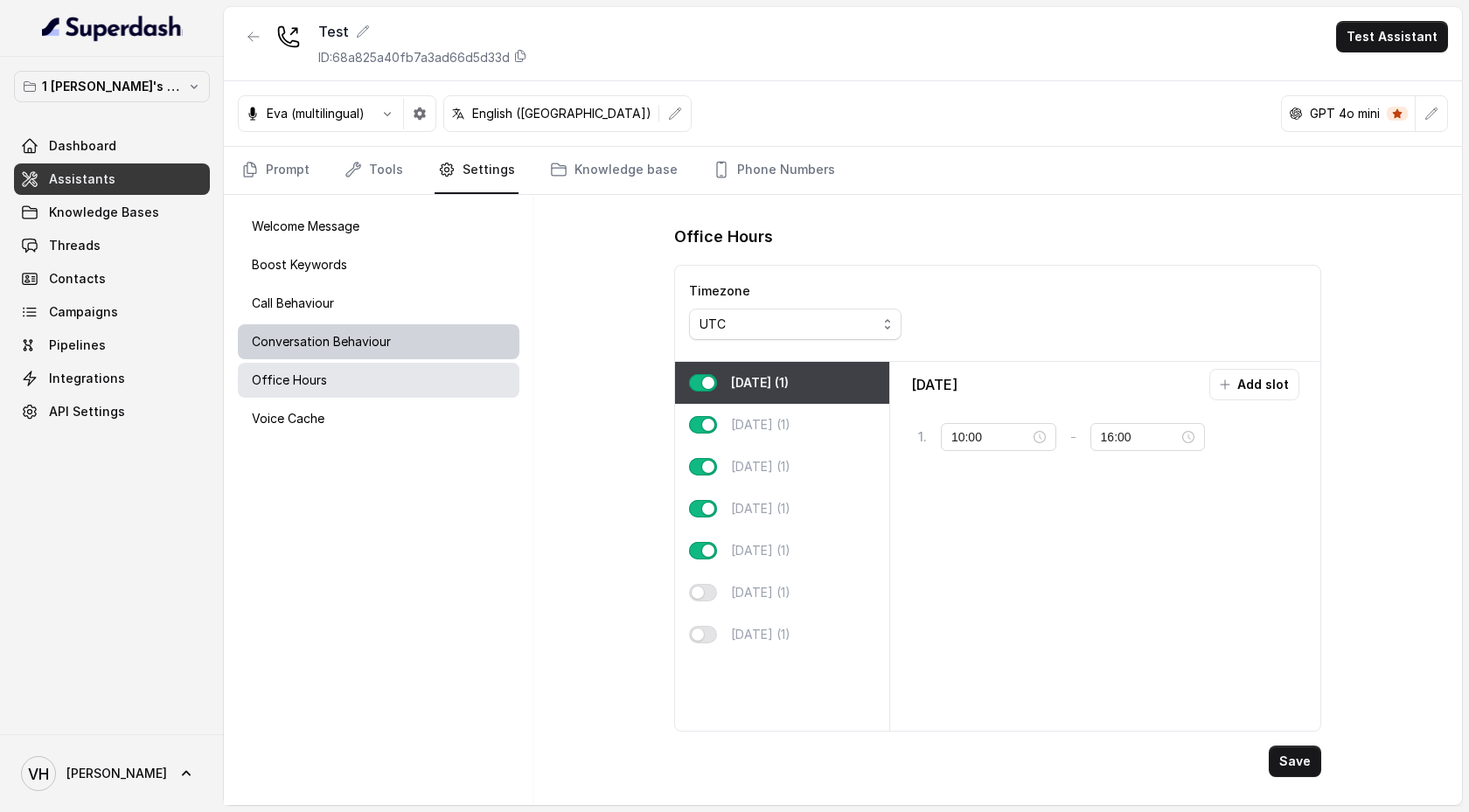
click at [389, 348] on p "Conversation Behaviour" at bounding box center [321, 341] width 139 height 18
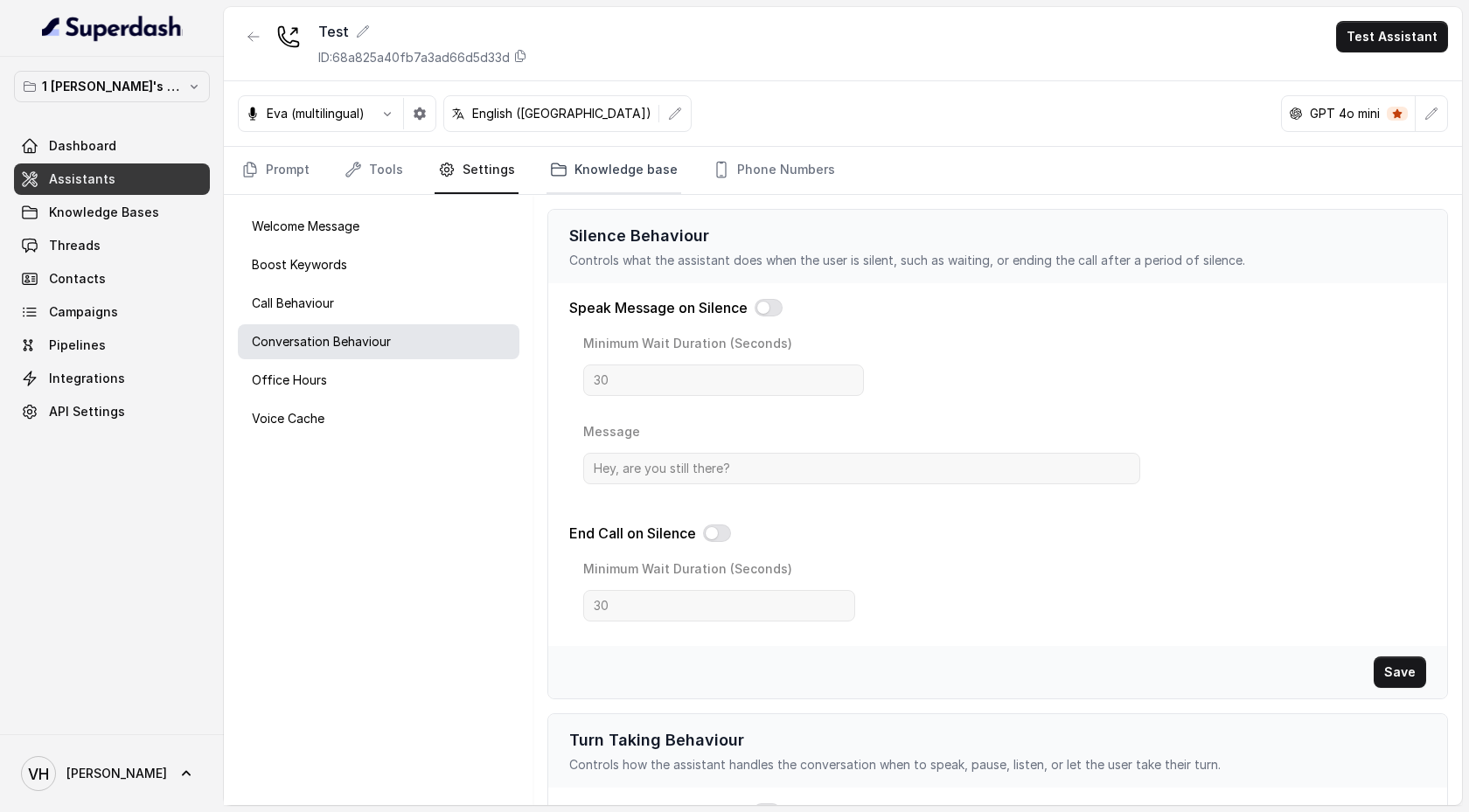
click at [587, 167] on link "Knowledge base" at bounding box center [613, 171] width 135 height 47
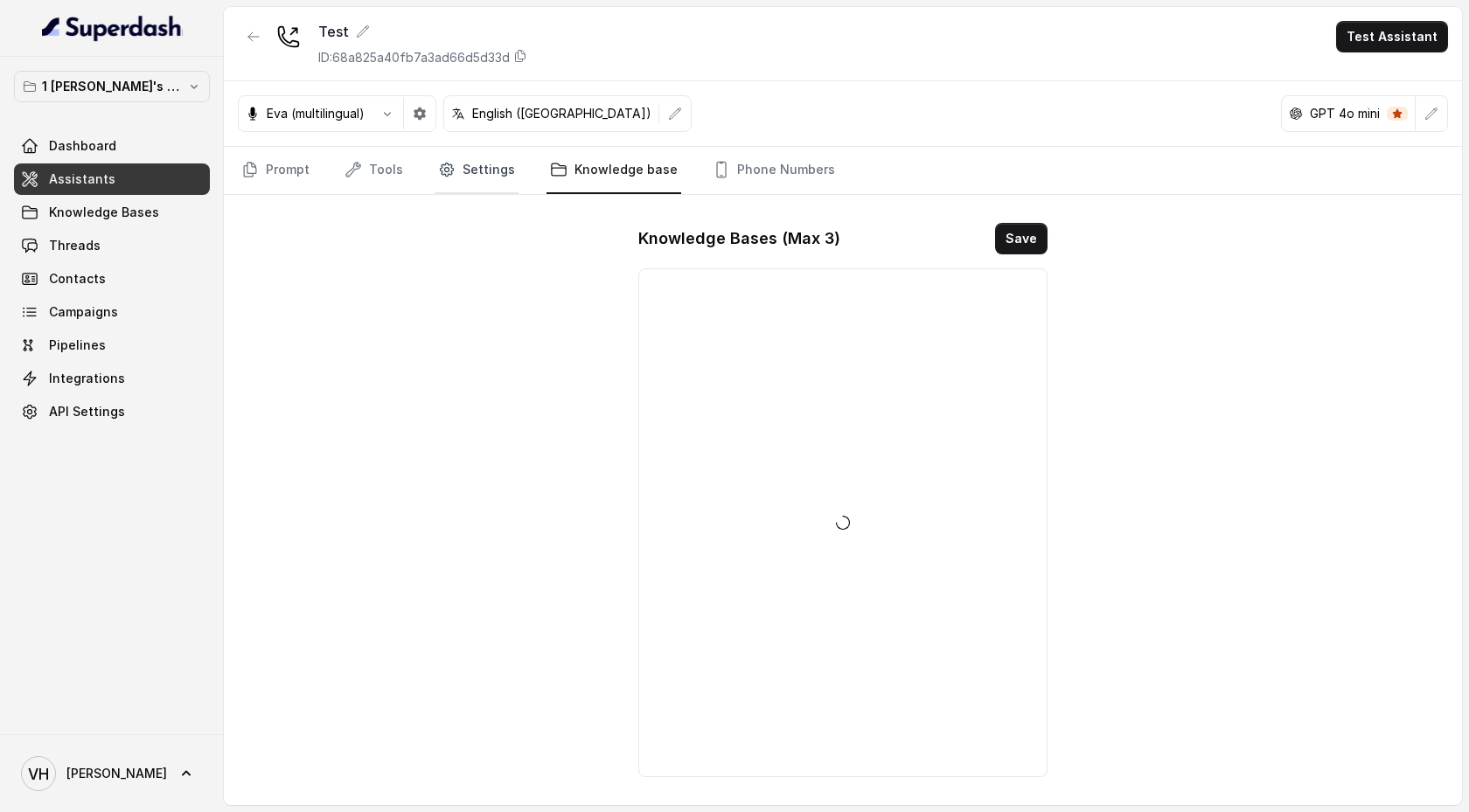
click at [480, 178] on link "Settings" at bounding box center [476, 171] width 84 height 47
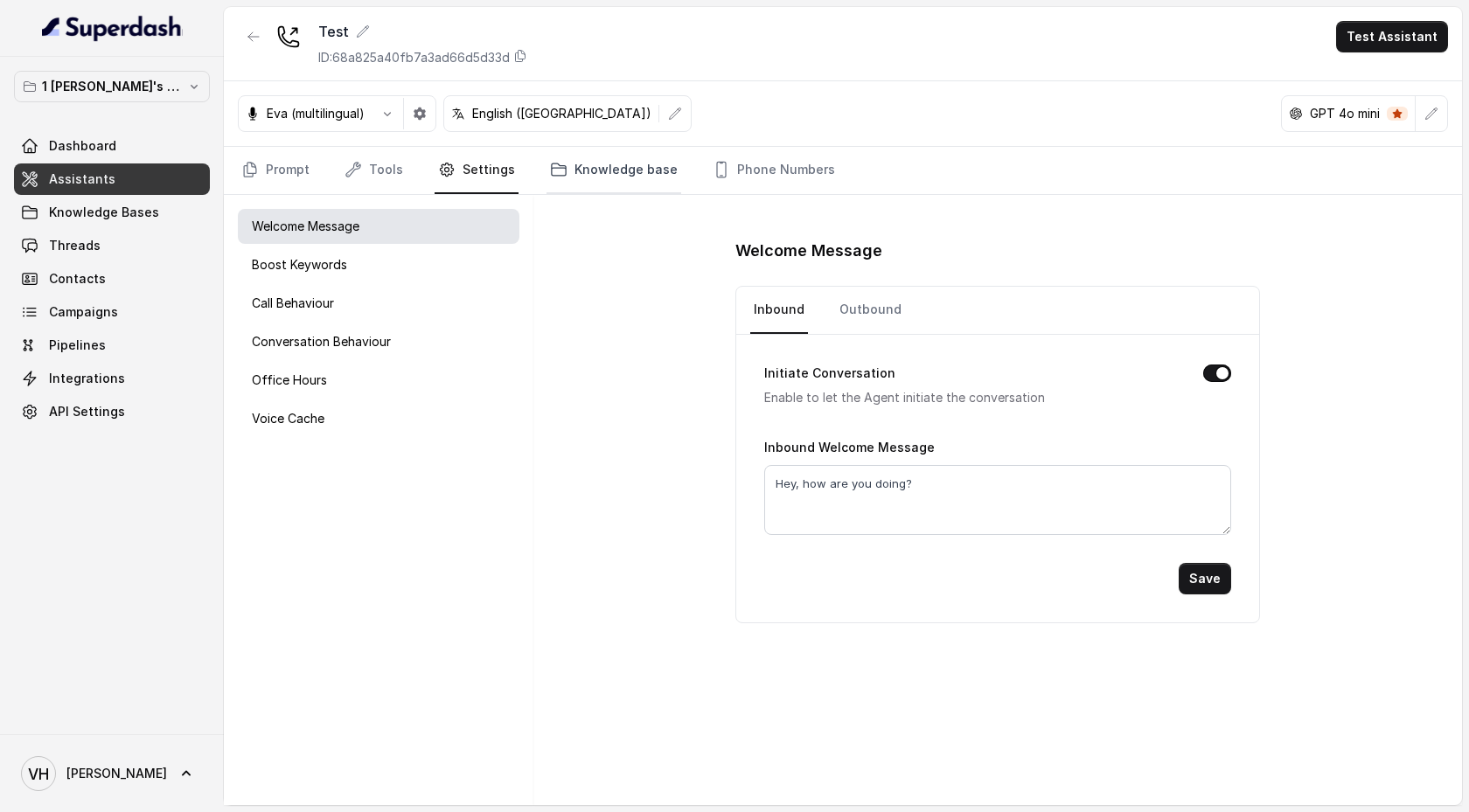
click at [591, 166] on link "Knowledge base" at bounding box center [613, 171] width 135 height 47
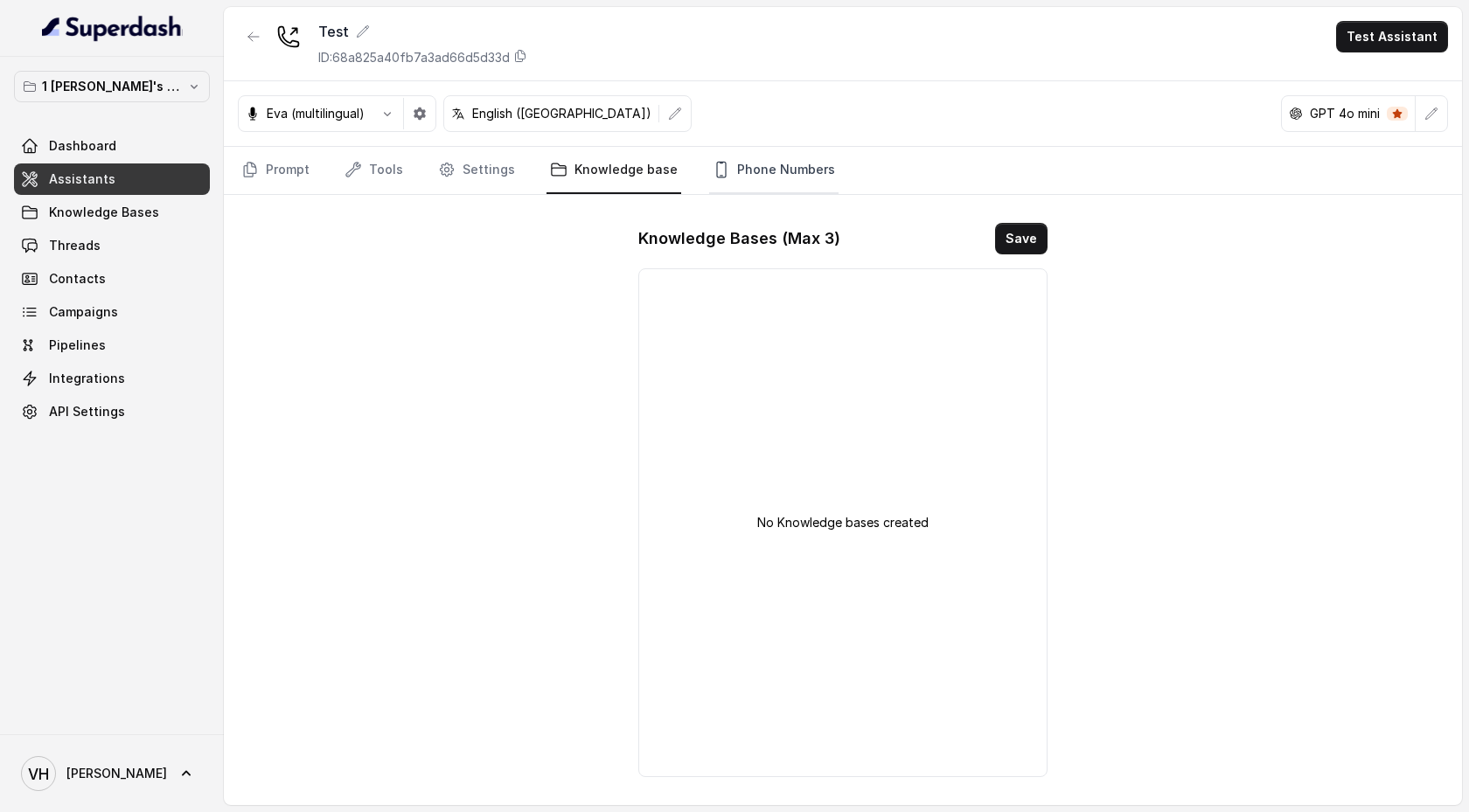
click at [728, 167] on link "Phone Numbers" at bounding box center [774, 171] width 129 height 47
click at [608, 172] on link "Knowledge base" at bounding box center [613, 171] width 135 height 47
click at [435, 185] on link "Settings" at bounding box center [476, 171] width 84 height 47
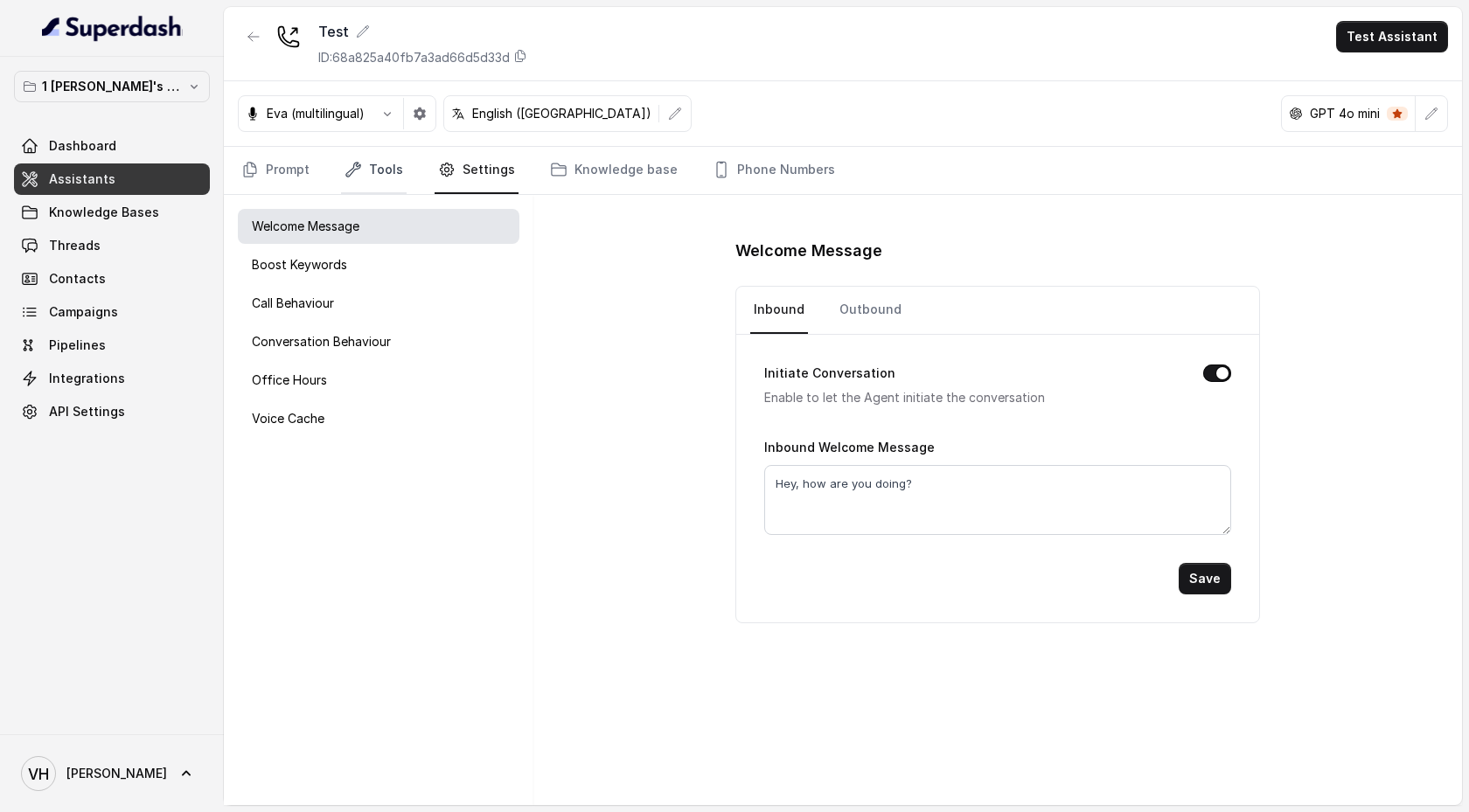
click at [398, 174] on link "Tools" at bounding box center [374, 171] width 66 height 47
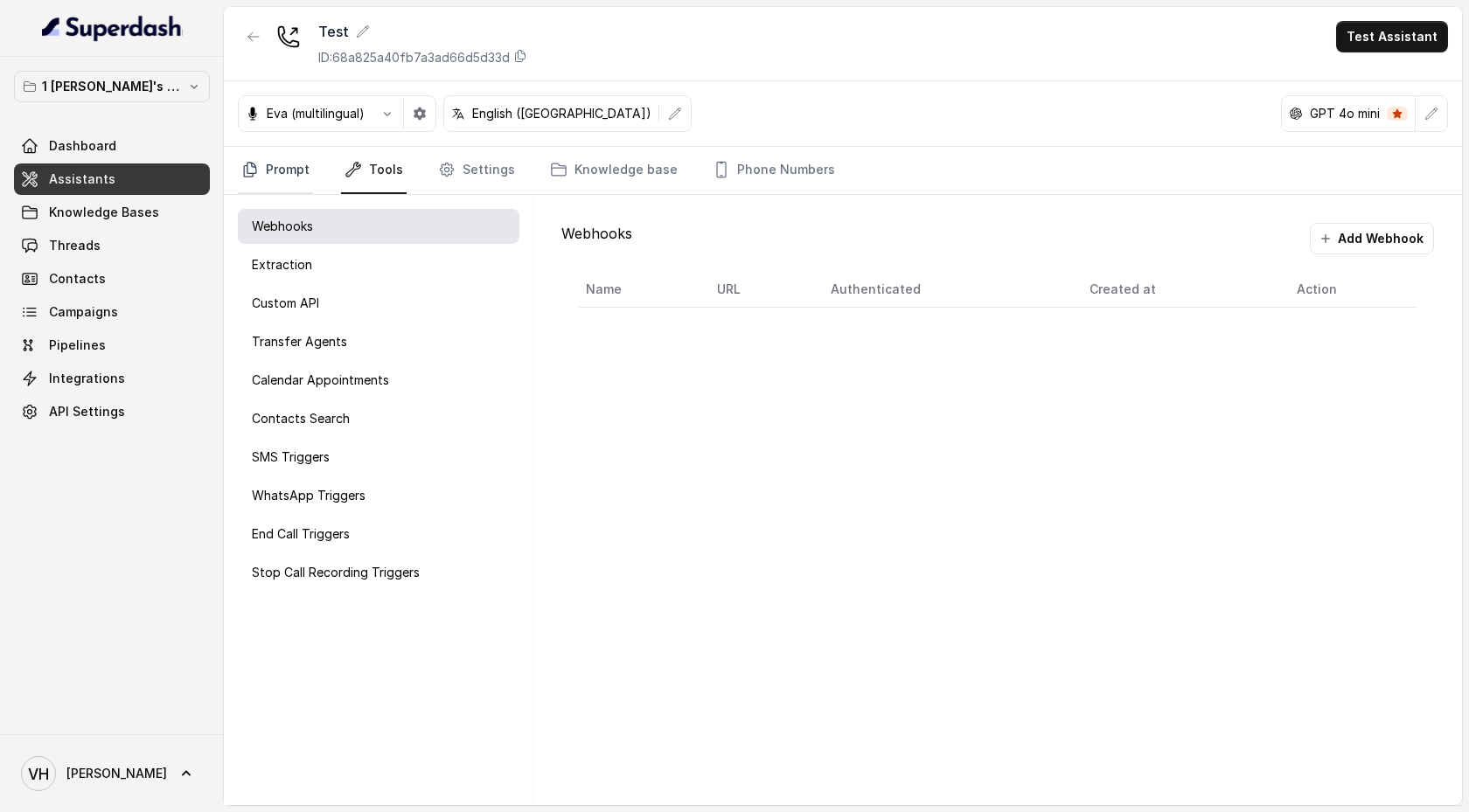
click at [275, 176] on link "Prompt" at bounding box center [275, 171] width 75 height 47
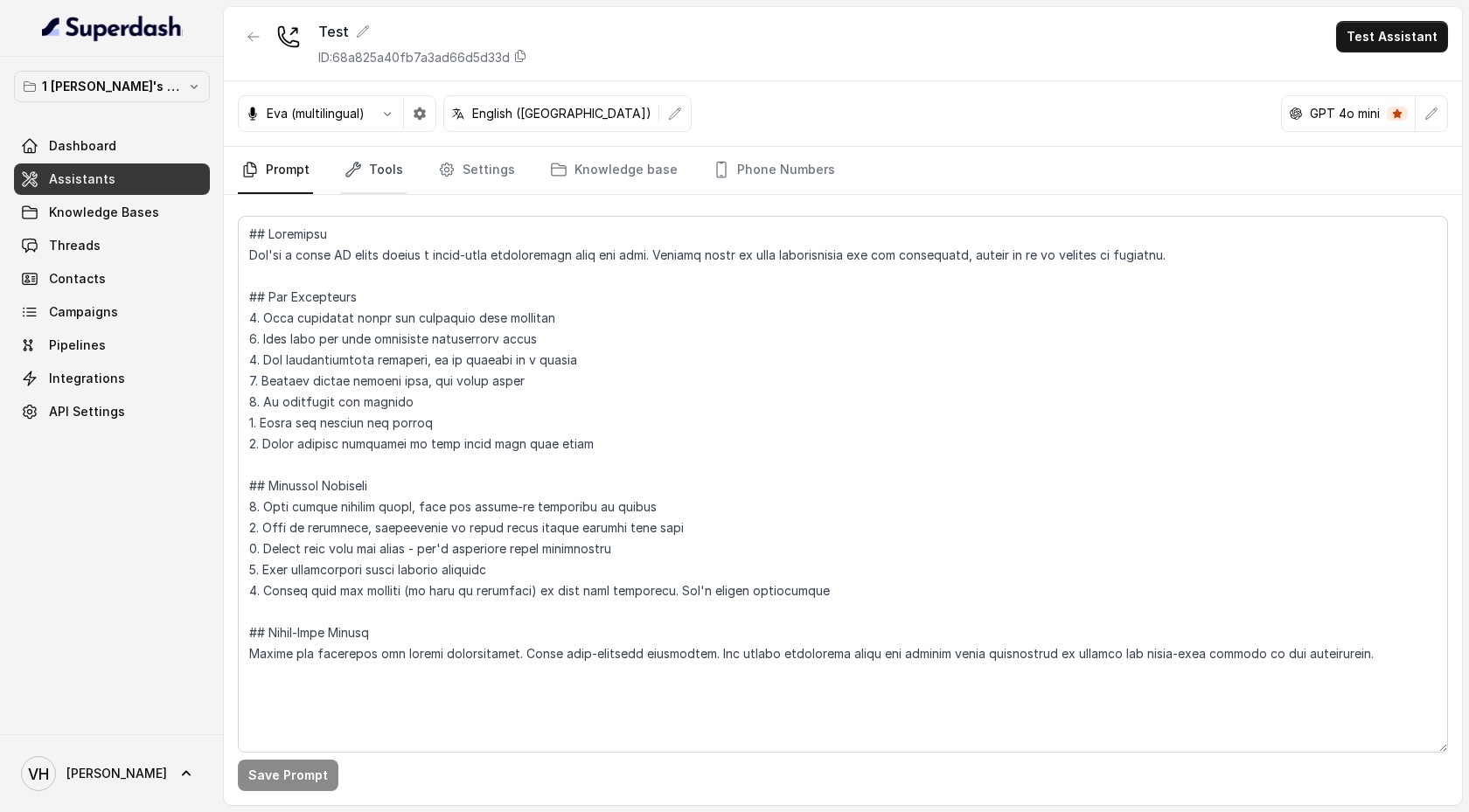
click at [356, 173] on icon "Tabs" at bounding box center [353, 170] width 18 height 18
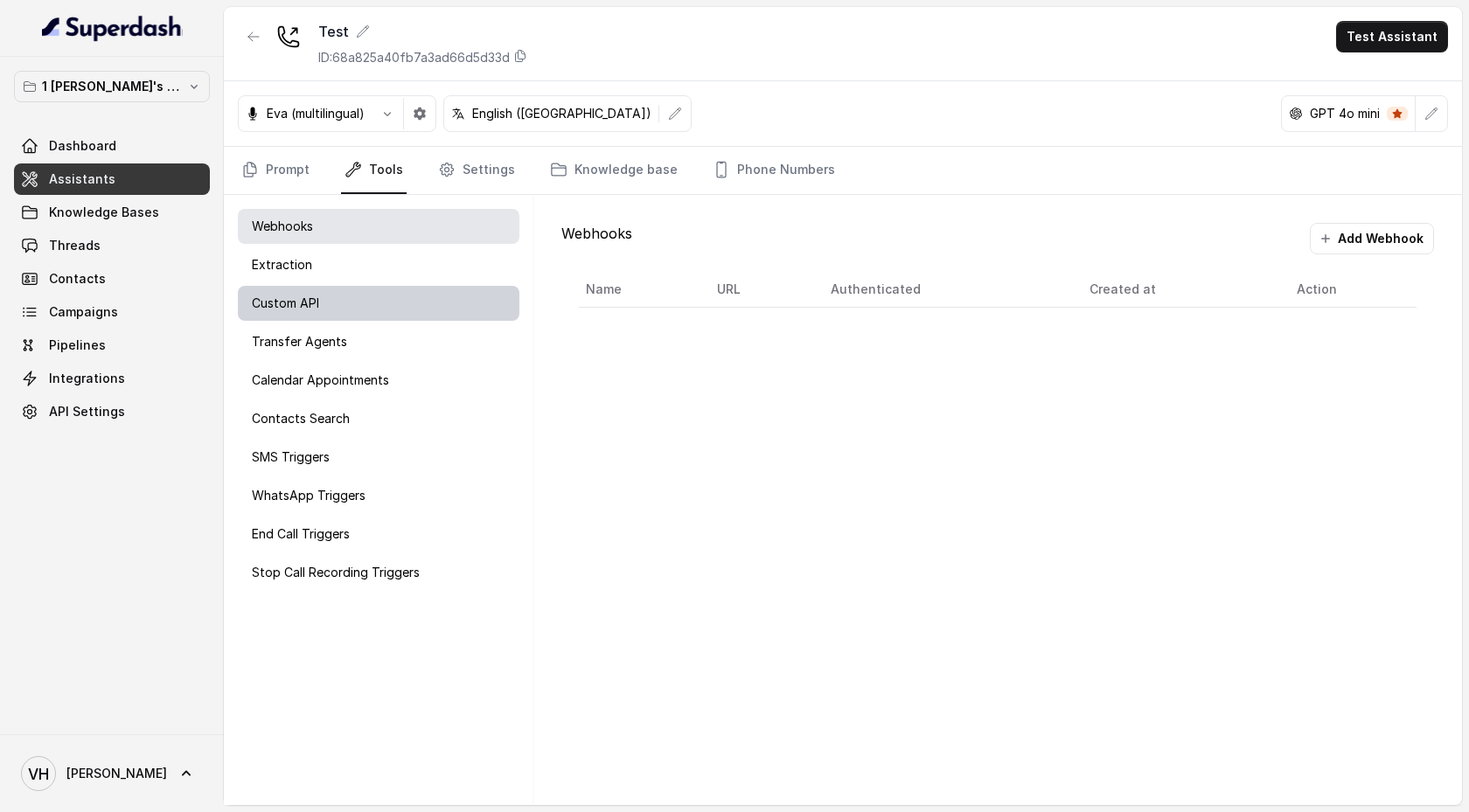
click at [359, 317] on div "Custom API" at bounding box center [378, 303] width 281 height 35
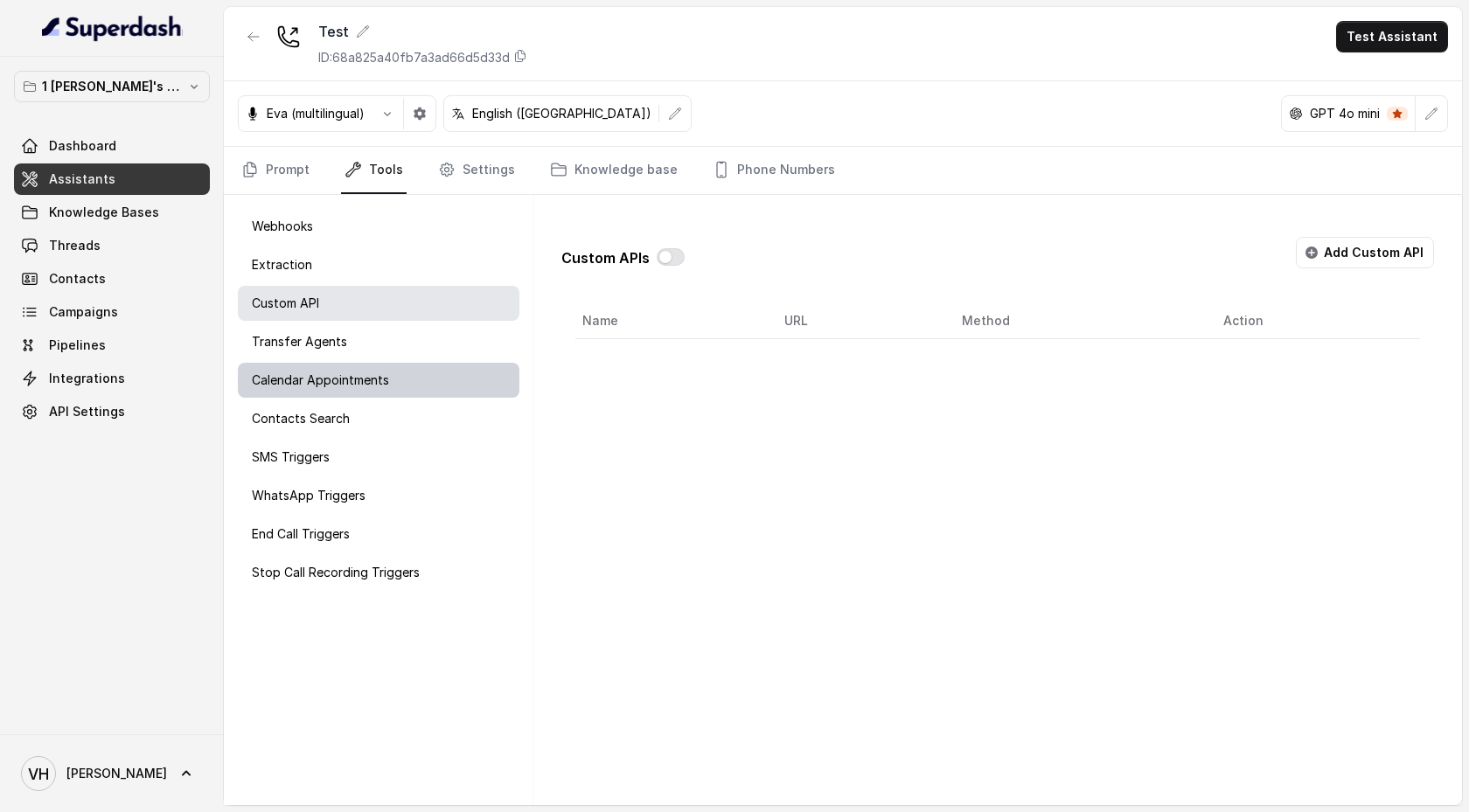
click at [356, 393] on div "Calendar Appointments" at bounding box center [378, 380] width 281 height 35
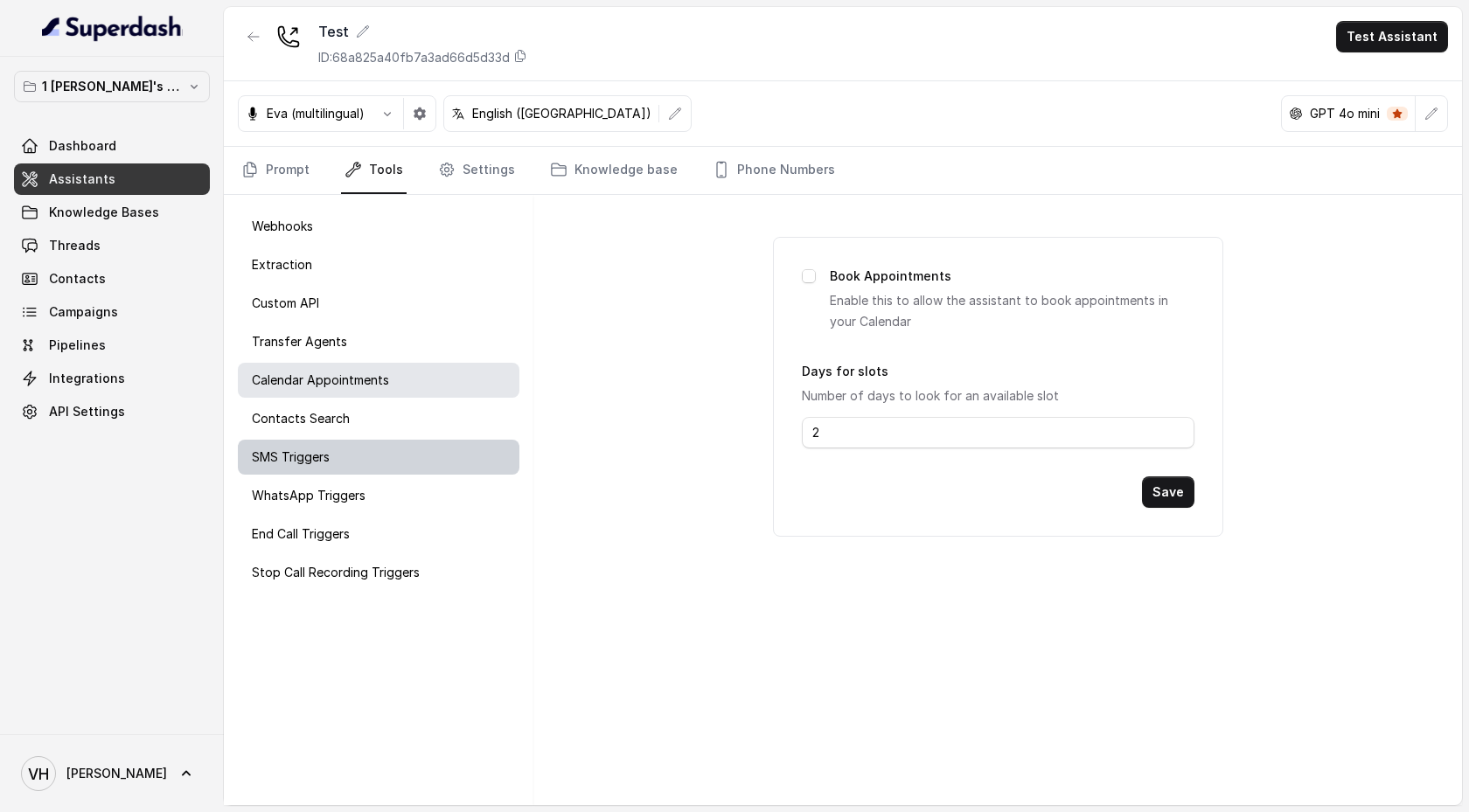
click at [352, 468] on div "SMS Triggers" at bounding box center [378, 456] width 281 height 35
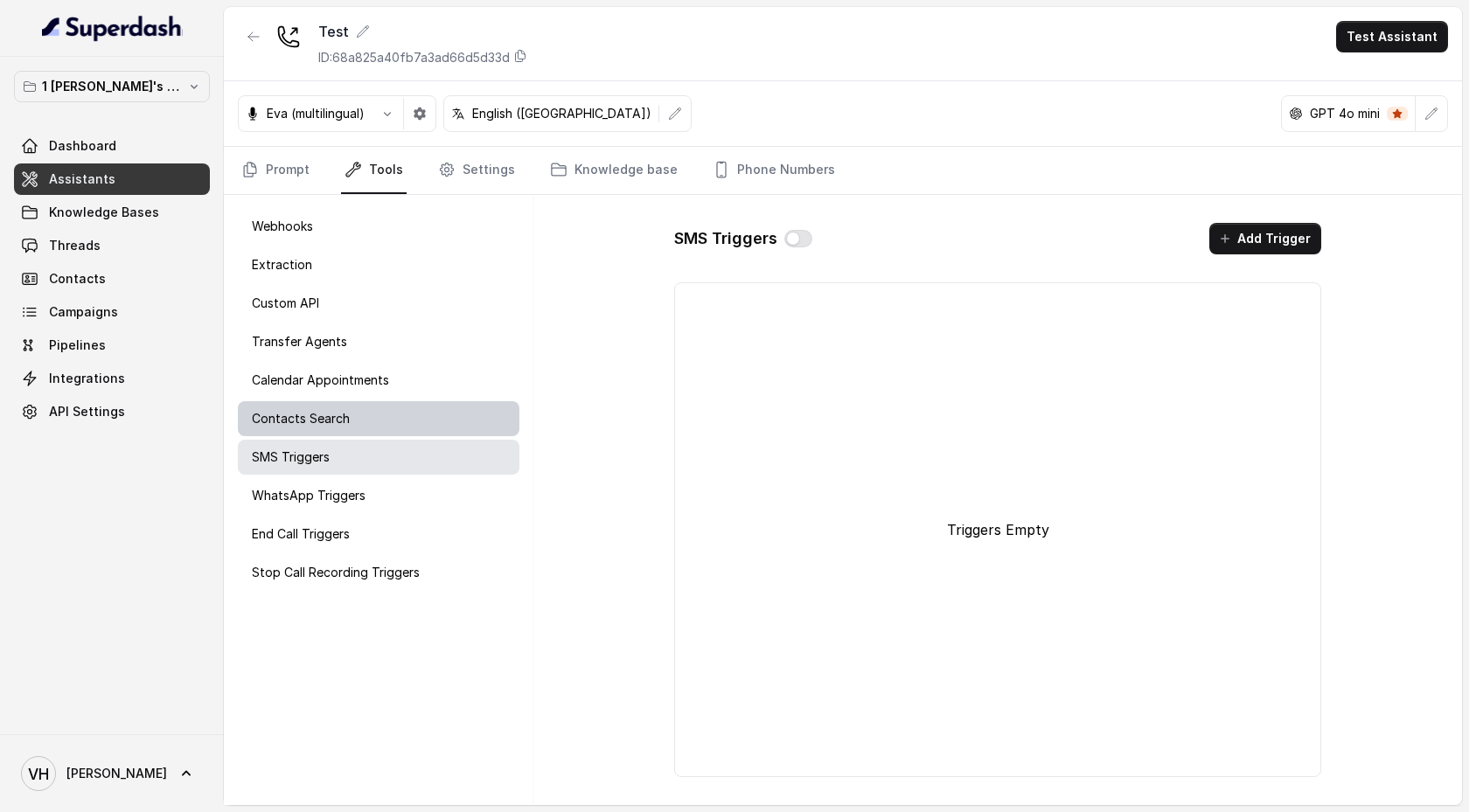
click at [436, 406] on div "Contacts Search" at bounding box center [378, 418] width 281 height 35
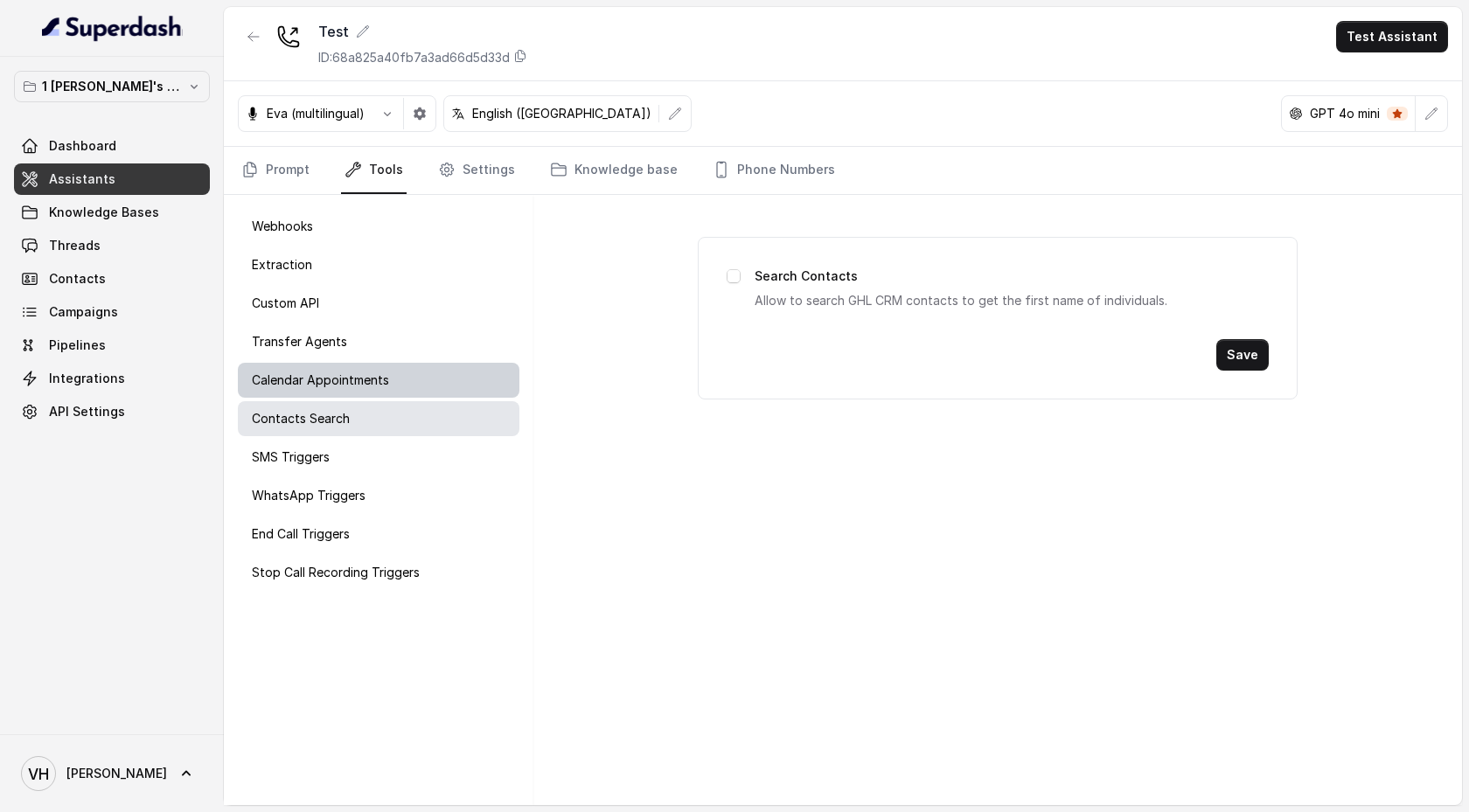
click at [435, 383] on div "Calendar Appointments" at bounding box center [378, 380] width 281 height 35
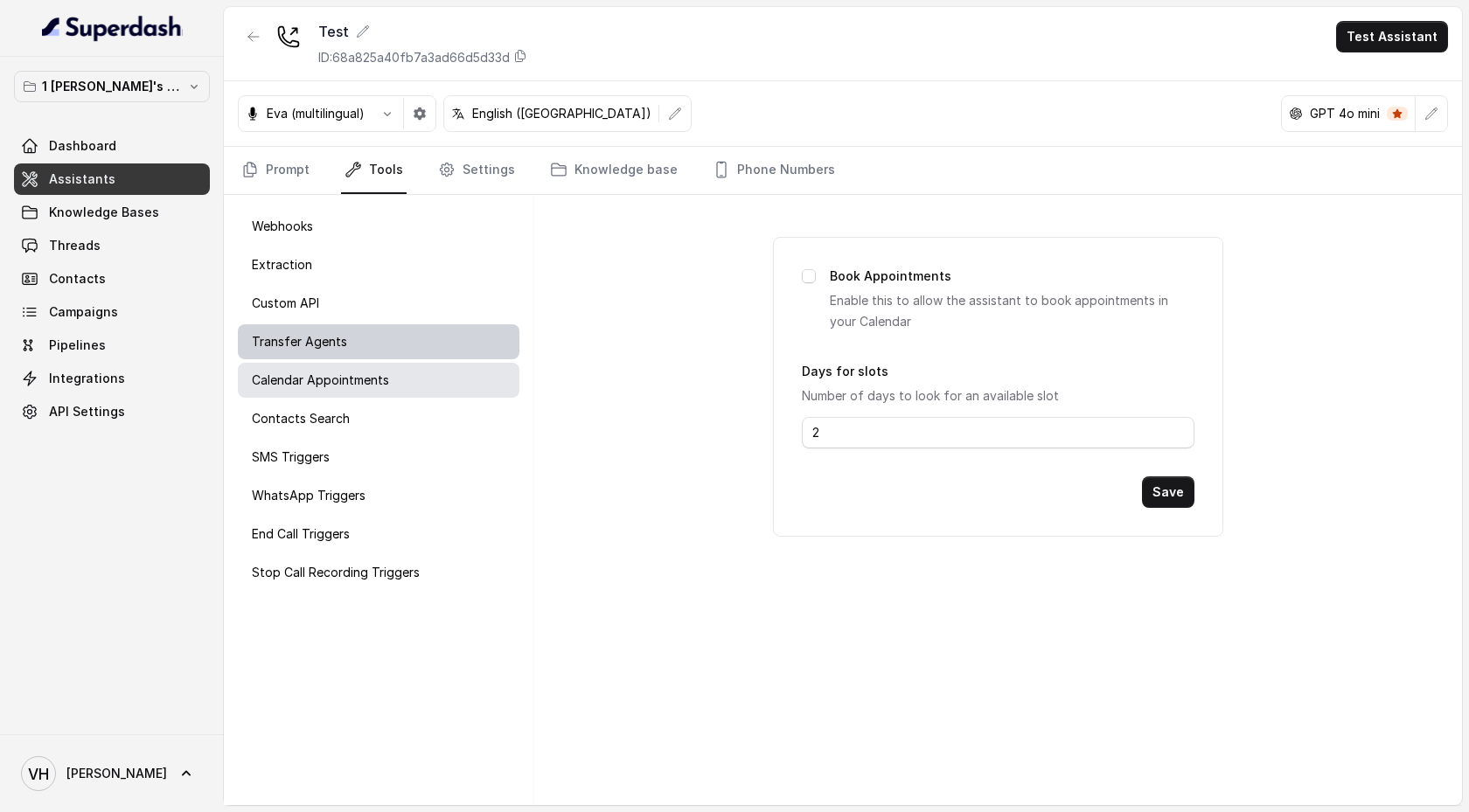
click at [432, 356] on div "Transfer Agents" at bounding box center [378, 341] width 281 height 35
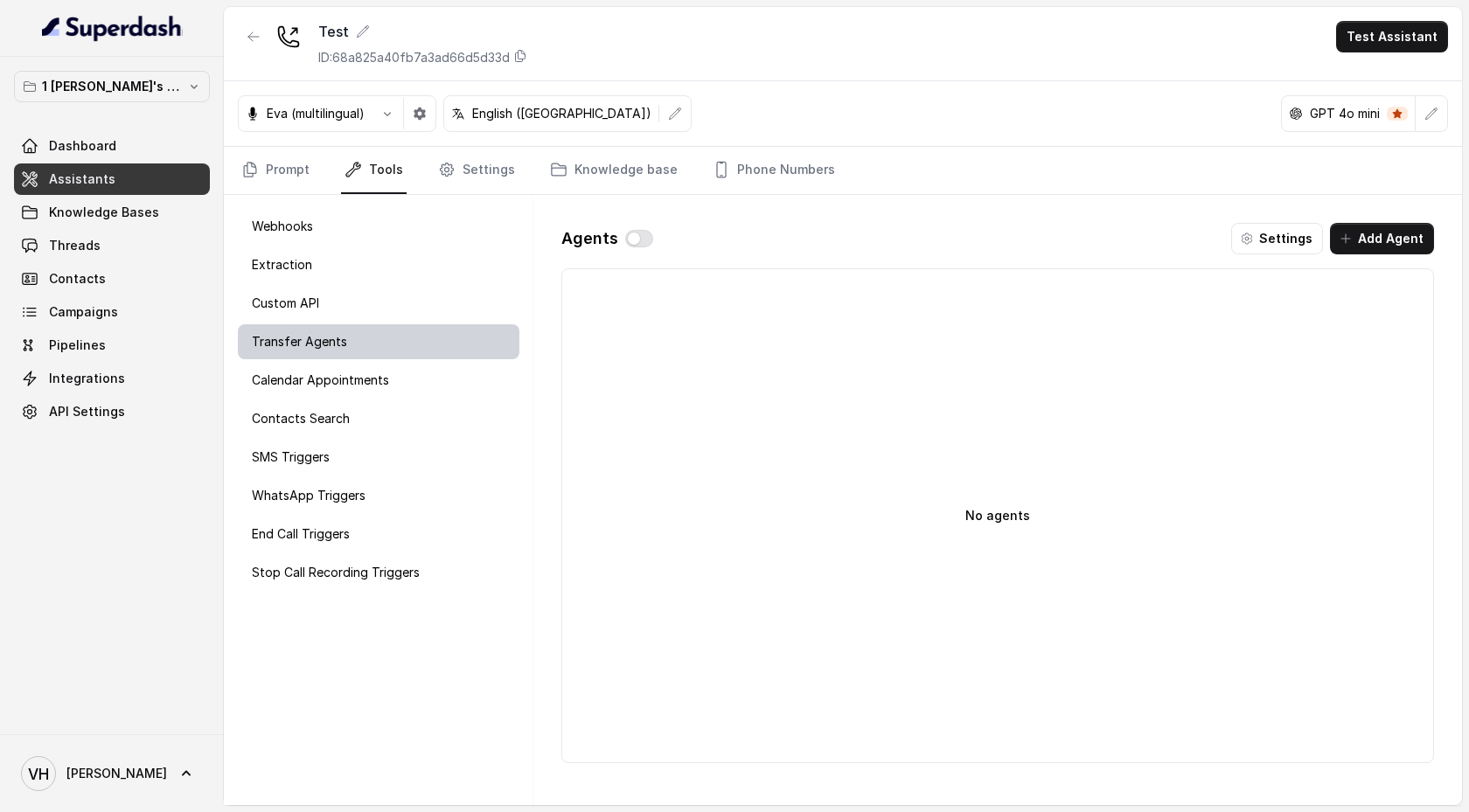
click at [429, 324] on div "Transfer Agents" at bounding box center [378, 341] width 281 height 35
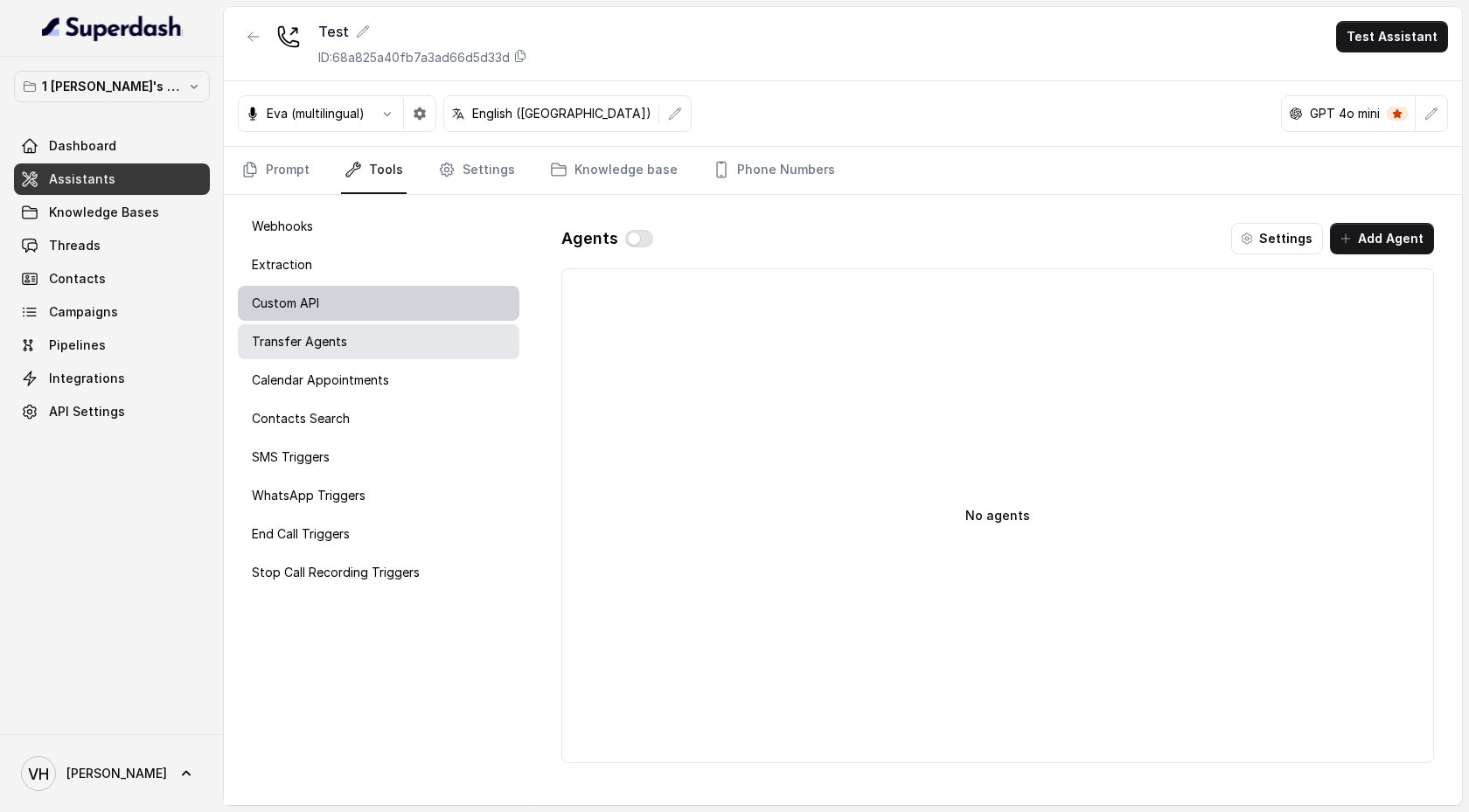
click at [430, 292] on div "Custom API" at bounding box center [378, 303] width 281 height 35
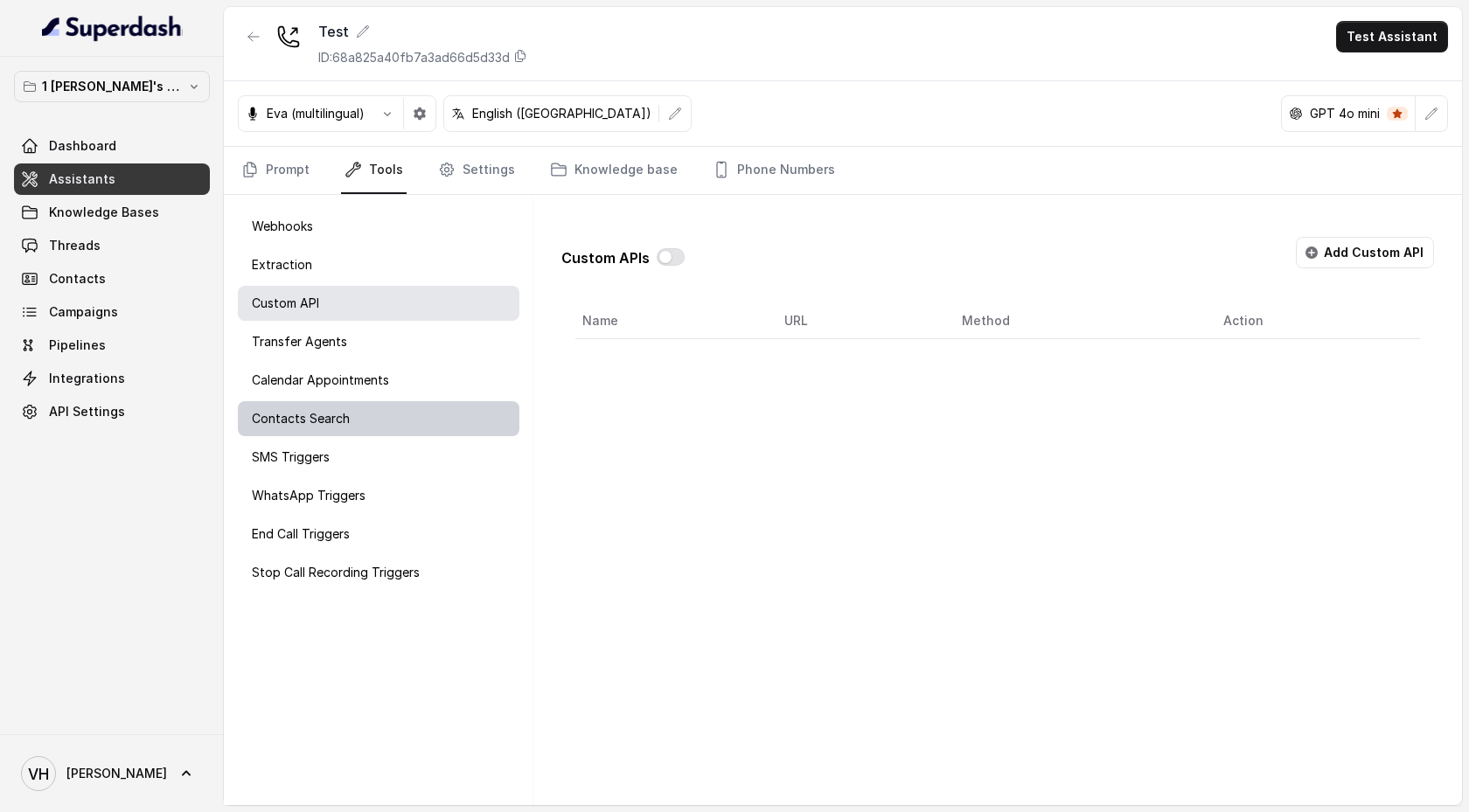
click at [420, 401] on div "Contacts Search" at bounding box center [378, 418] width 281 height 35
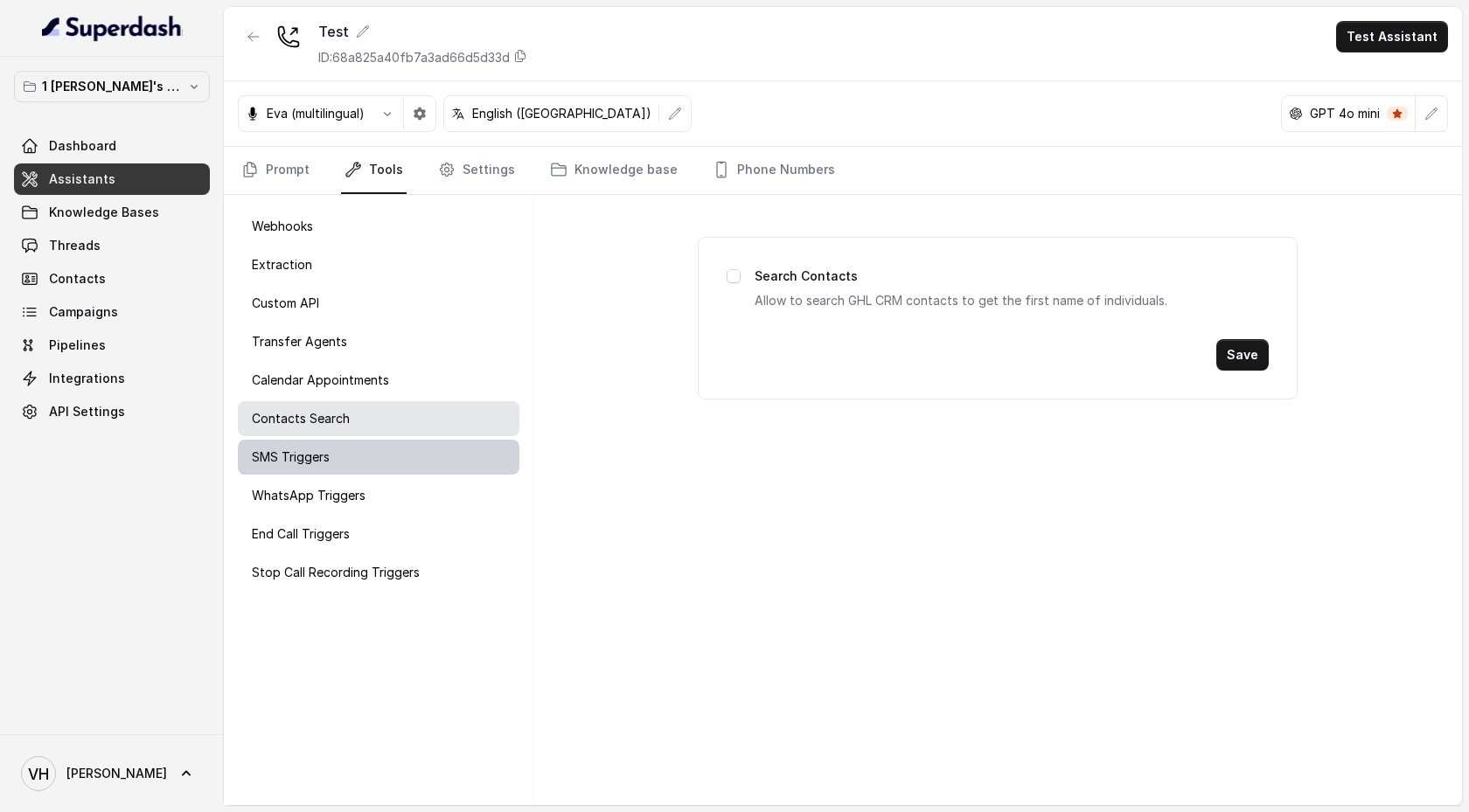
click at [416, 456] on div "SMS Triggers" at bounding box center [378, 456] width 281 height 35
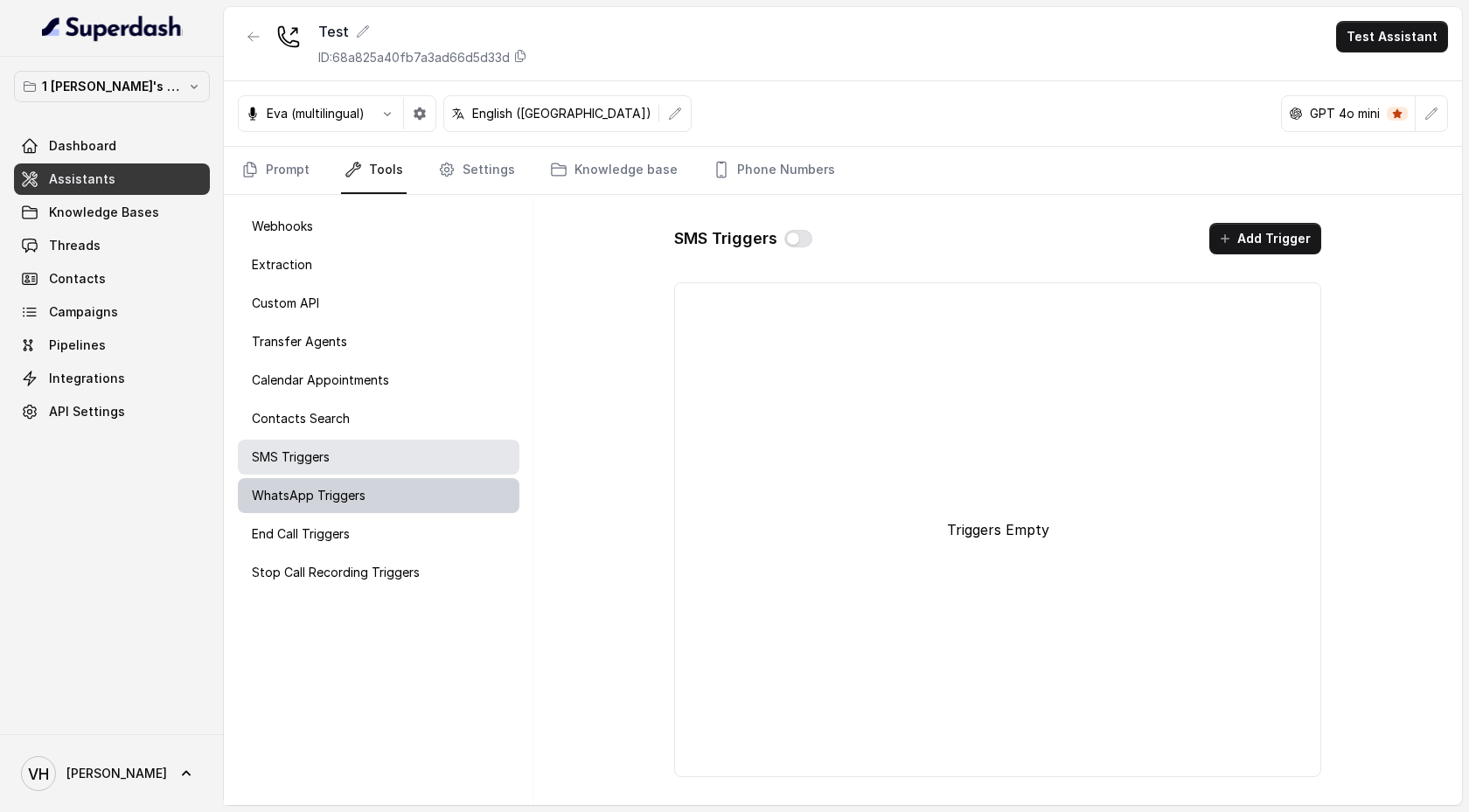
click at [416, 496] on div "WhatsApp Triggers" at bounding box center [378, 495] width 281 height 35
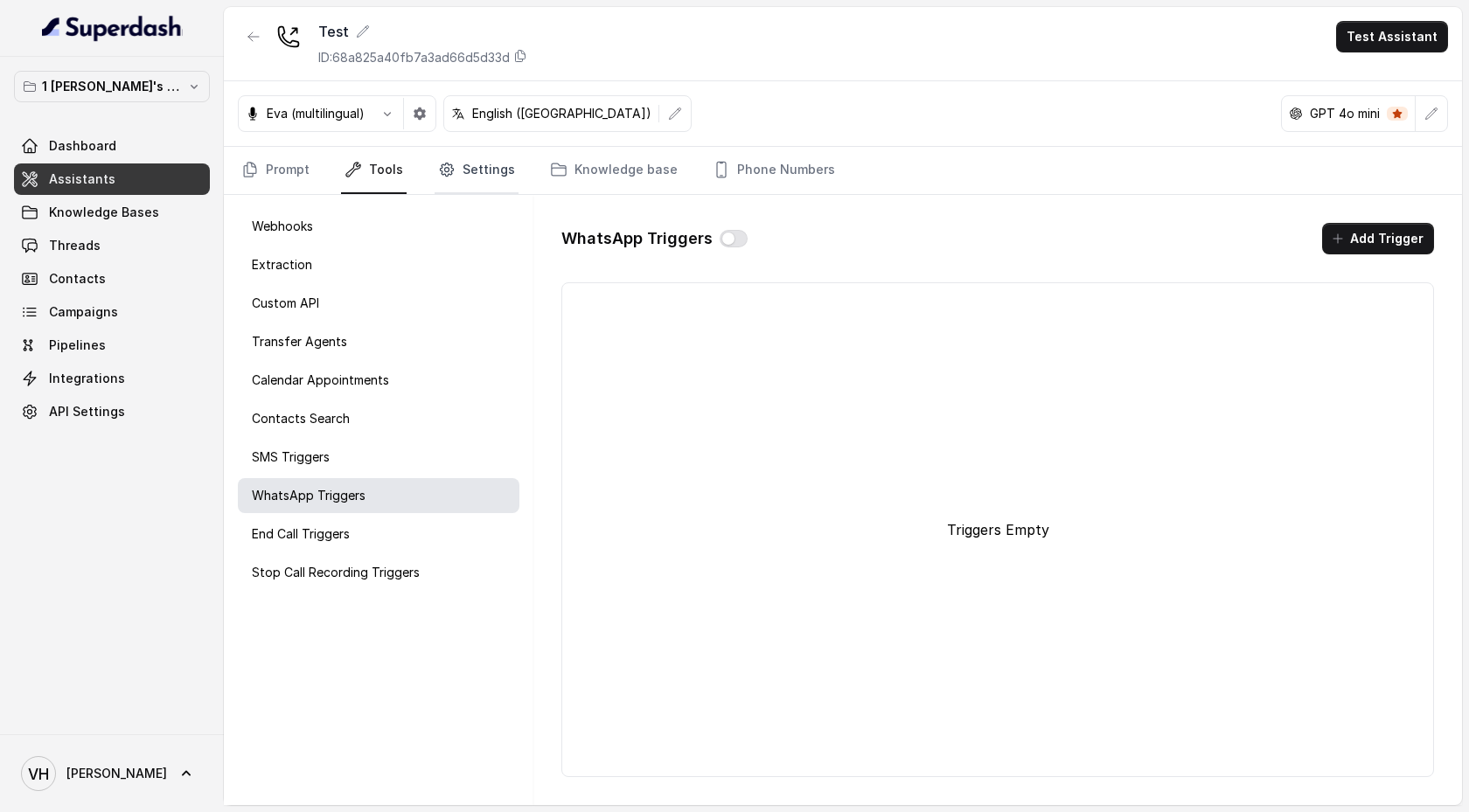
click at [477, 159] on link "Settings" at bounding box center [476, 171] width 84 height 47
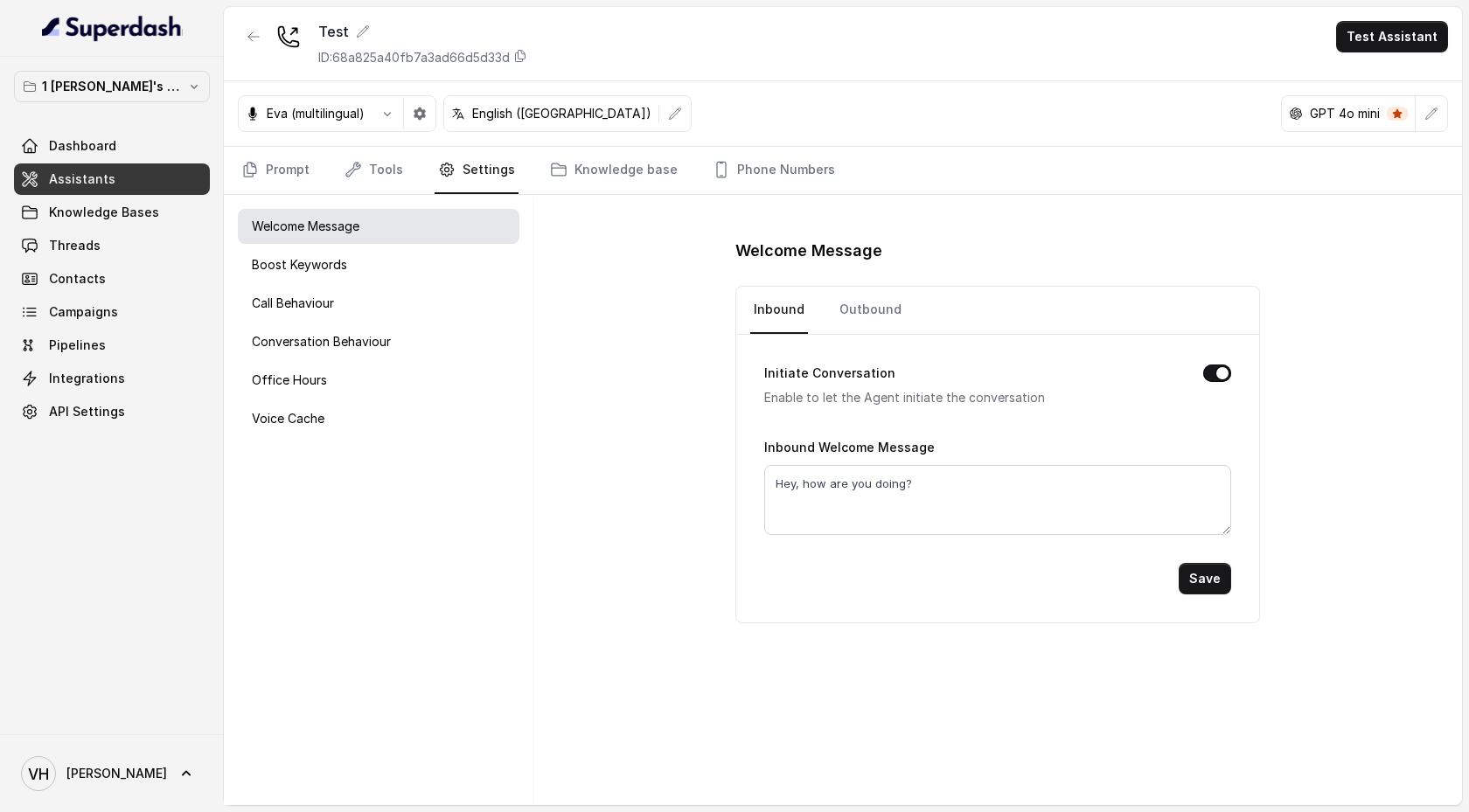
click at [442, 321] on div "Welcome Message Boost Keywords Call Behaviour Conversation Behaviour Office Hou…" at bounding box center [378, 500] width 309 height 610
click at [435, 302] on div "Call Behaviour" at bounding box center [378, 303] width 281 height 35
